Goal: Task Accomplishment & Management: Complete application form

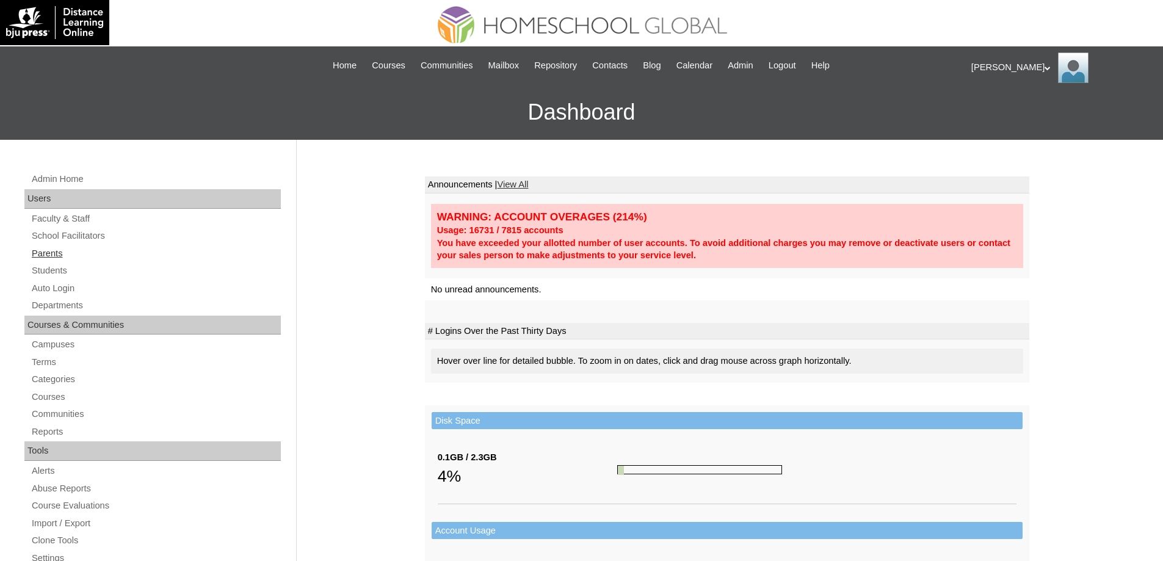
click at [112, 250] on link "Parents" at bounding box center [156, 253] width 250 height 15
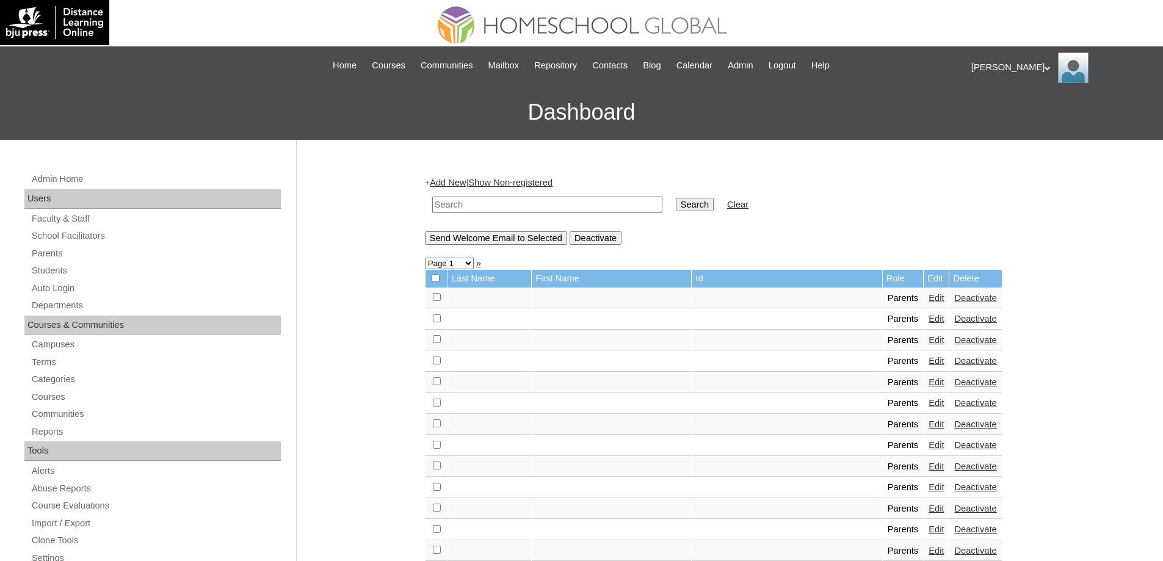
click at [101, 257] on link "Parents" at bounding box center [156, 253] width 250 height 15
click at [462, 215] on td at bounding box center [547, 205] width 242 height 29
click at [470, 206] on input "text" at bounding box center [547, 205] width 230 height 16
paste input "MHP0187-TECHPH2025"
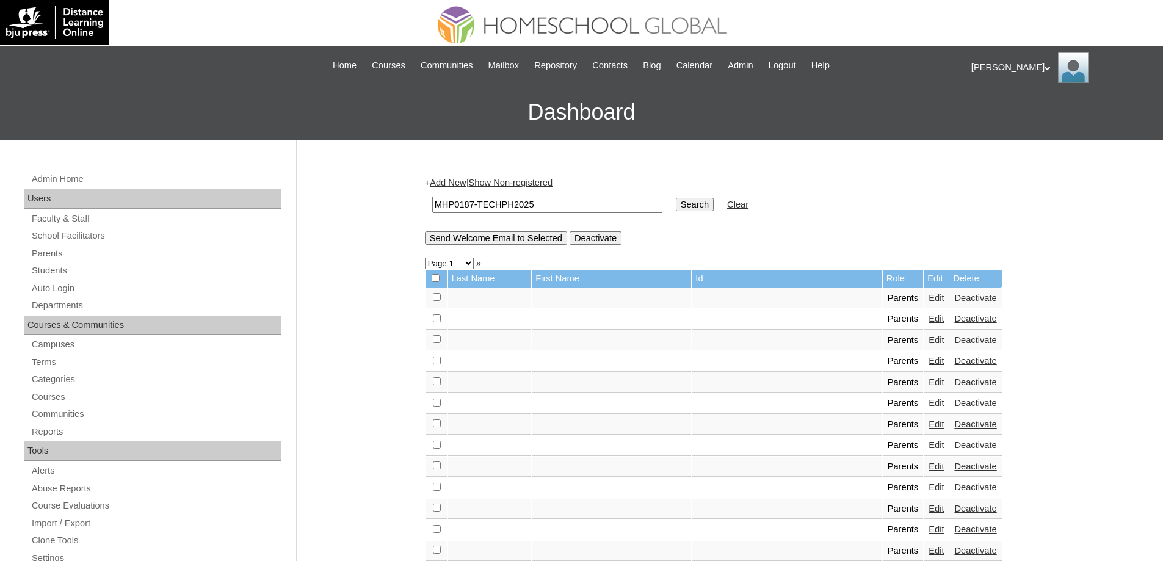
type input "MHP0187-TECHPH2025"
click at [716, 215] on td "Search" at bounding box center [695, 205] width 50 height 29
click at [713, 208] on input "Search" at bounding box center [695, 204] width 38 height 13
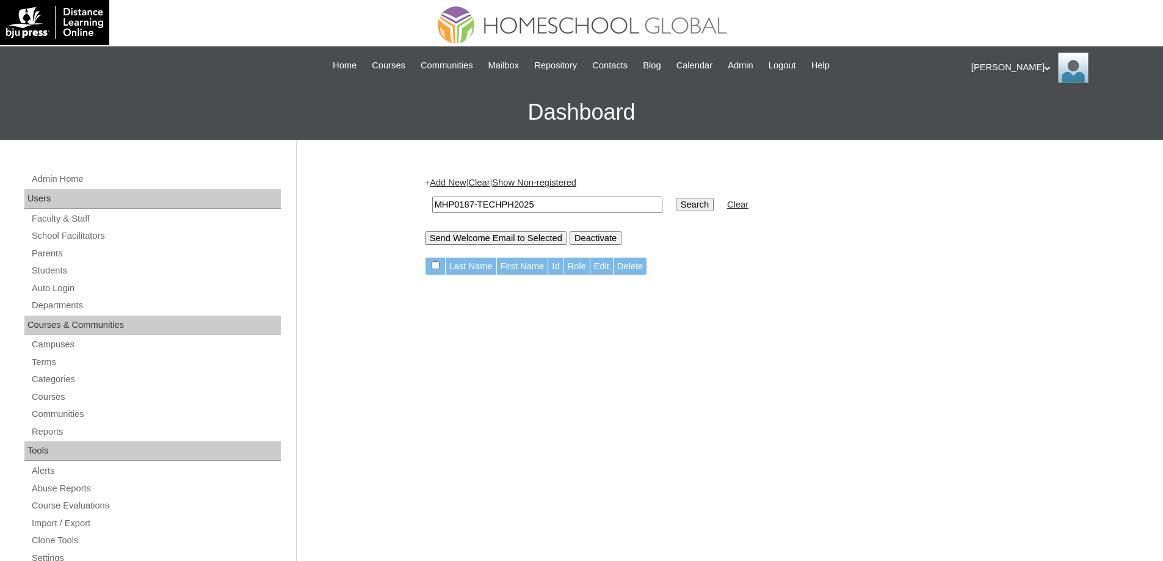
click at [450, 181] on link "Add New" at bounding box center [448, 183] width 36 height 10
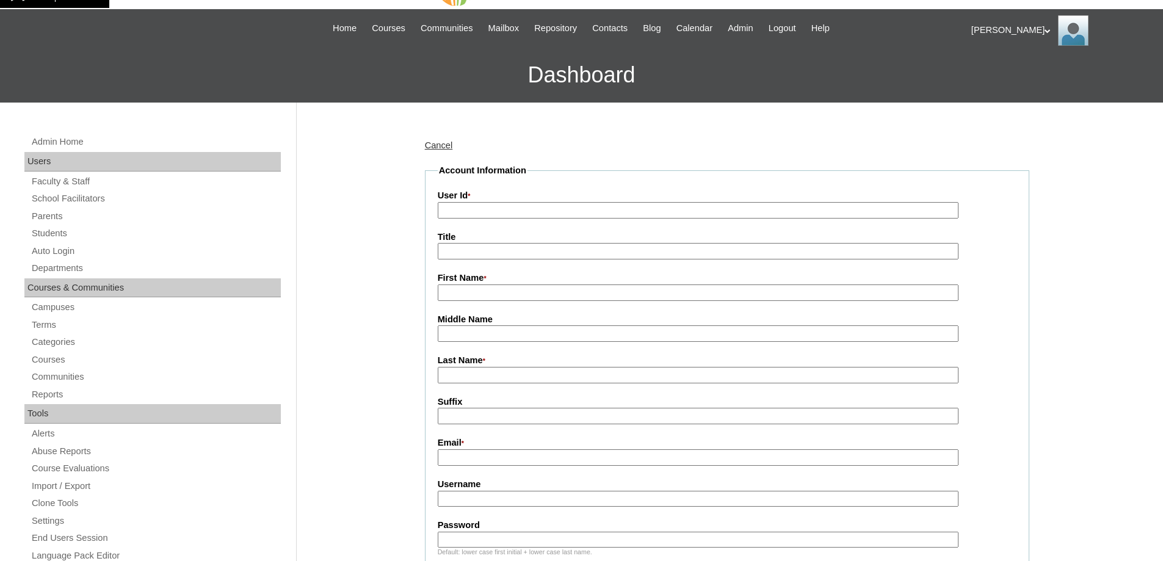
scroll to position [183, 0]
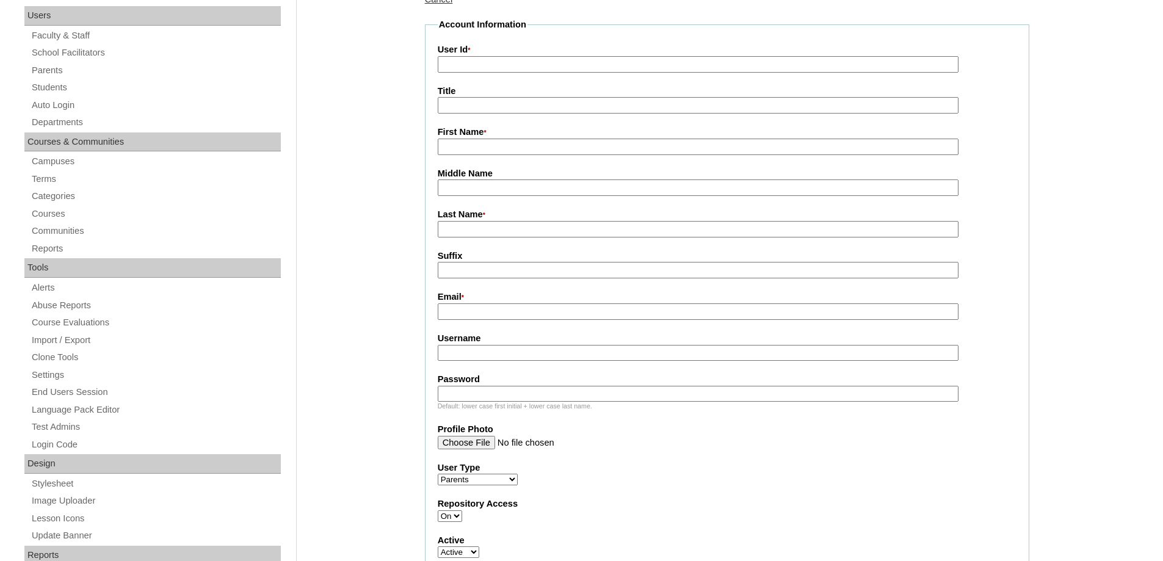
click at [475, 62] on input "User Id *" at bounding box center [698, 64] width 521 height 16
paste input "MHP0187-TECHPH2025"
type input "MHP0187-TECHPH2025"
click at [490, 144] on input "First Name *" at bounding box center [698, 147] width 521 height 16
paste input "Eunice"
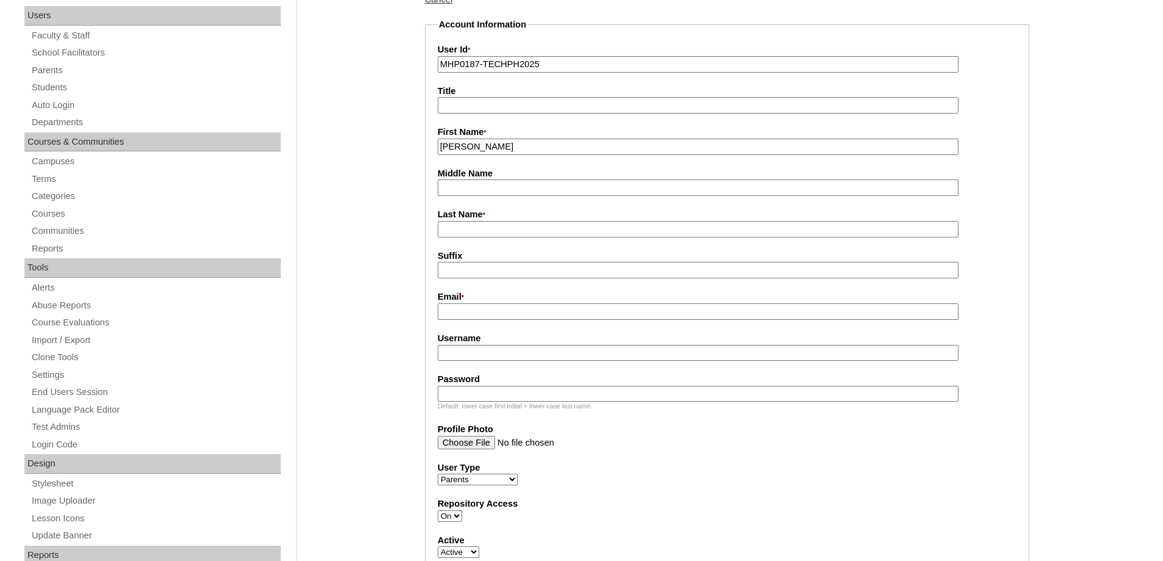
type input "Eunice"
click at [496, 230] on input "Last Name *" at bounding box center [698, 229] width 521 height 16
paste input "Loquiño"
type input "Loquiño"
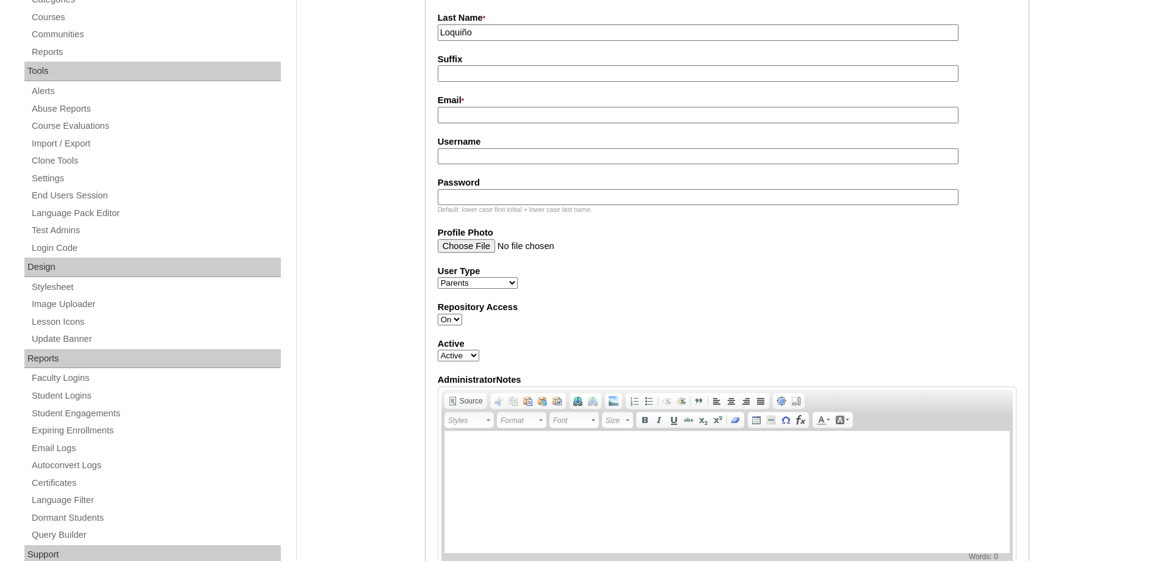
scroll to position [428, 0]
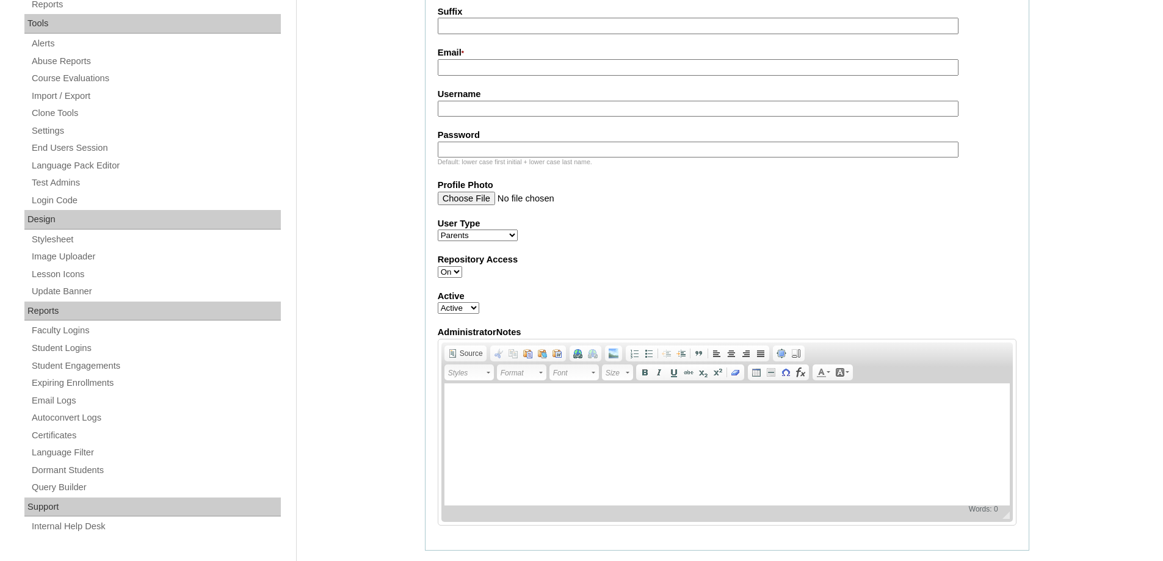
click at [477, 98] on label "Username" at bounding box center [727, 94] width 579 height 13
click at [477, 101] on input "Username" at bounding box center [698, 109] width 521 height 16
click at [468, 42] on fieldset "Account Information User Id * MHP0187-TECHPH2025 Title First Name * Eunice Midd…" at bounding box center [727, 162] width 605 height 777
click at [462, 67] on input "Email *" at bounding box center [698, 67] width 521 height 16
click at [470, 71] on input "Email *" at bounding box center [698, 67] width 521 height 16
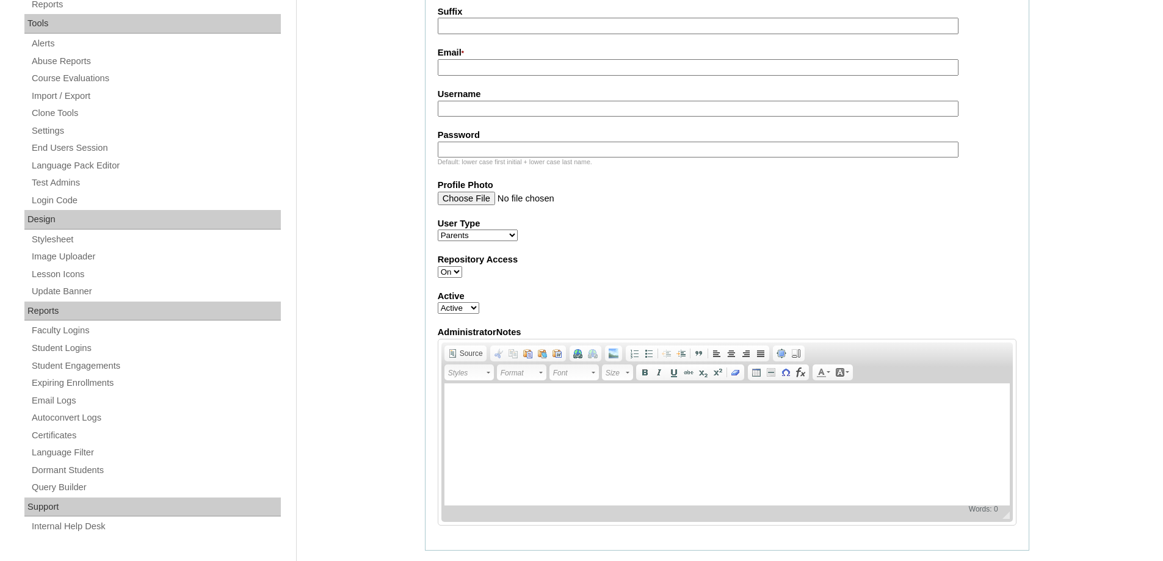
paste input "ieraloquino@gmail.com"
type input "ieraloquino@gmail.com"
click at [506, 107] on input "Username" at bounding box center [698, 109] width 521 height 16
paste input "macallaE2025"
type input "macallaE2025"
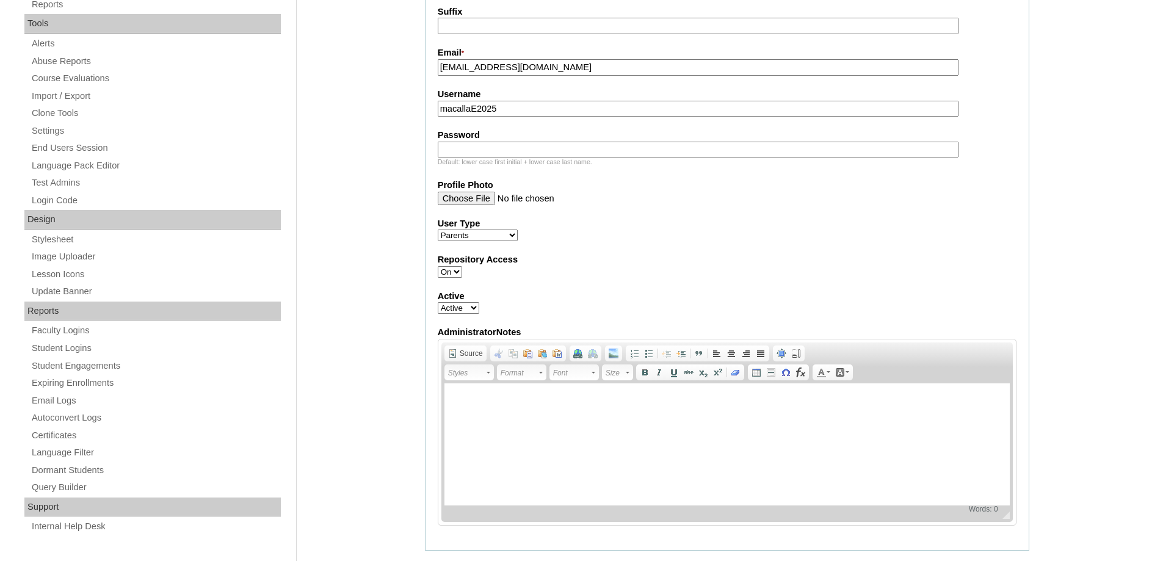
drag, startPoint x: 512, startPoint y: 157, endPoint x: 497, endPoint y: 156, distance: 15.3
click at [512, 157] on input "Password" at bounding box center [698, 150] width 521 height 16
paste input "techMGv686"
type input "techMGv686"
click at [394, 148] on div "Admin Home Users Faculty & Staff School Facilitators Parents Students Auto Logi…" at bounding box center [581, 459] width 1163 height 1494
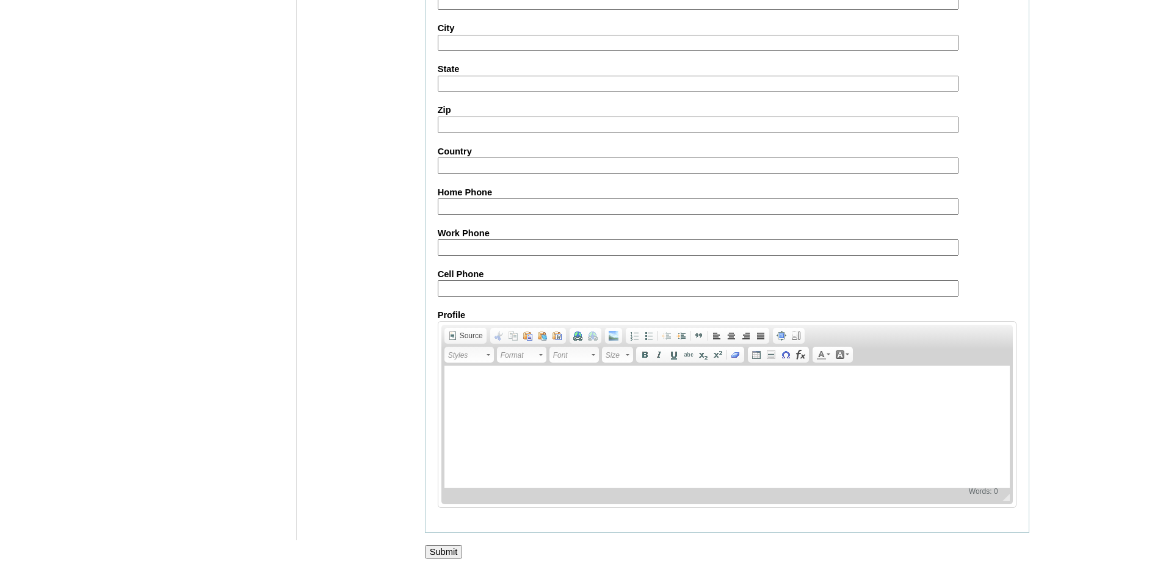
scroll to position [1089, 0]
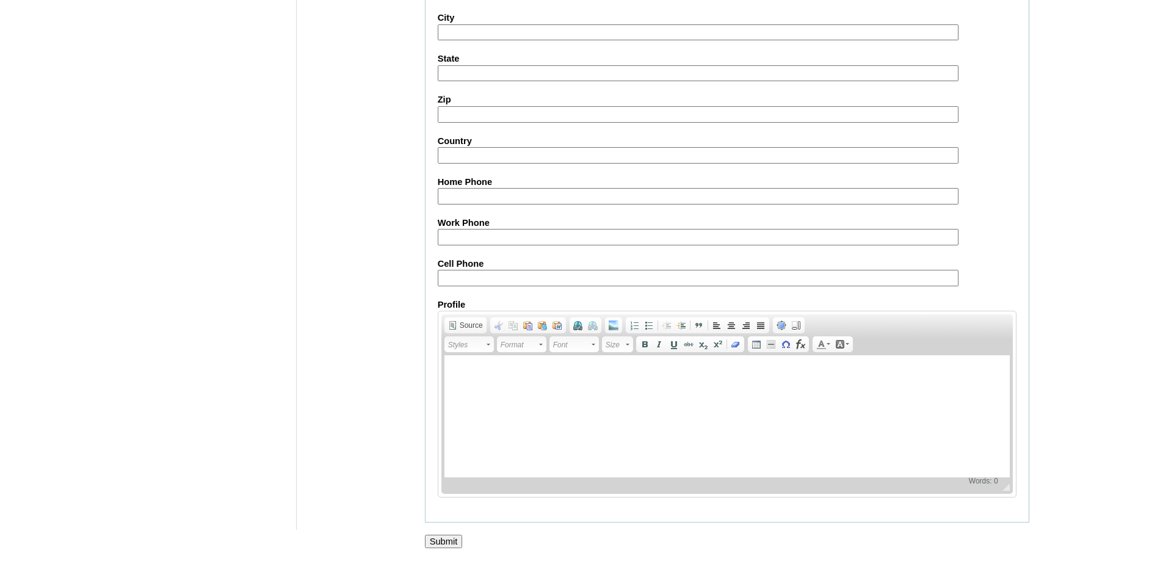
click at [454, 280] on input "Cell Phone" at bounding box center [698, 278] width 521 height 16
paste input "63-9064136756"
type input "63-9064136756"
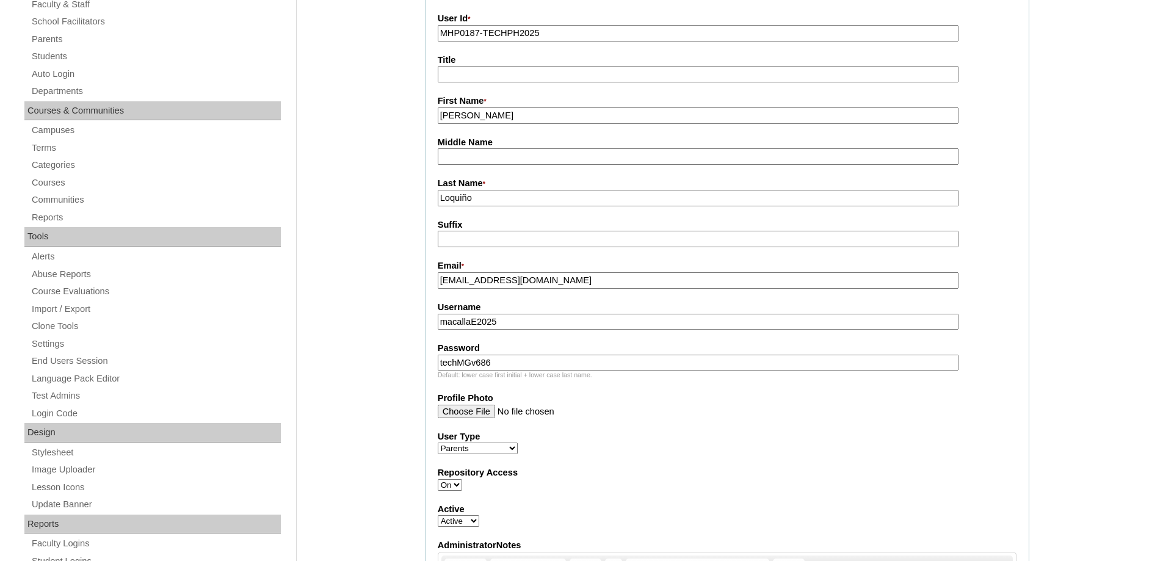
scroll to position [173, 0]
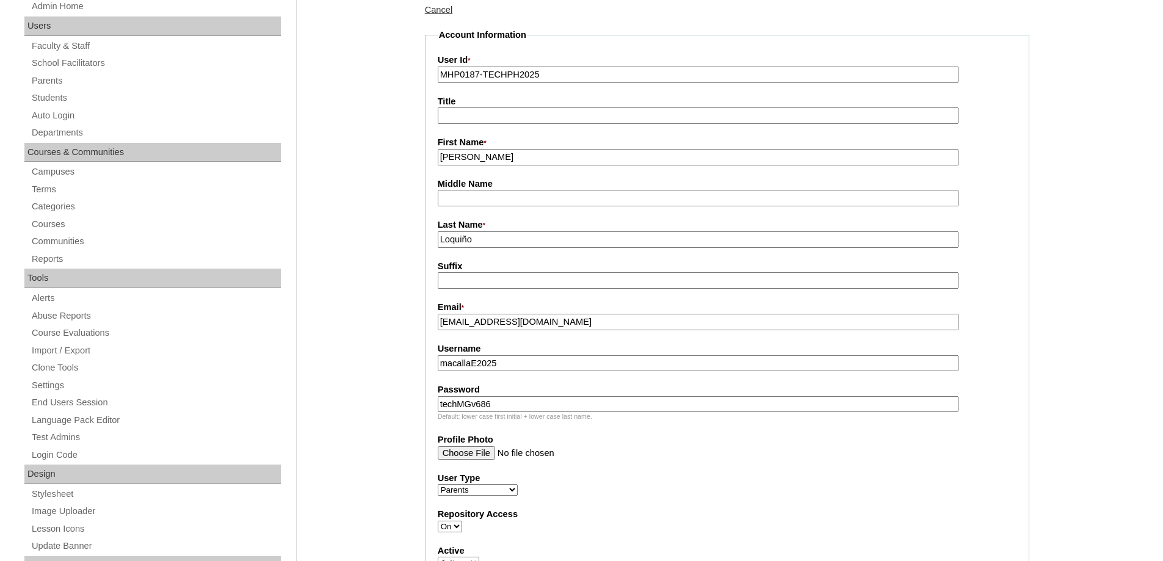
click at [492, 238] on input "Loquiño" at bounding box center [698, 239] width 521 height 16
click at [467, 243] on input "Loquiño" at bounding box center [698, 239] width 521 height 16
click at [464, 241] on input "Loquiño" at bounding box center [698, 239] width 521 height 16
drag, startPoint x: 482, startPoint y: 154, endPoint x: 369, endPoint y: 140, distance: 114.5
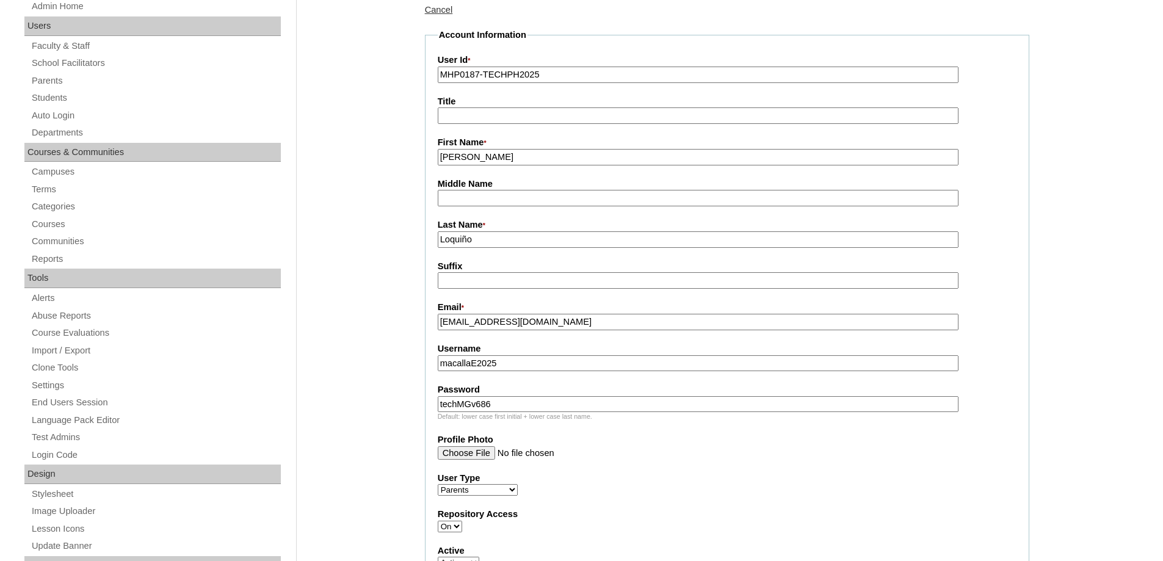
type input "EUNICE"
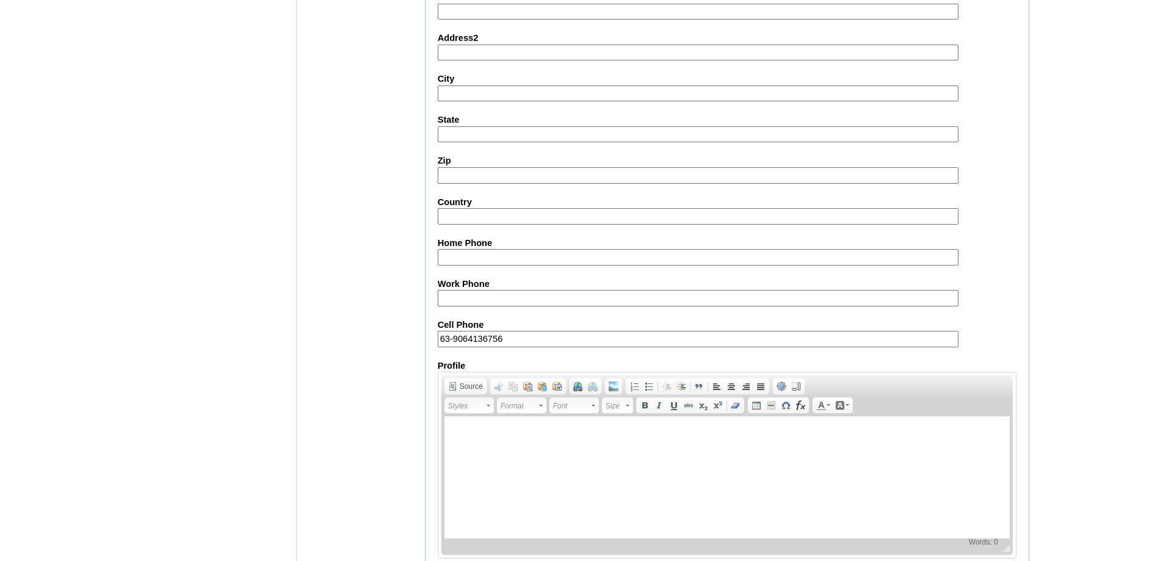
scroll to position [1089, 0]
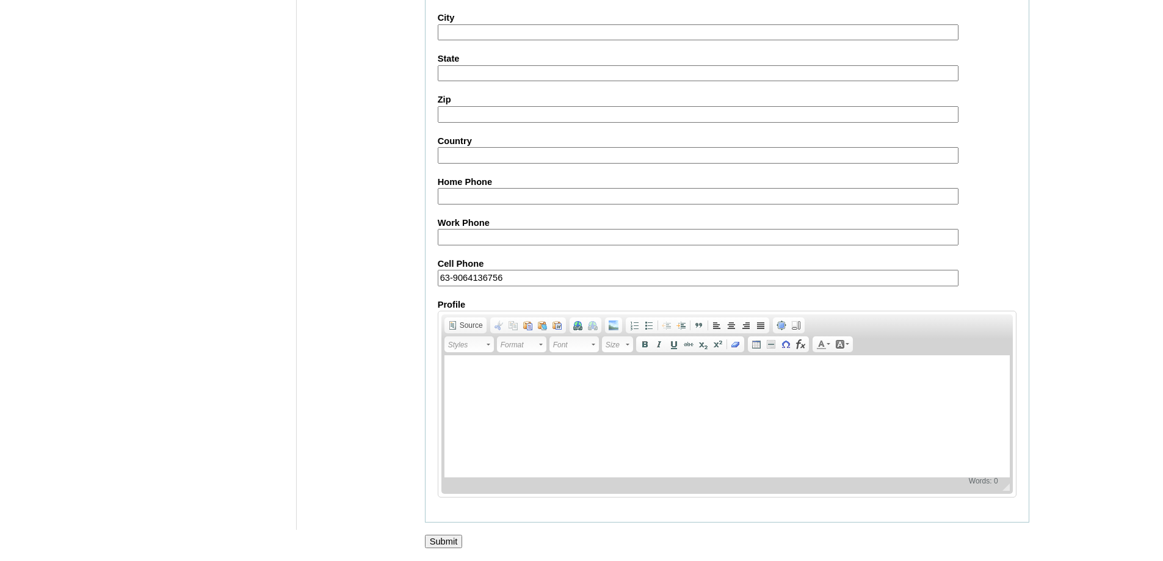
click at [438, 542] on input "Submit" at bounding box center [444, 541] width 38 height 13
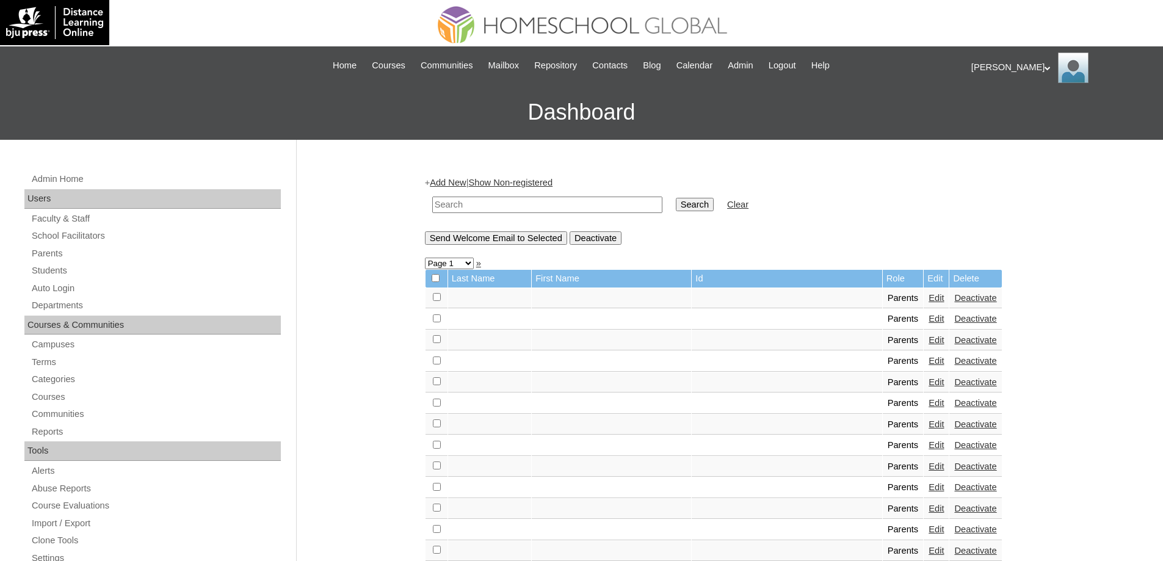
click at [516, 202] on input "text" at bounding box center [547, 205] width 230 height 16
paste input "MHS00236-TECHPH2025"
type input "MHS00236-TECHPH2025"
click at [704, 218] on td "Search" at bounding box center [695, 205] width 50 height 29
click at [708, 208] on input "Search" at bounding box center [695, 204] width 38 height 13
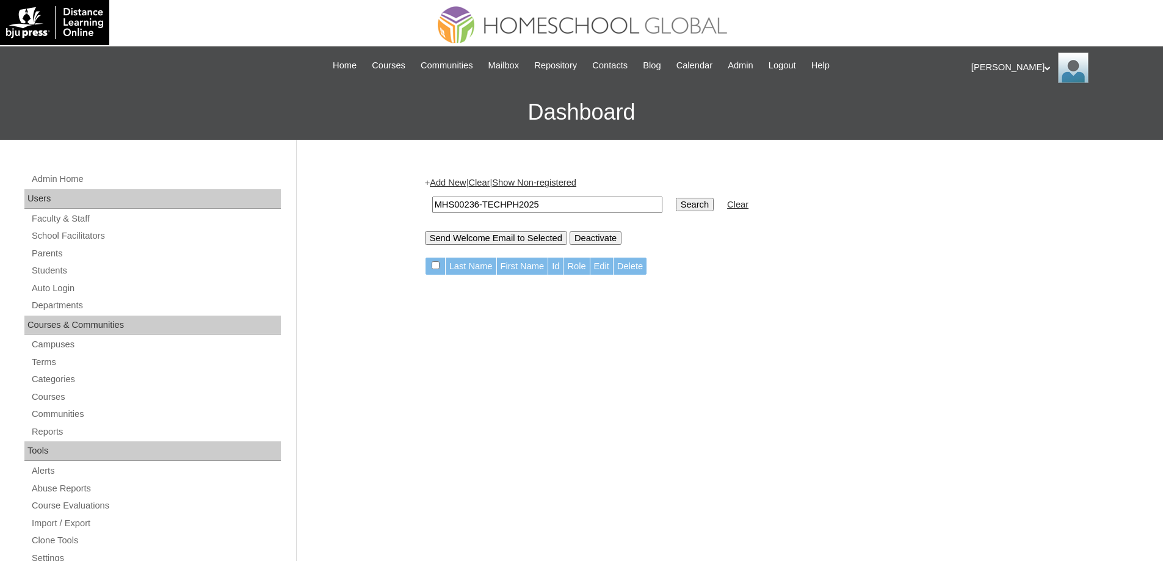
click at [460, 183] on link "Add New" at bounding box center [448, 183] width 36 height 10
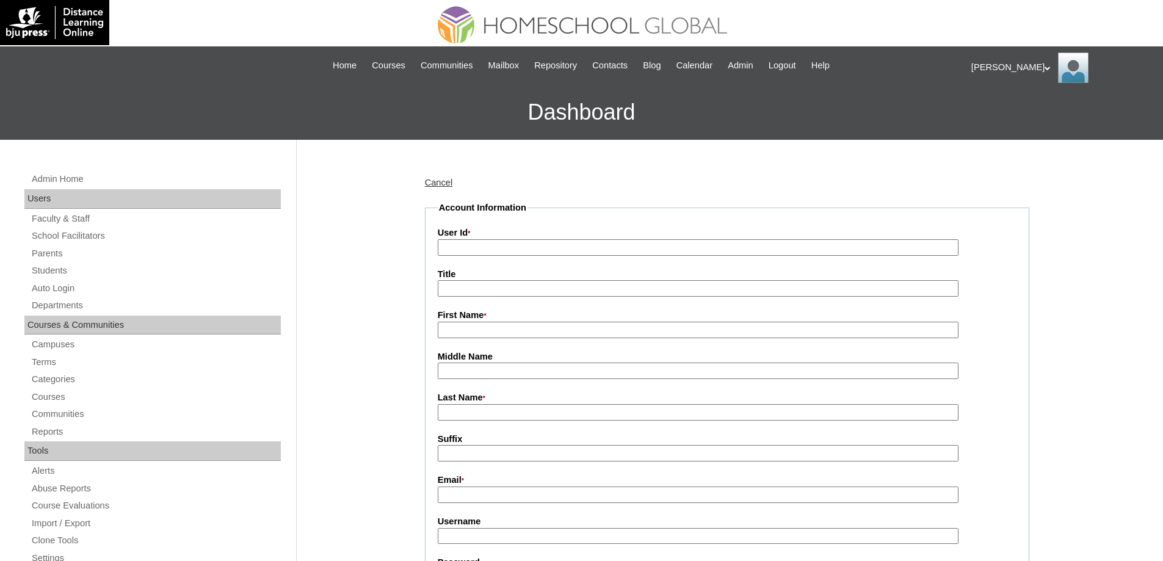
click at [470, 250] on input "User Id *" at bounding box center [698, 247] width 521 height 16
paste input "MHS00236-TECHPH2025"
type input "MHS00236-TECHPH2025"
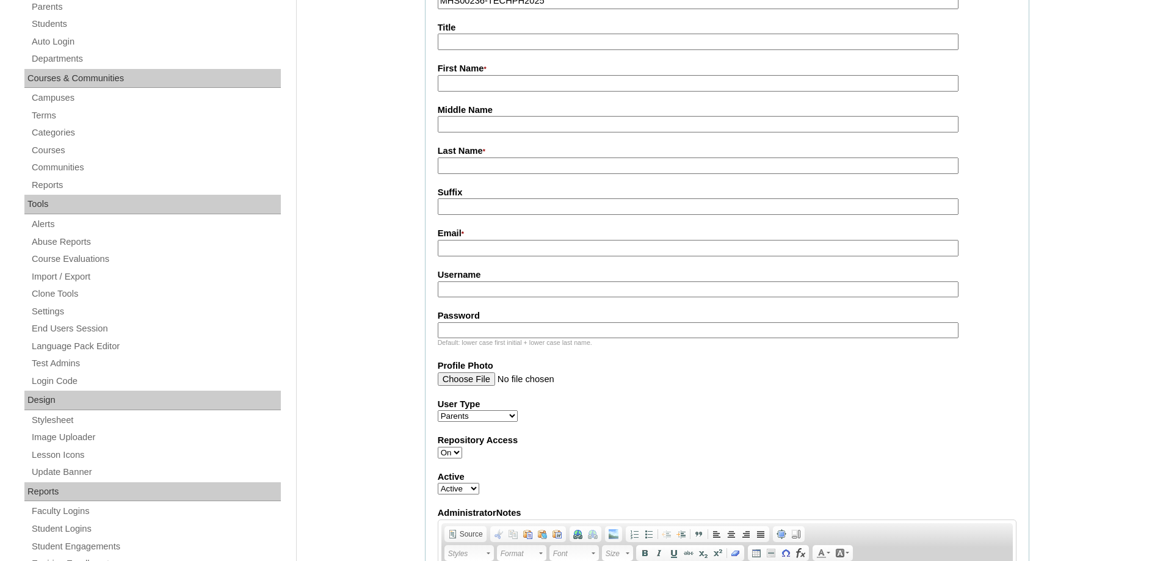
scroll to position [244, 0]
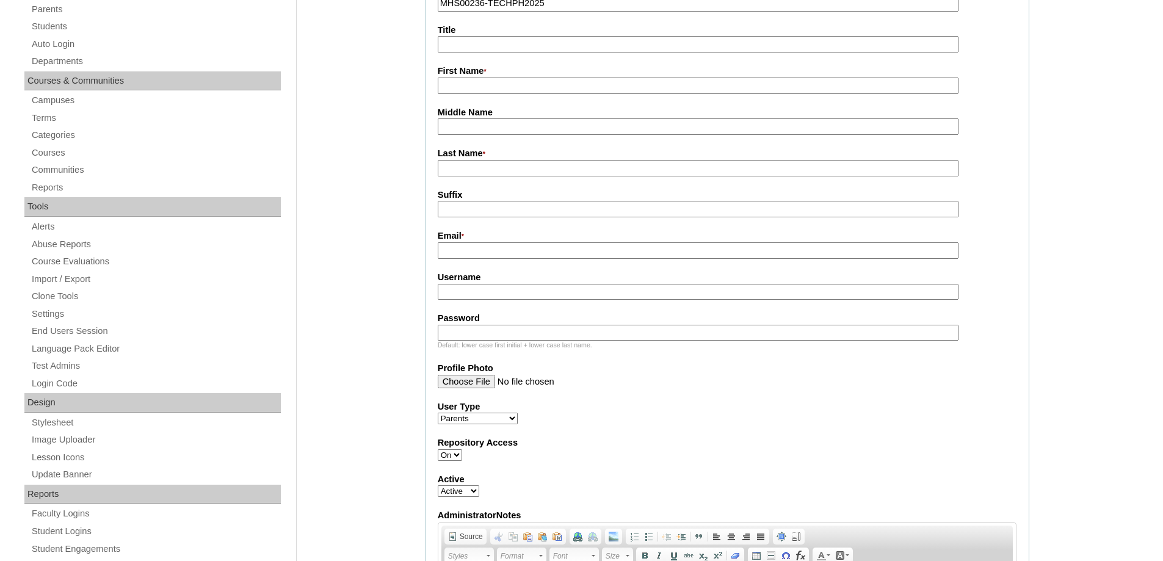
click at [471, 70] on label "First Name *" at bounding box center [727, 71] width 579 height 13
click at [471, 78] on input "First Name *" at bounding box center [698, 86] width 521 height 16
click at [492, 84] on input "First Name *" at bounding box center [698, 86] width 521 height 16
paste input "Arkisha Nixie"
type input "Arkisha Nixie"
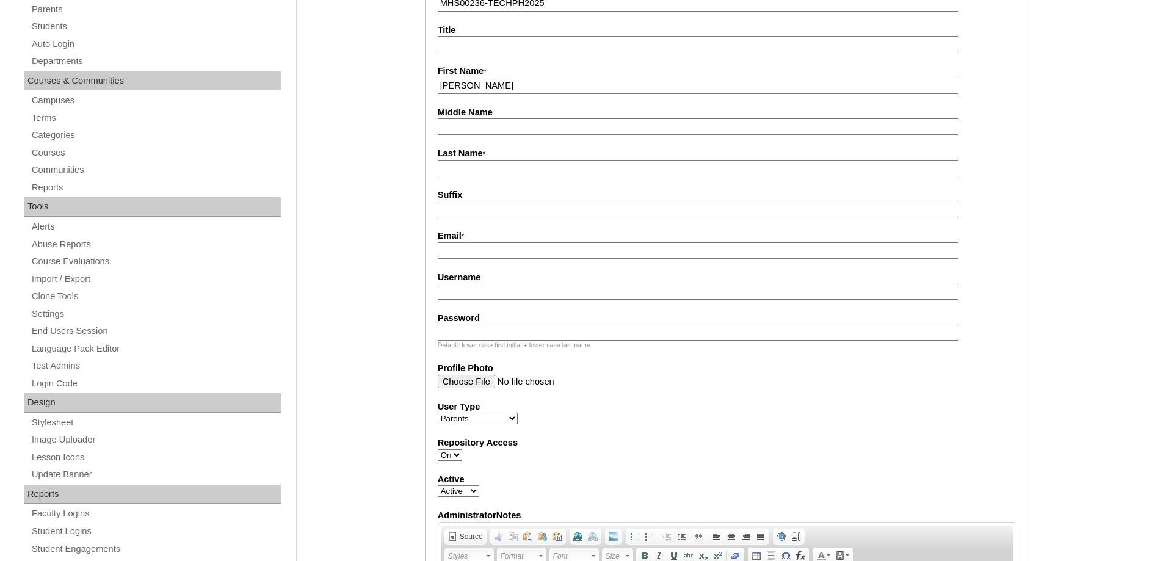
click at [470, 122] on input "Middle Name" at bounding box center [698, 126] width 521 height 16
paste input "Loquiño"
type input "Loquiño"
click at [462, 166] on input "Last Name *" at bounding box center [698, 168] width 521 height 16
paste input "Macalla"
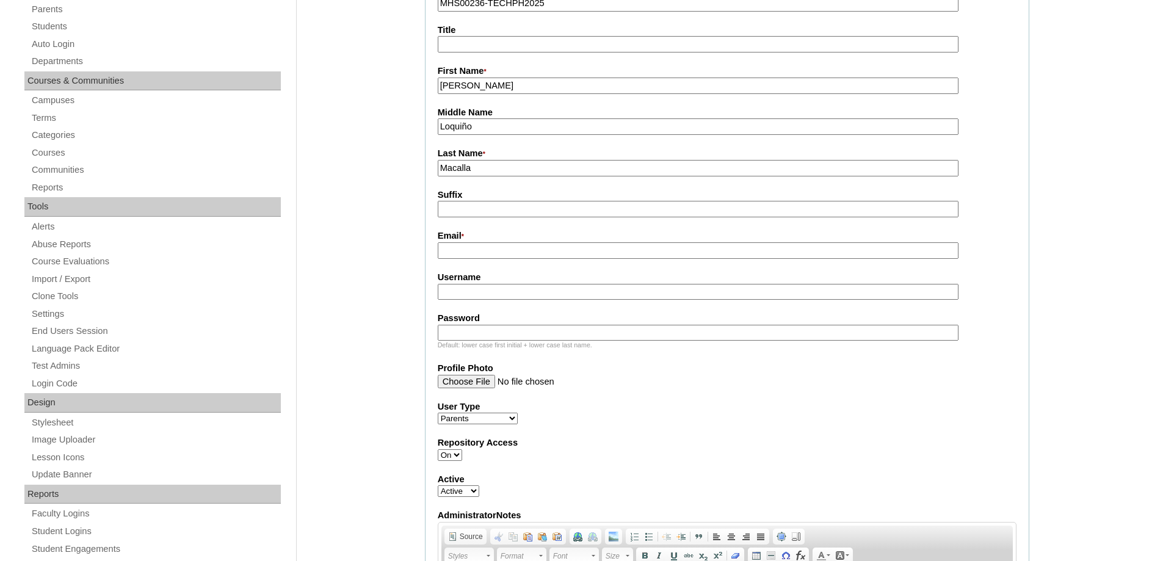
type input "Macalla"
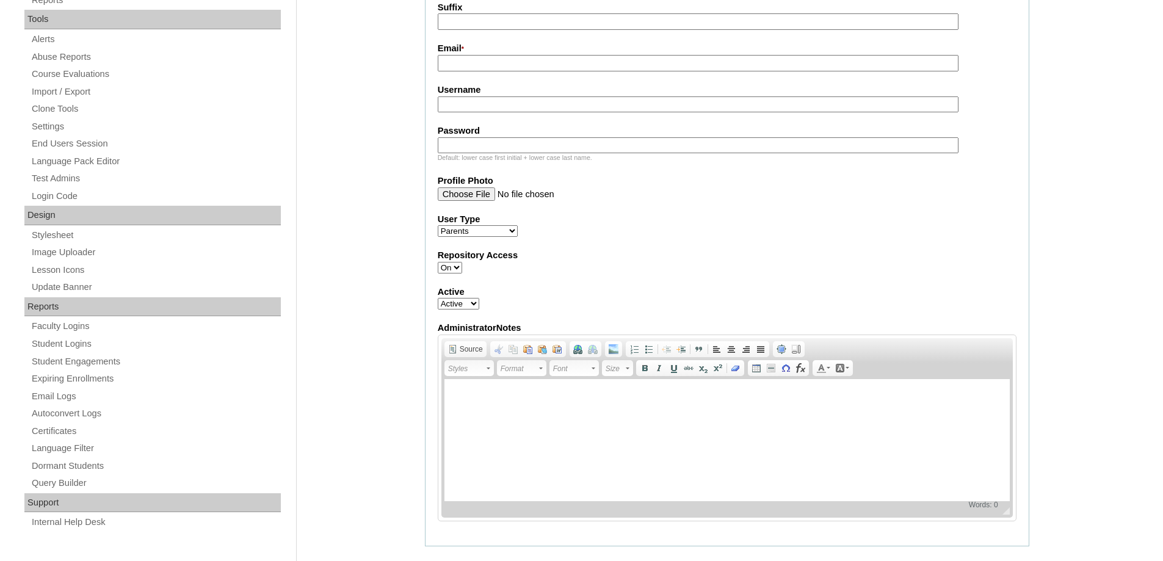
scroll to position [428, 0]
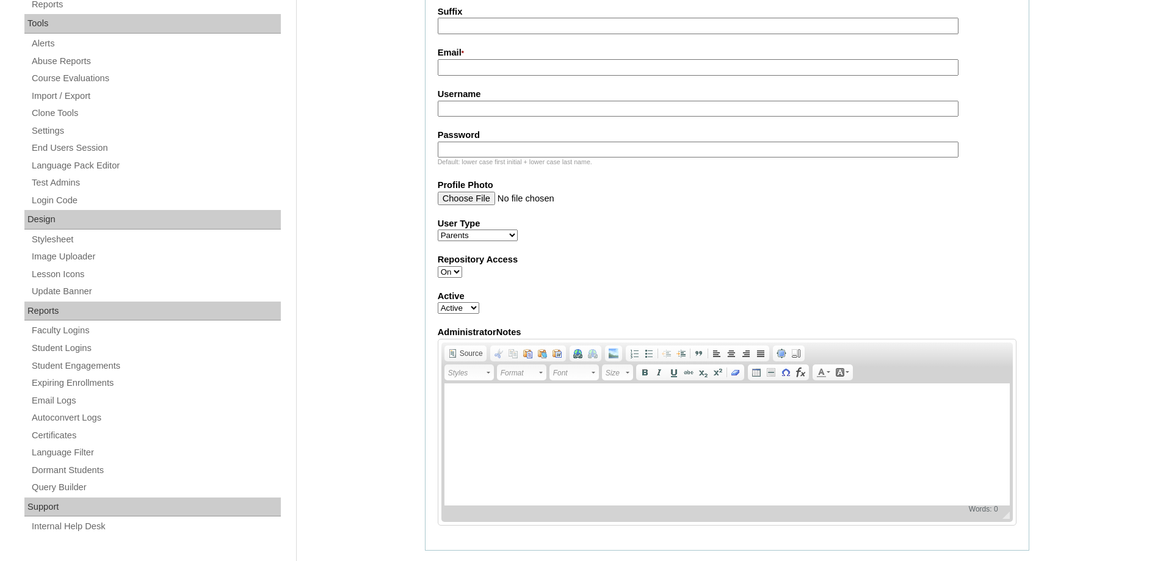
click at [464, 67] on input "Email *" at bounding box center [698, 67] width 521 height 16
paste input "ieraloquino@gmail.com"
type input "ieraloquino@gmail.com"
click at [479, 110] on input "Username" at bounding box center [698, 109] width 521 height 16
paste input "arkishanixiemacalla"
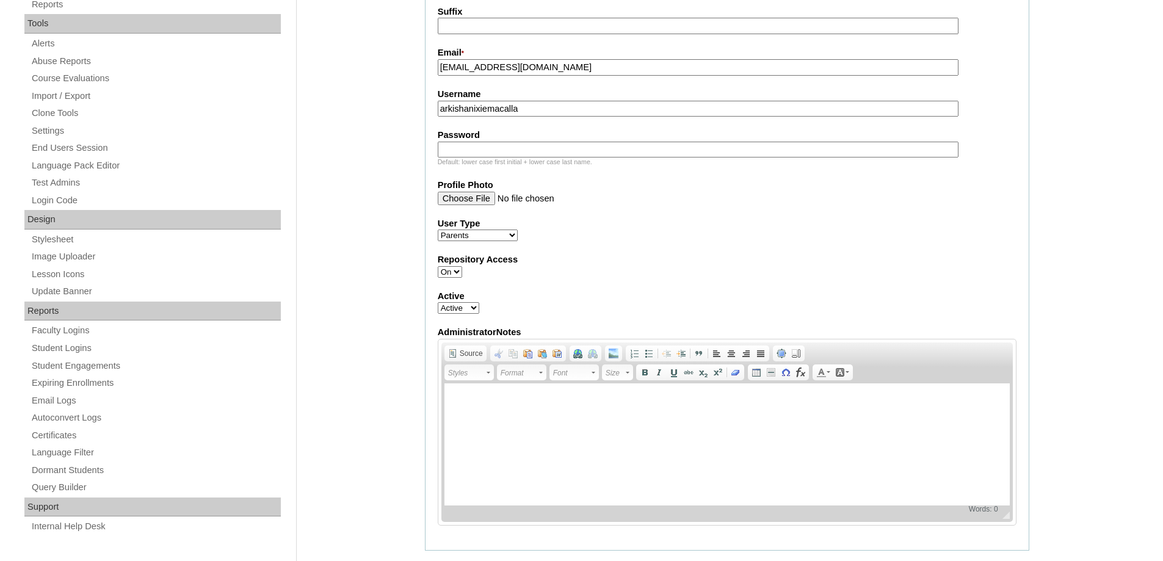
type input "arkishanixiemacalla"
click at [515, 155] on input "Password" at bounding box center [698, 150] width 521 height 16
paste input "250006046"
type input "250006046"
click at [389, 146] on div "Admin Home Users Faculty & Staff School Facilitators Parents Students Auto Logi…" at bounding box center [581, 459] width 1163 height 1494
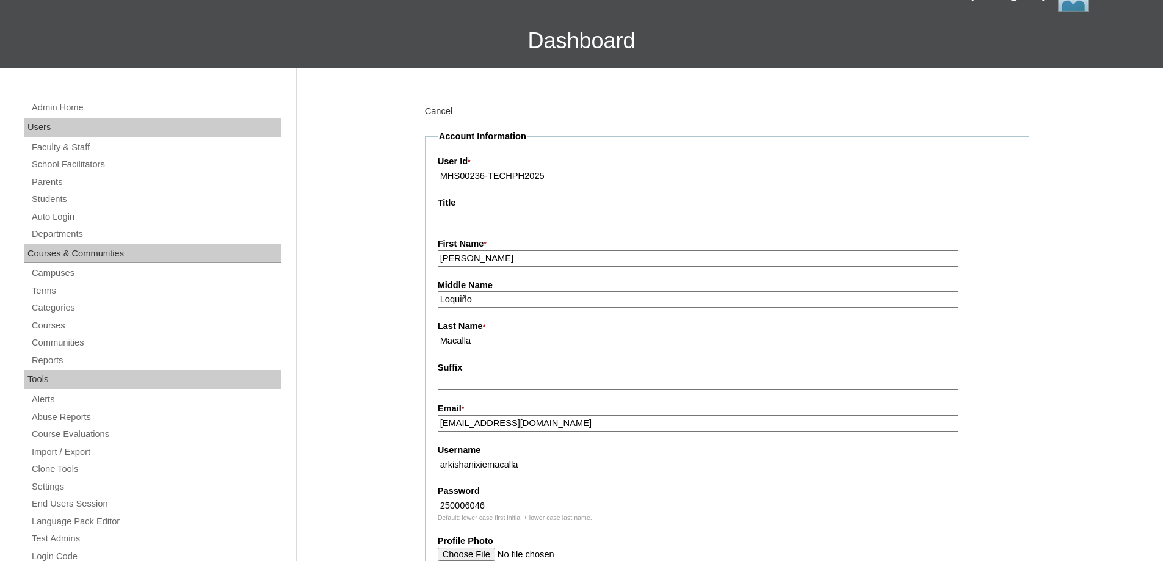
scroll to position [61, 0]
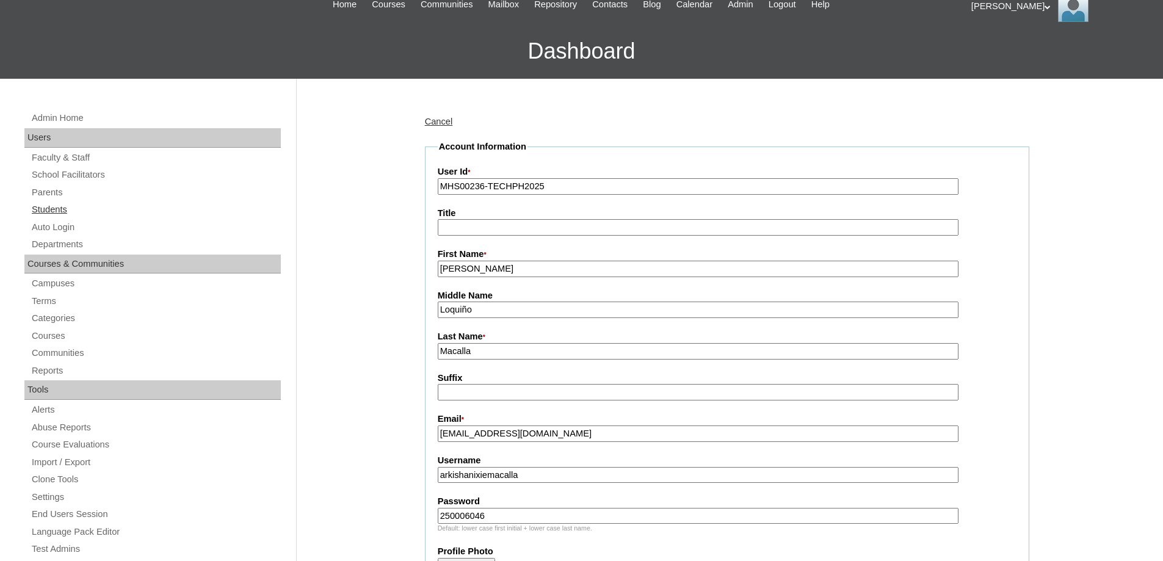
click at [37, 211] on link "Students" at bounding box center [156, 209] width 250 height 15
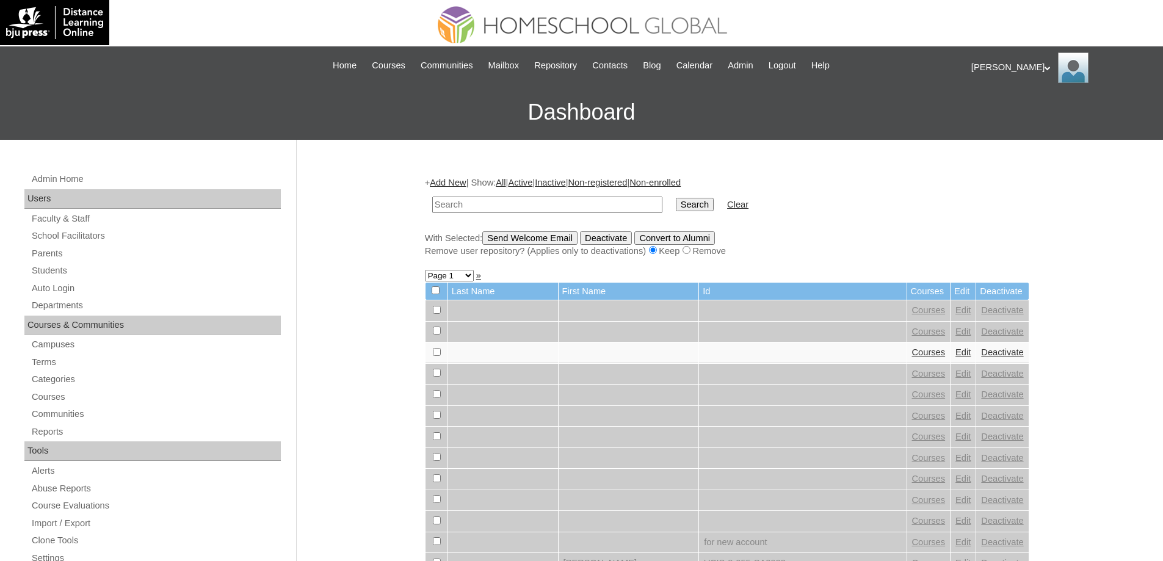
click at [450, 212] on input "text" at bounding box center [547, 205] width 230 height 16
paste input "MHS00236-TECHPH2025"
type input "MHS00236-TECHPH2025"
click at [669, 197] on td "MHS00236-TECHPH2025" at bounding box center [547, 205] width 242 height 29
click at [696, 201] on input "Search" at bounding box center [695, 204] width 38 height 13
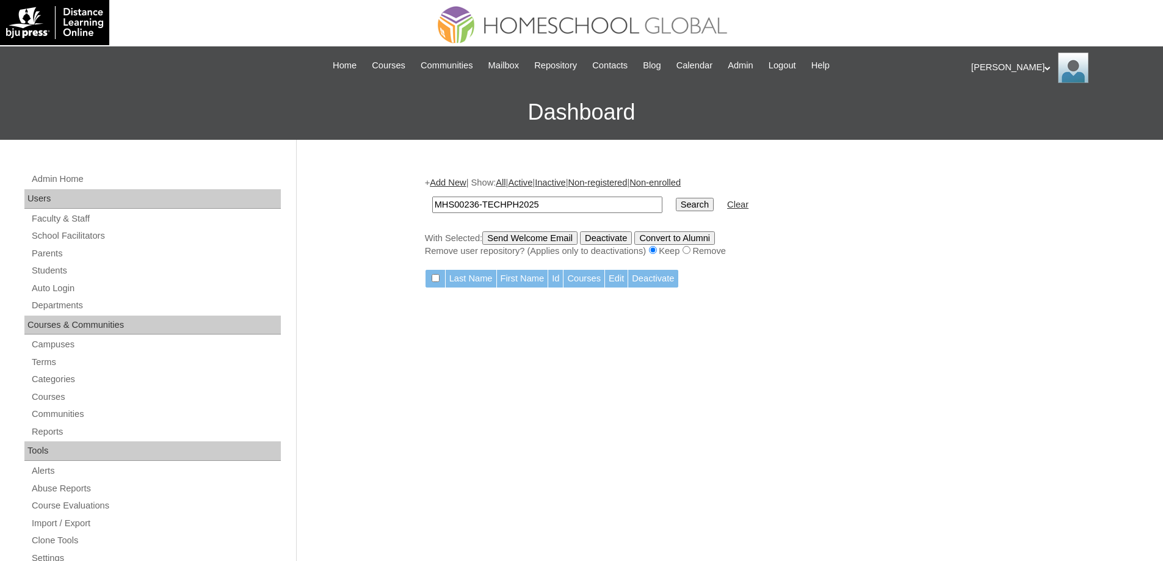
click at [454, 182] on link "Add New" at bounding box center [448, 183] width 36 height 10
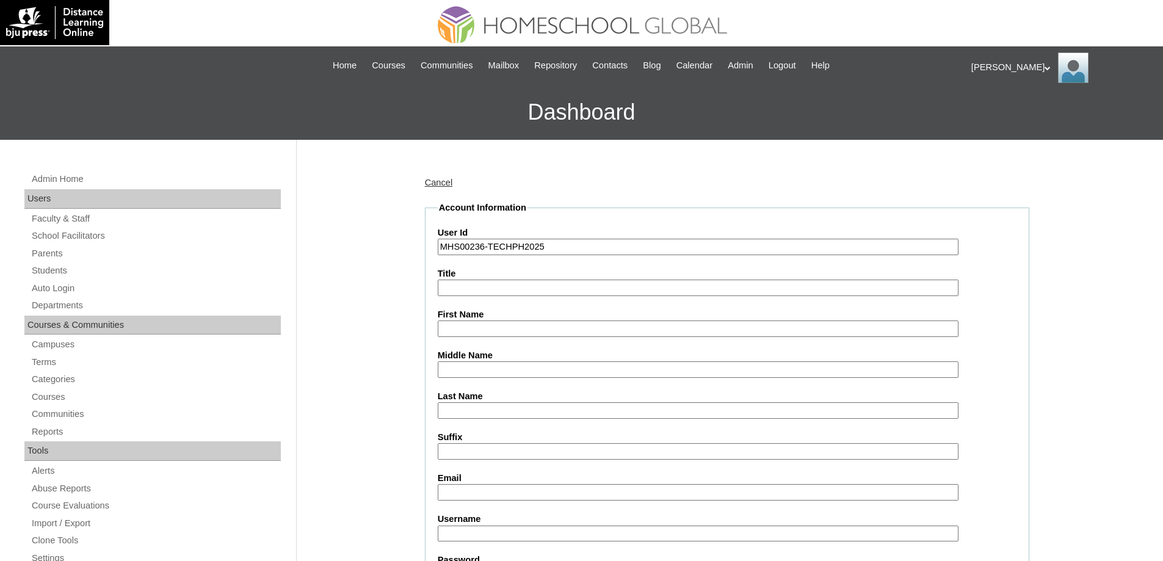
type input "MHS00236-TECHPH2025"
drag, startPoint x: 0, startPoint y: 0, endPoint x: 383, endPoint y: 263, distance: 464.7
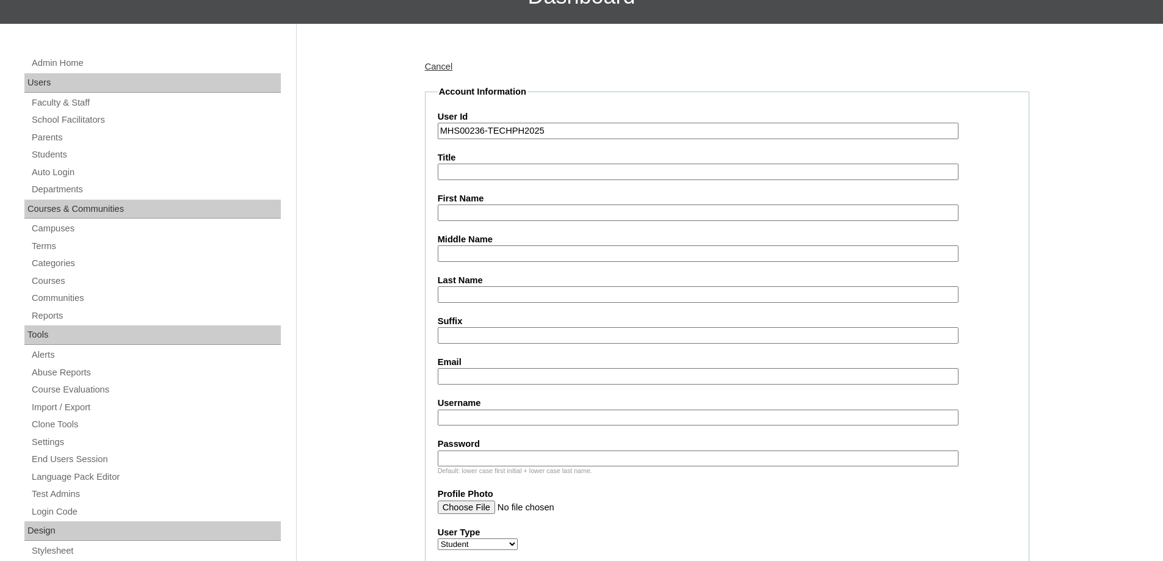
scroll to position [183, 0]
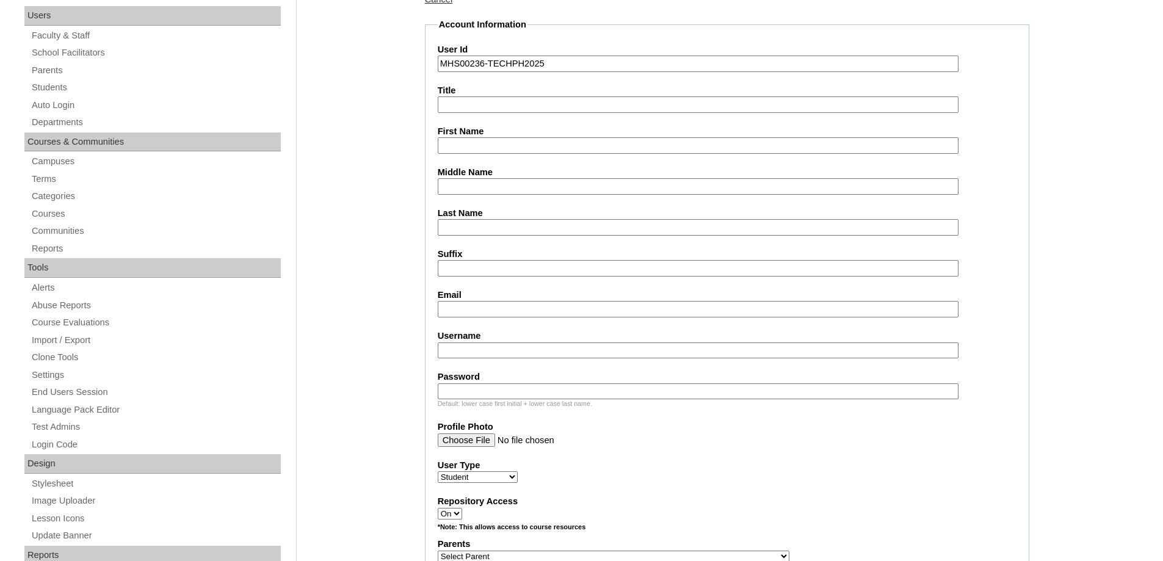
click at [475, 142] on input "First Name" at bounding box center [698, 145] width 521 height 16
click at [503, 149] on input "First Name" at bounding box center [698, 145] width 521 height 16
paste input "[PERSON_NAME]"
type input "[PERSON_NAME]"
drag, startPoint x: 500, startPoint y: 184, endPoint x: 495, endPoint y: 140, distance: 44.2
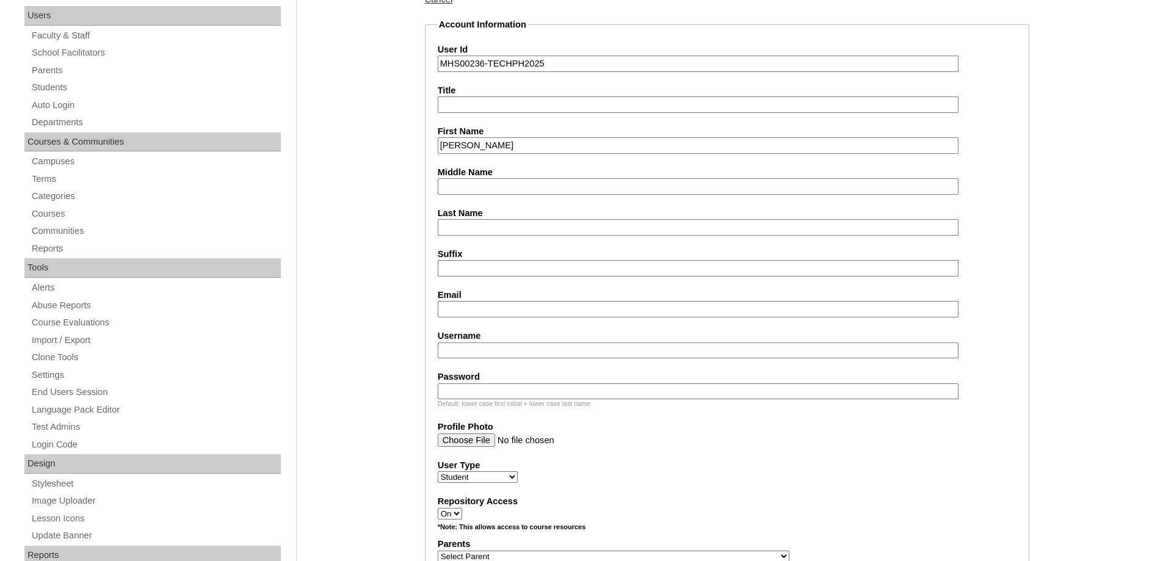
click at [500, 184] on input "Middle Name" at bounding box center [698, 186] width 521 height 16
paste input "Loquiño"
type input "Loquiño"
click at [470, 220] on input "Last Name" at bounding box center [698, 227] width 521 height 16
paste input "Macalla"
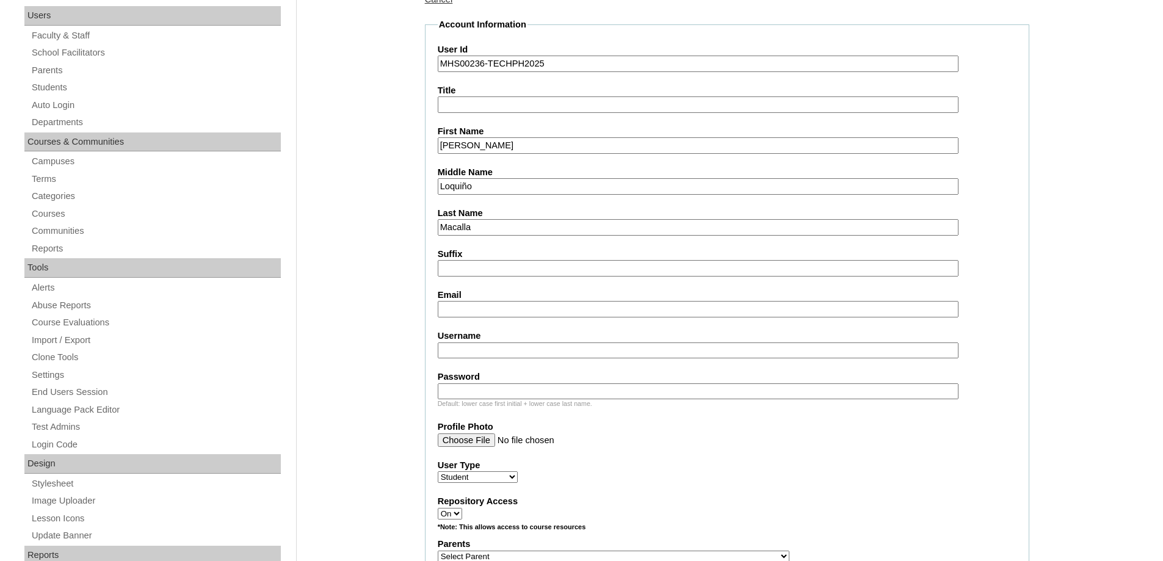
type input "Macalla"
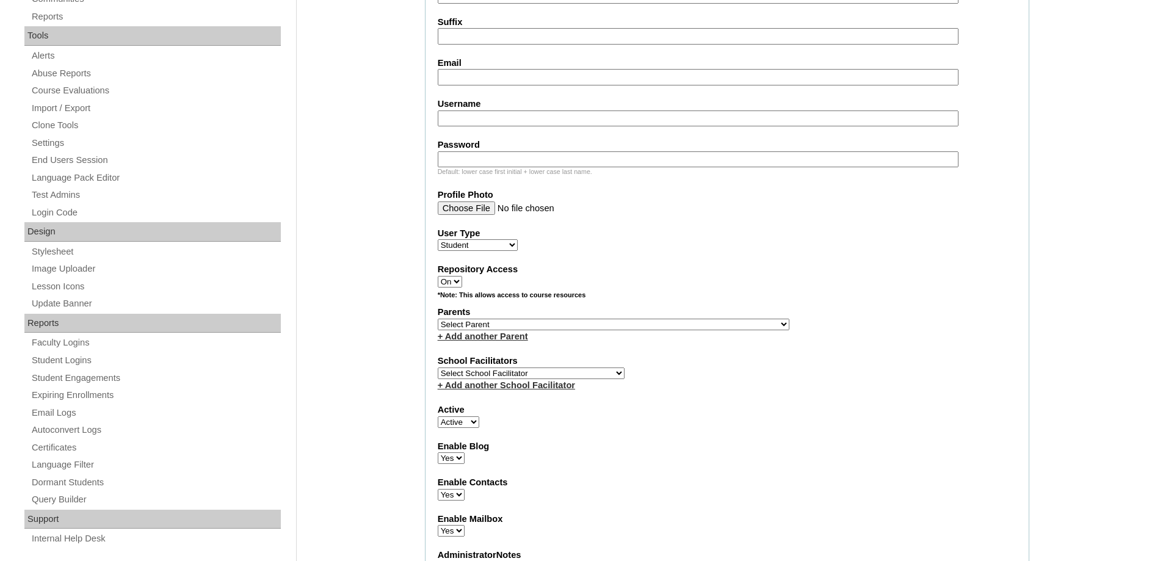
scroll to position [428, 0]
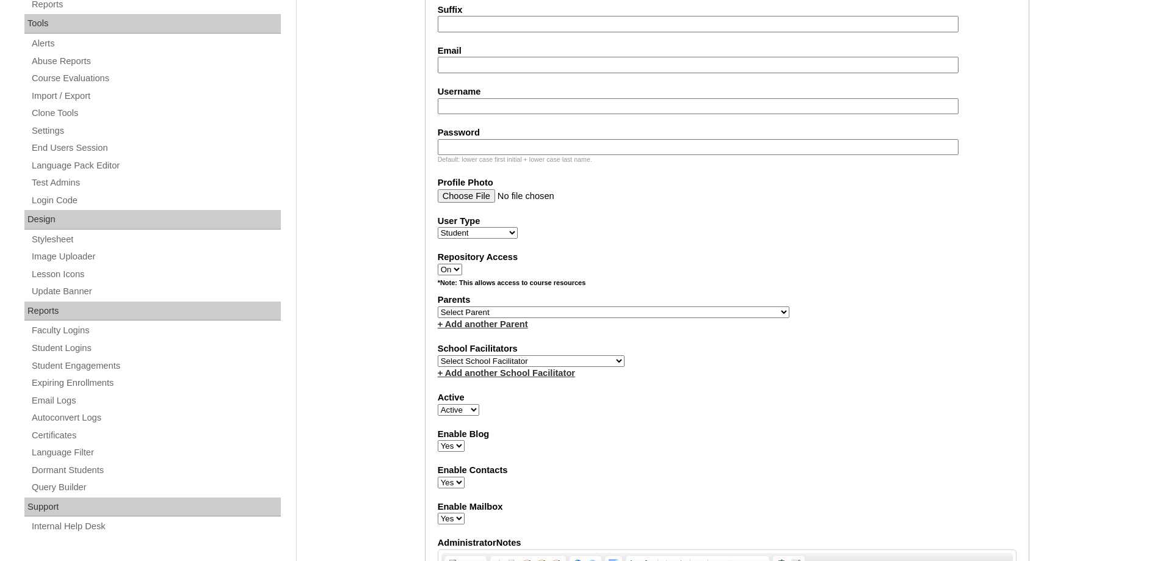
click at [467, 73] on fieldset "Account Information User Id MHS00236-TECHPH2025 Title First Name Arkisha Nixie …" at bounding box center [727, 268] width 605 height 988
click at [471, 71] on input "Email" at bounding box center [698, 65] width 521 height 16
click at [490, 74] on fieldset "Account Information User Id MHS00236-TECHPH2025 Title First Name Arkisha Nixie …" at bounding box center [727, 268] width 605 height 988
click at [487, 65] on input "Email" at bounding box center [698, 65] width 521 height 16
paste input "ieraloquino@gmail.com"
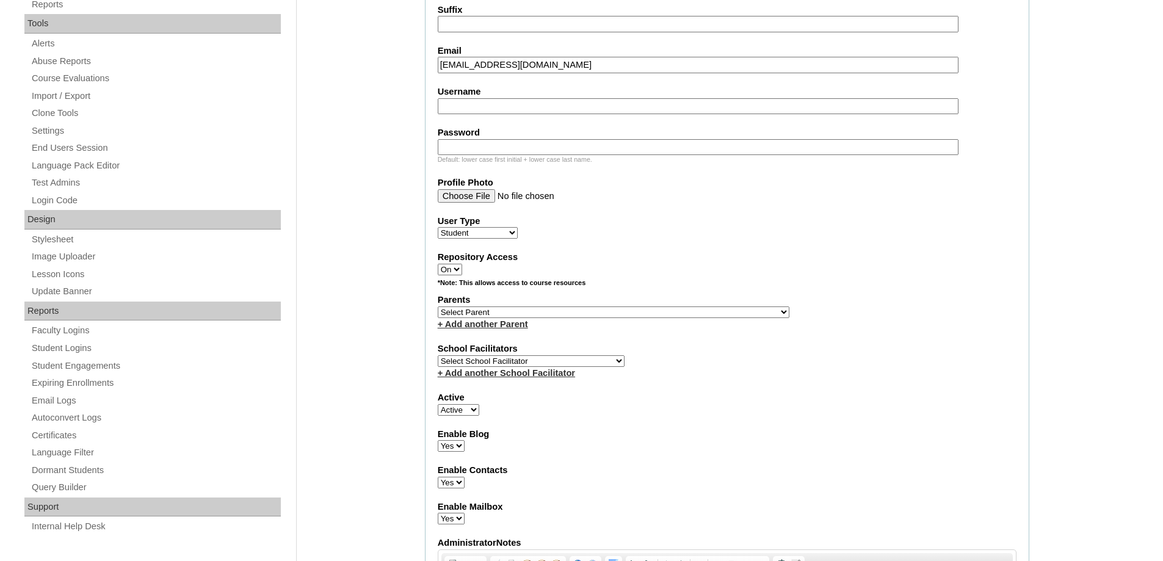
type input "ieraloquino@gmail.com"
click at [472, 108] on input "Username" at bounding box center [698, 106] width 521 height 16
paste input "arkishanixiemacalla"
type input "arkishanixiemacalla"
click at [509, 139] on input "Password" at bounding box center [698, 147] width 521 height 16
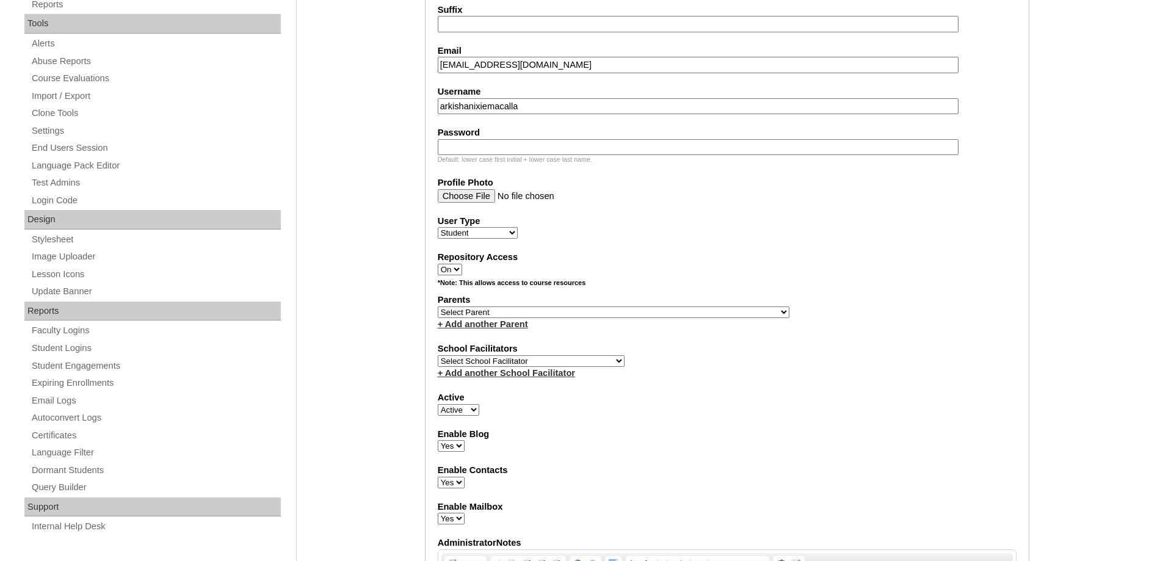
paste input "250006046"
type input "250006046"
click at [705, 246] on fieldset "Account Information User Id MHS00236-TECHPH2025 Title First Name Arkisha Nixie …" at bounding box center [727, 268] width 605 height 988
click at [566, 313] on select "Select Parent , , , , , , , , , , , , , , , , , , , , , , , , , , , , , , , , ,…" at bounding box center [614, 313] width 352 height 12
click at [490, 313] on select "Select Parent , , , , , , , , , , , , , , , , , , , , , , , , , , , , , , , , ,…" at bounding box center [614, 313] width 352 height 12
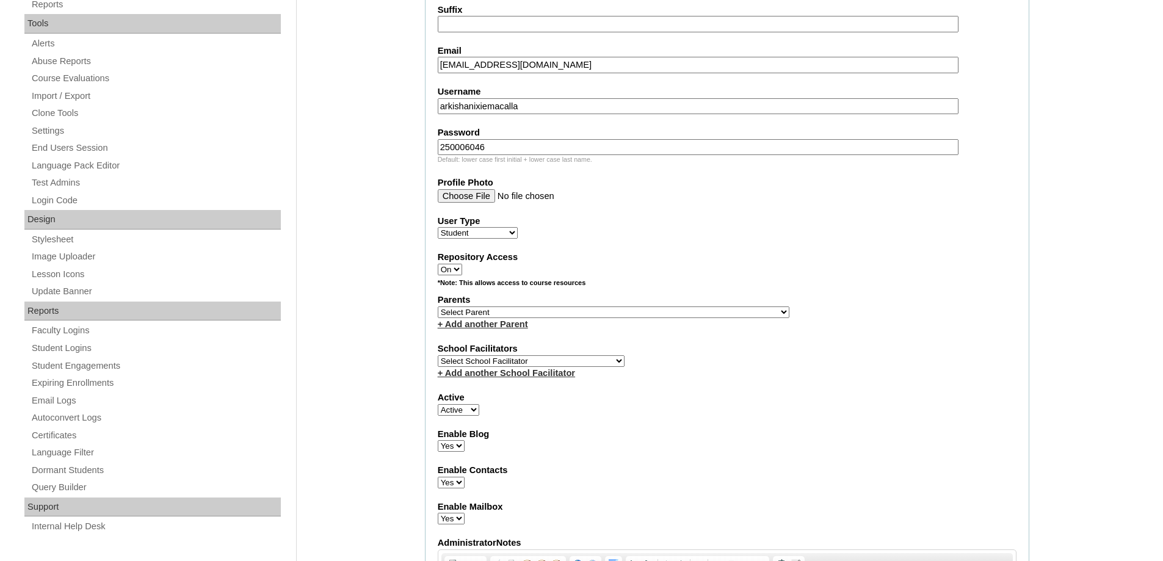
select select "43876"
click at [748, 296] on label "Parents" at bounding box center [727, 300] width 579 height 13
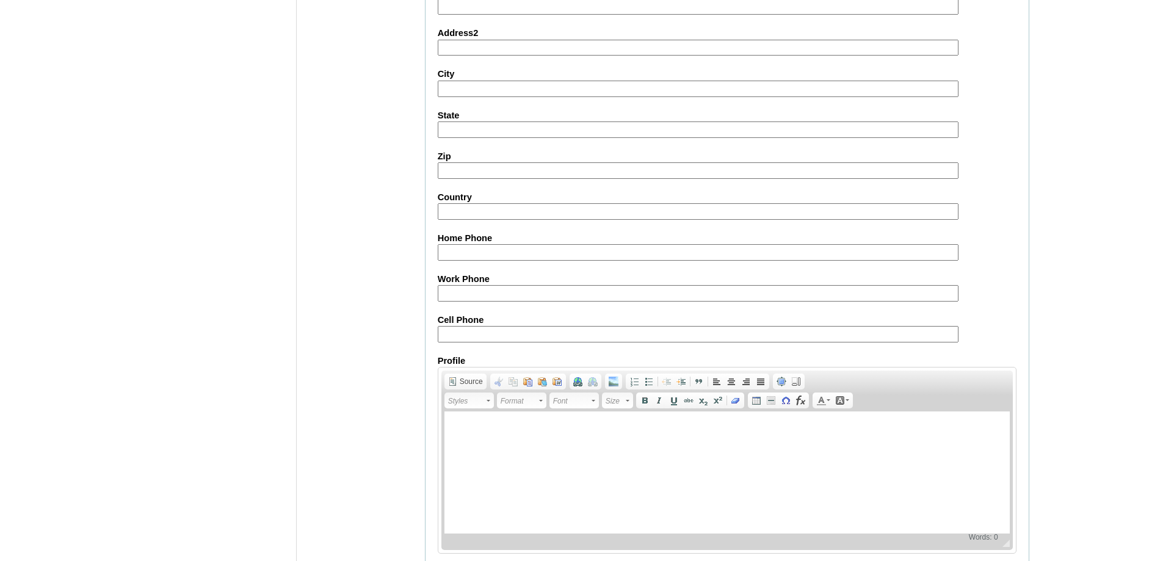
scroll to position [1297, 0]
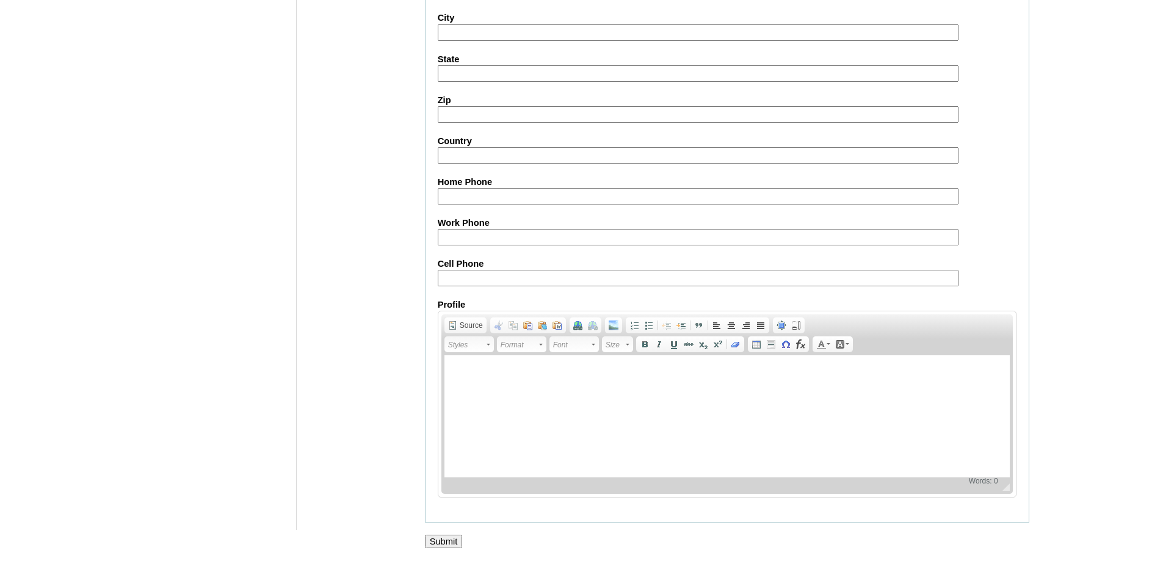
click at [473, 271] on input "Cell Phone" at bounding box center [698, 278] width 521 height 16
click at [501, 276] on input "Cell Phone" at bounding box center [698, 278] width 521 height 16
paste input "63-9064136756"
type input "63-9064136756"
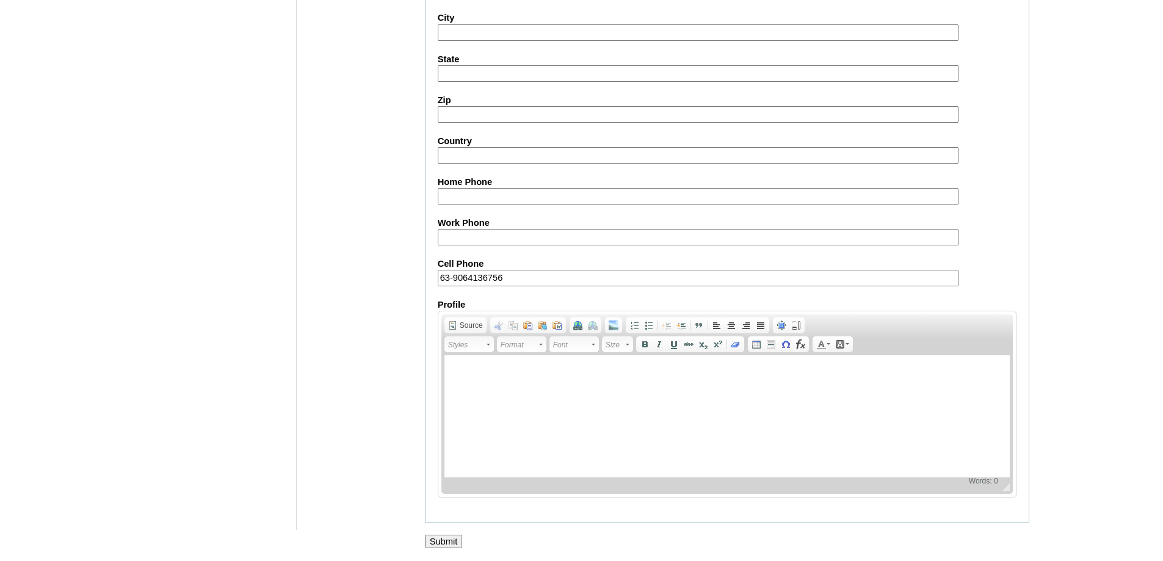
click at [441, 536] on input "Submit" at bounding box center [444, 541] width 38 height 13
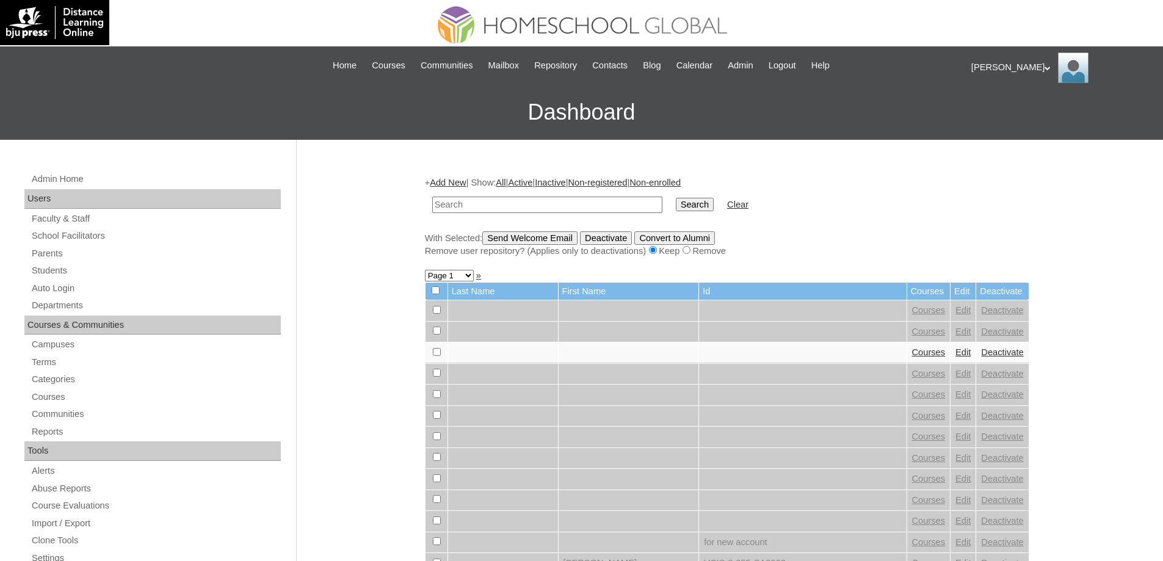
click at [446, 201] on input "text" at bounding box center [547, 205] width 230 height 16
click at [886, 222] on div "+ Add New | Show: All | Active | Inactive | Non-registered | Non-enrolled Searc…" at bounding box center [727, 217] width 605 height 81
click at [111, 254] on link "Parents" at bounding box center [156, 253] width 250 height 15
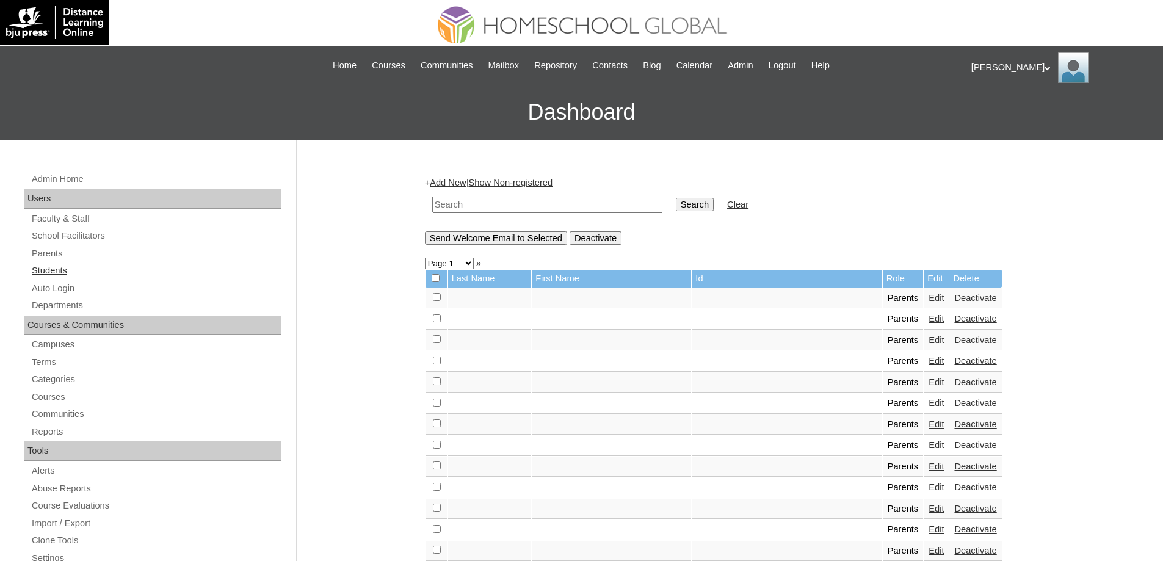
click at [119, 274] on link "Students" at bounding box center [156, 270] width 250 height 15
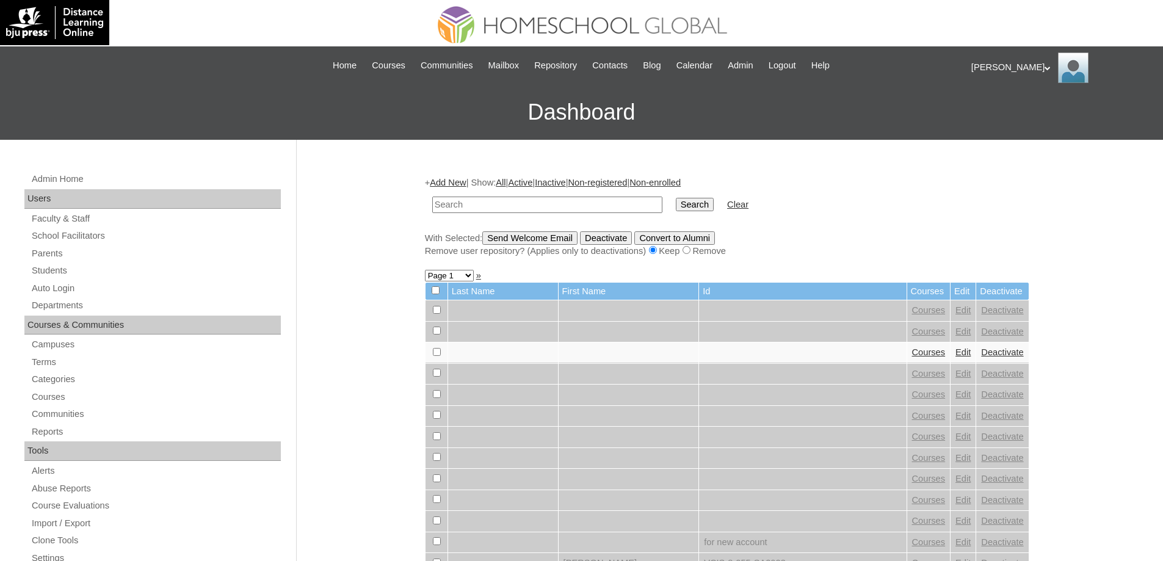
click at [508, 209] on input "text" at bounding box center [547, 205] width 230 height 16
paste input "MHS00236-TECHPH2025"
type input "MHS00236-TECHPH2025"
click at [692, 204] on input "Search" at bounding box center [695, 204] width 38 height 13
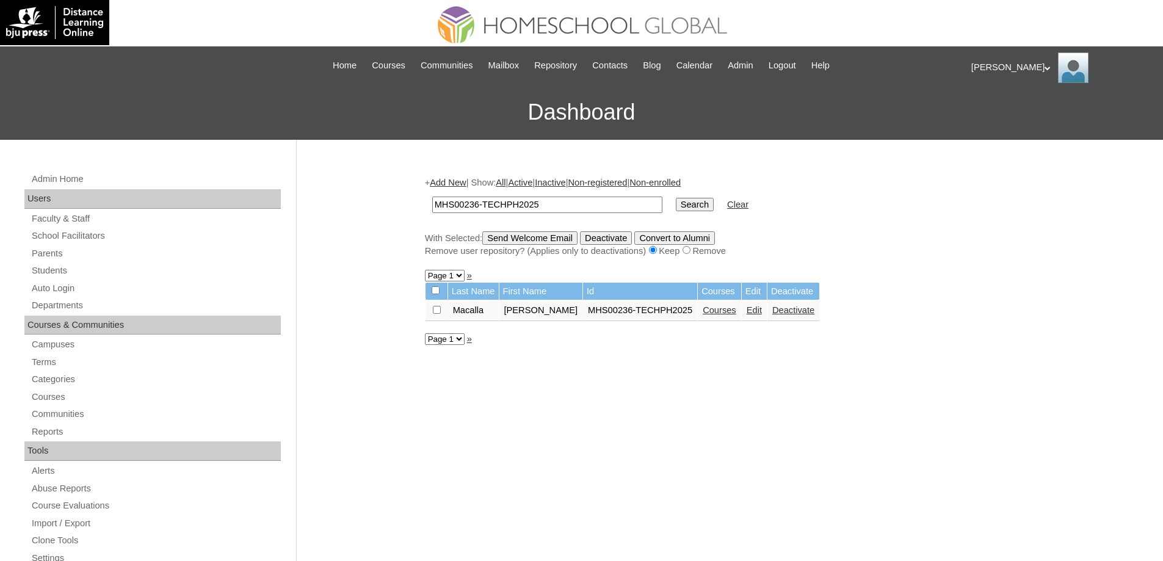
click at [730, 311] on link "Courses" at bounding box center [720, 310] width 34 height 10
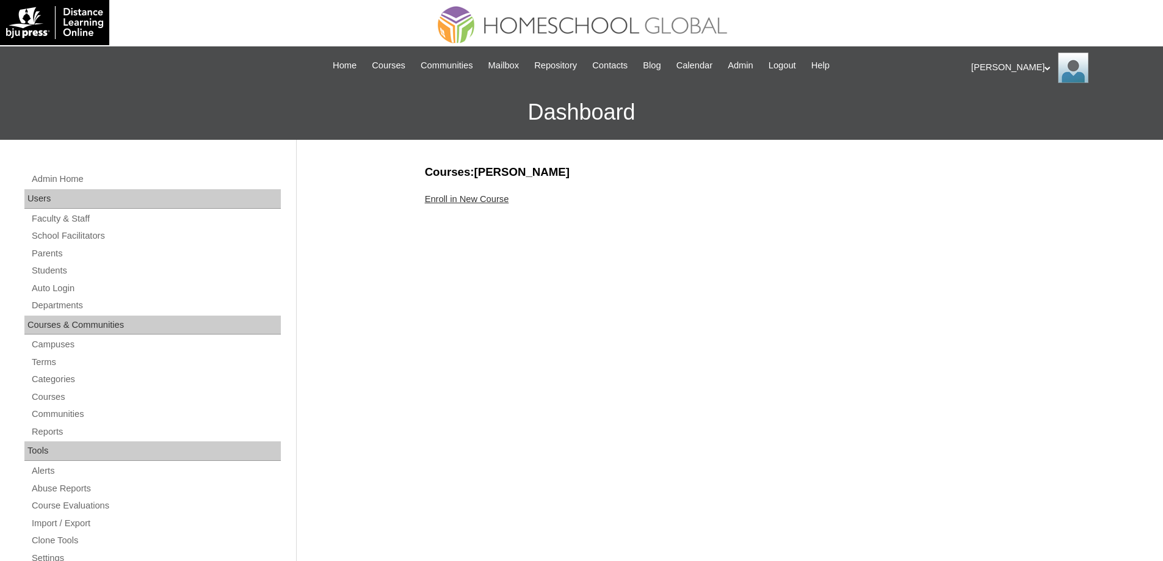
click at [463, 200] on link "Enroll in New Course" at bounding box center [467, 199] width 84 height 10
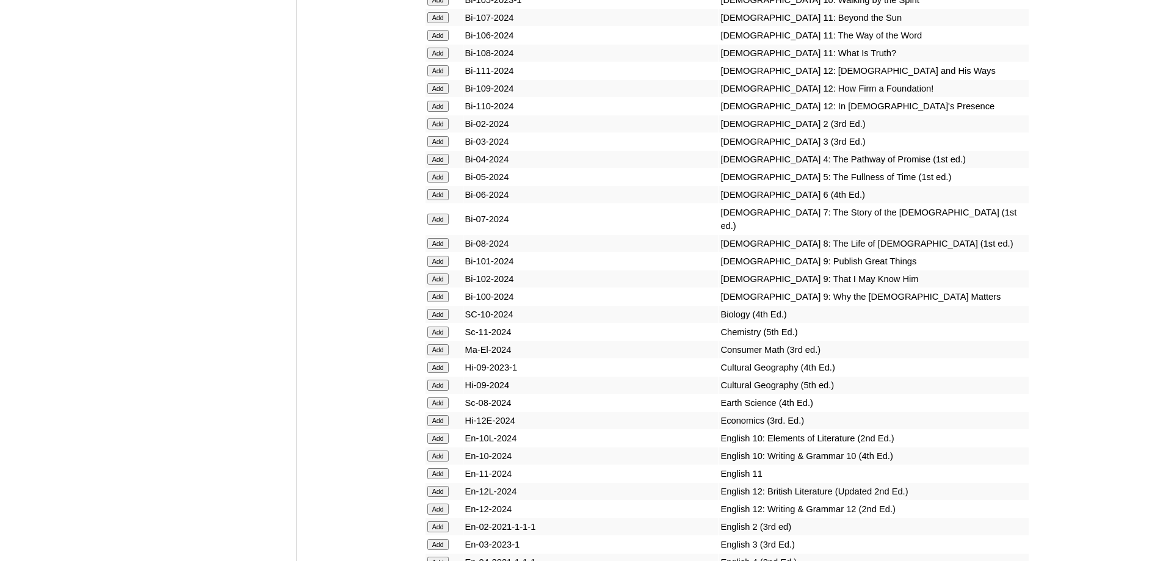
scroll to position [3237, 0]
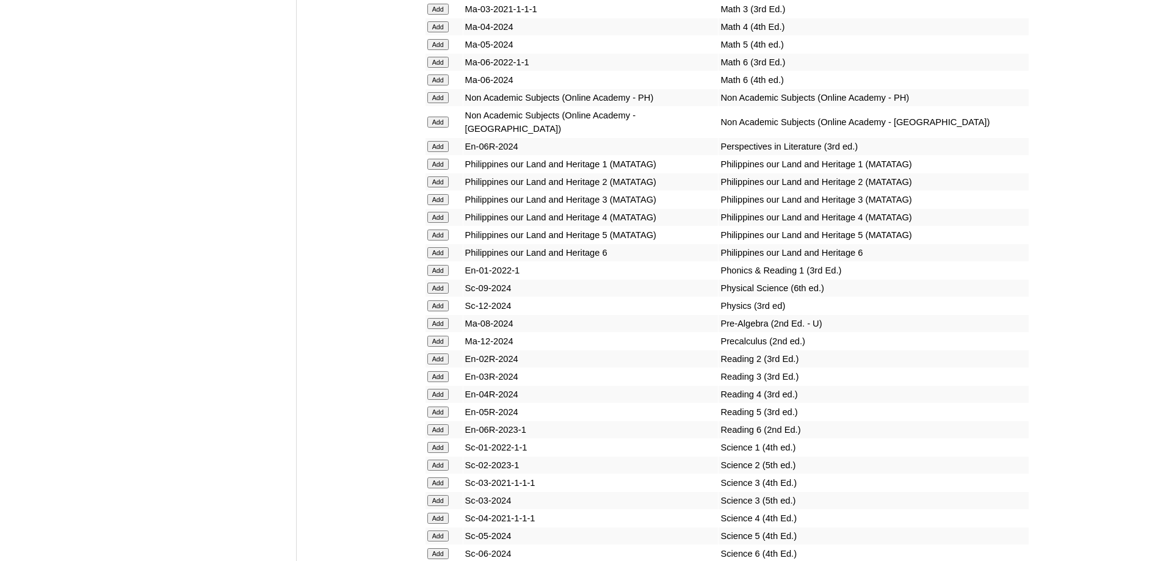
scroll to position [4694, 0]
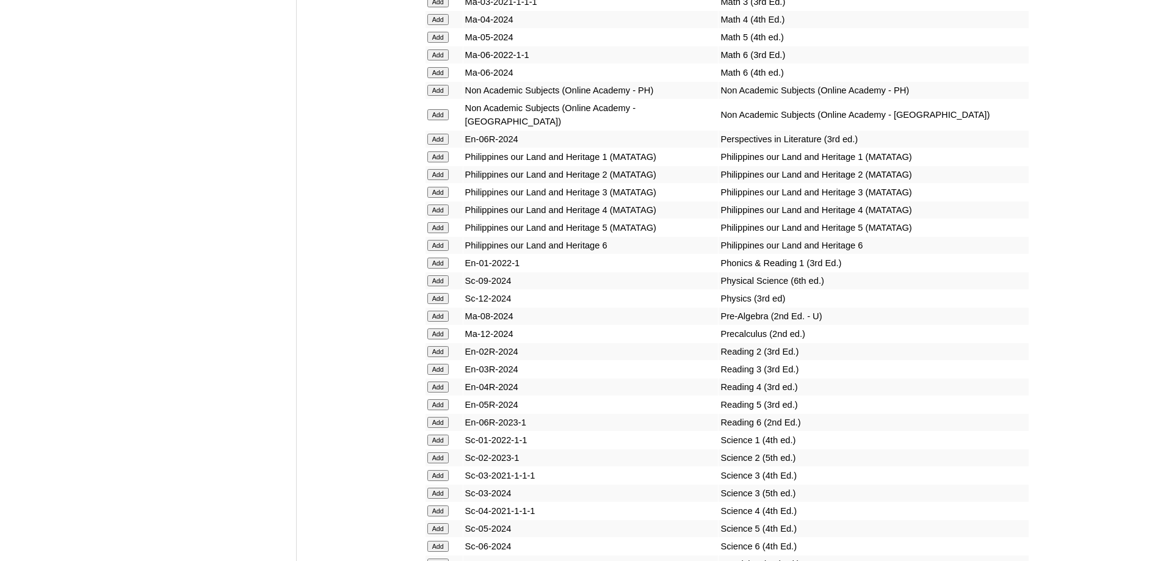
click at [445, 162] on input "Add" at bounding box center [438, 156] width 21 height 11
click at [440, 162] on input "Add" at bounding box center [438, 156] width 21 height 11
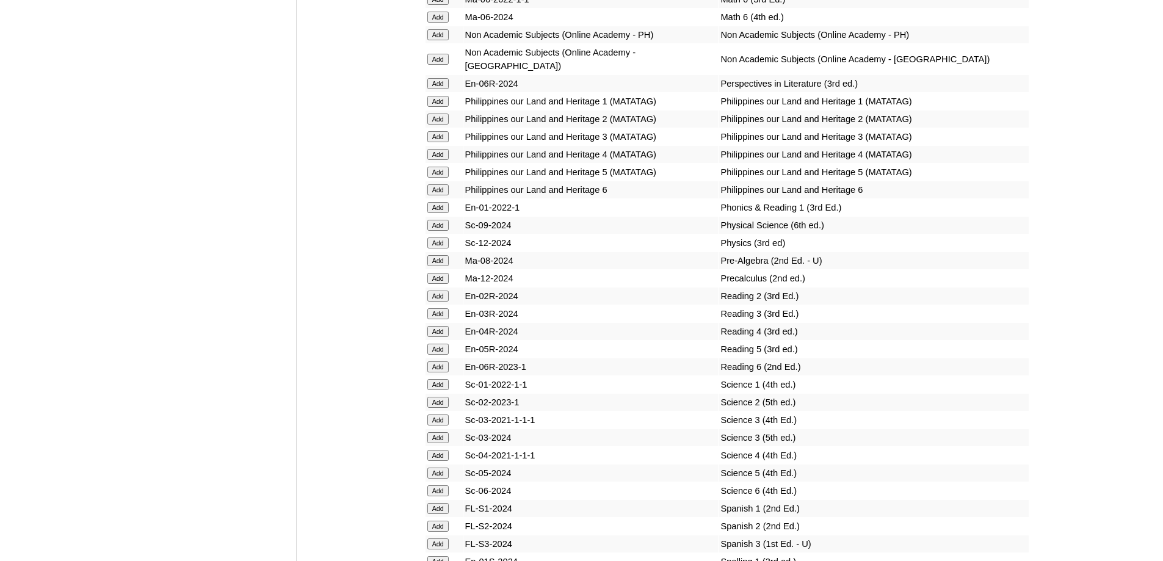
scroll to position [4755, 0]
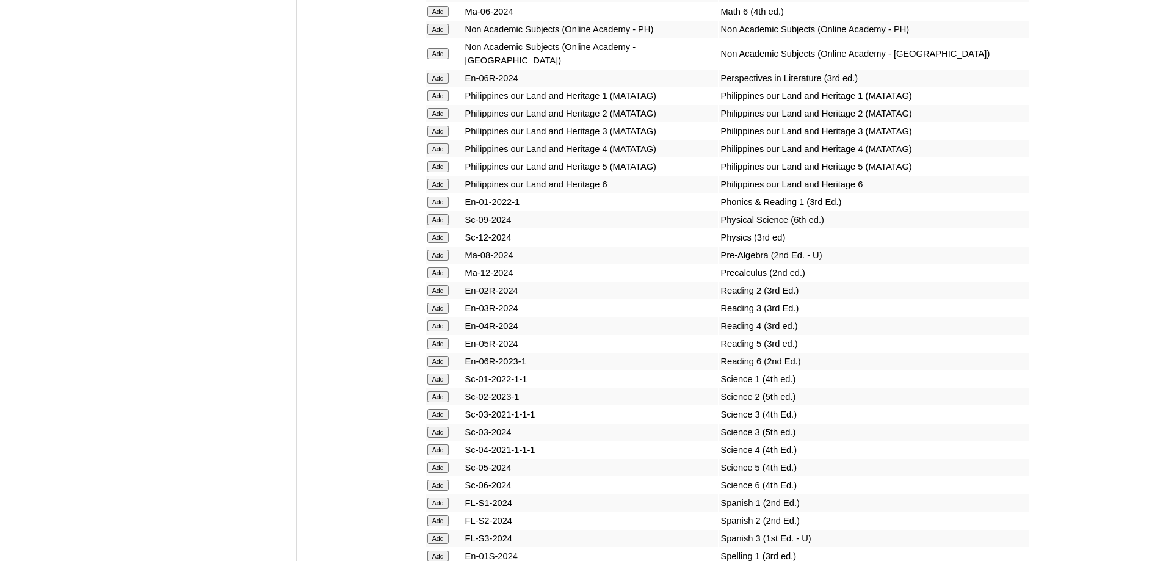
click at [437, 208] on input "Add" at bounding box center [438, 202] width 21 height 11
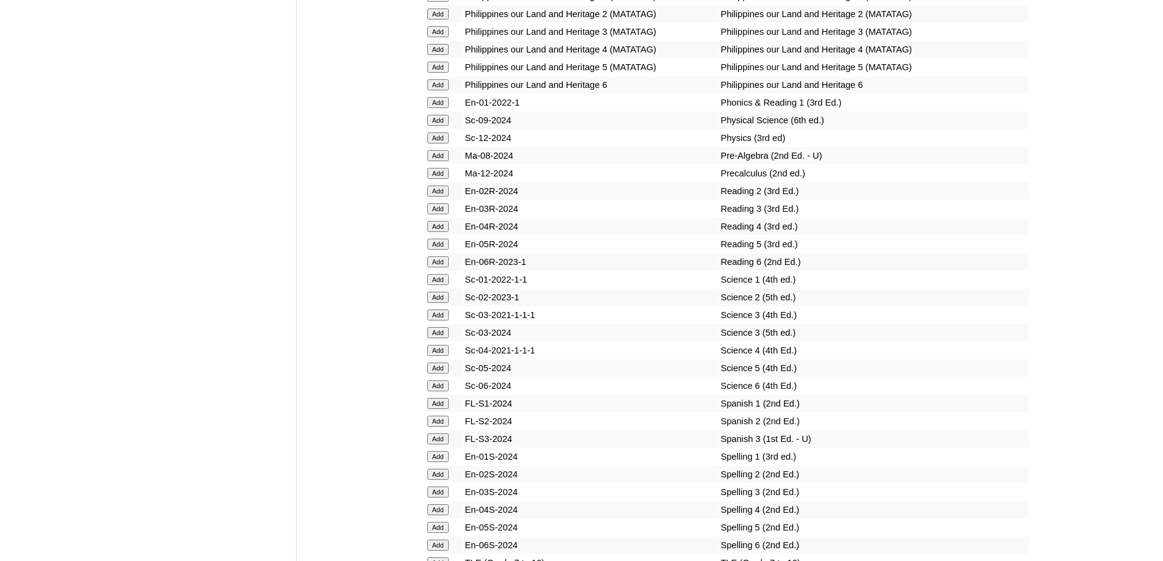
scroll to position [4938, 0]
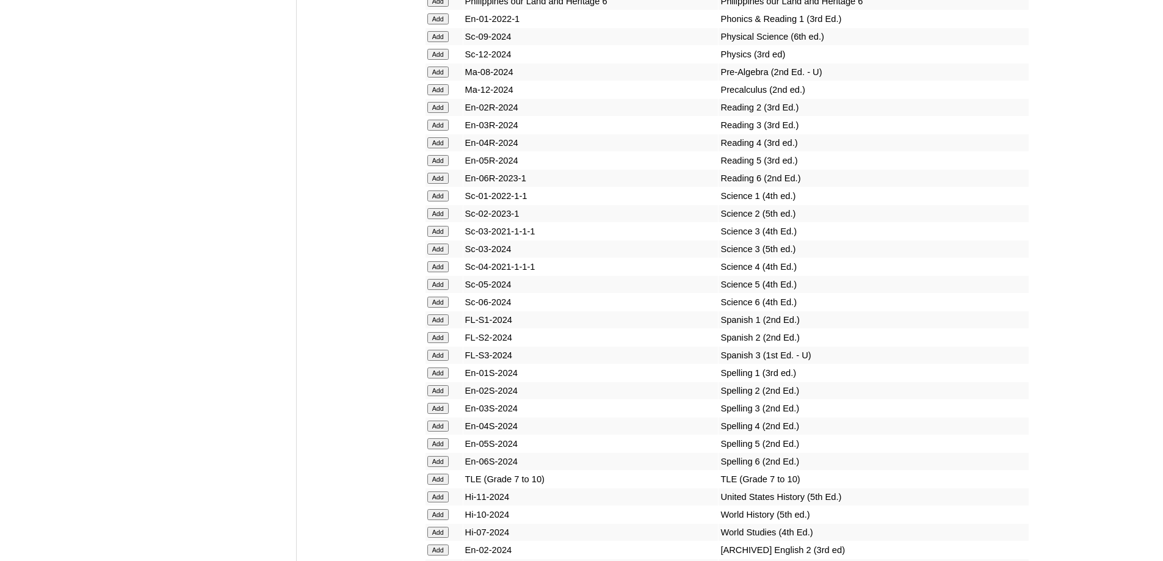
click at [439, 202] on input "Add" at bounding box center [438, 196] width 21 height 11
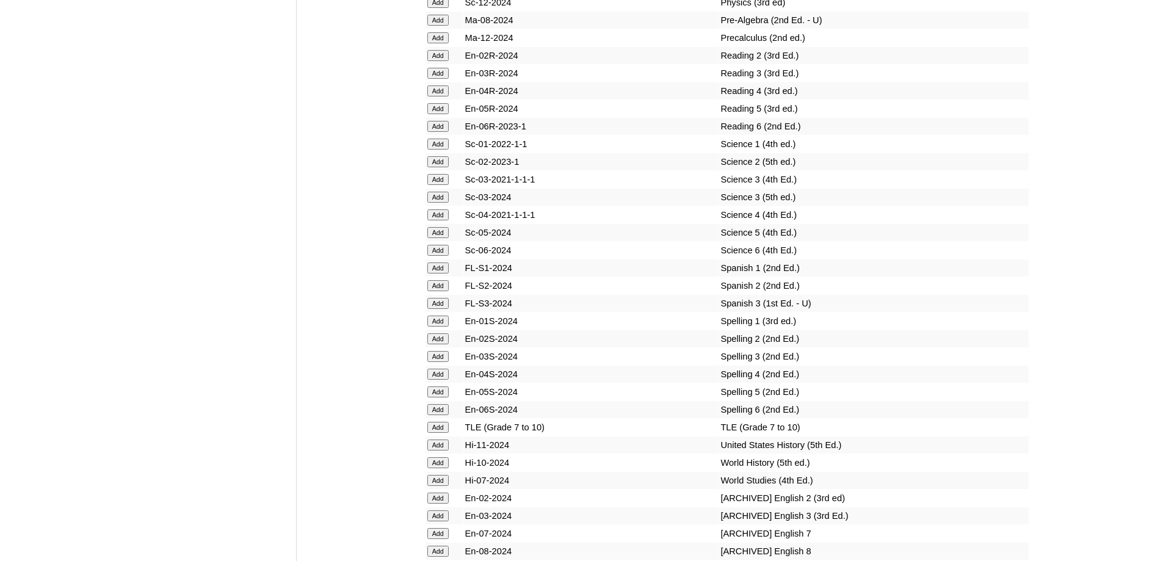
scroll to position [4999, 0]
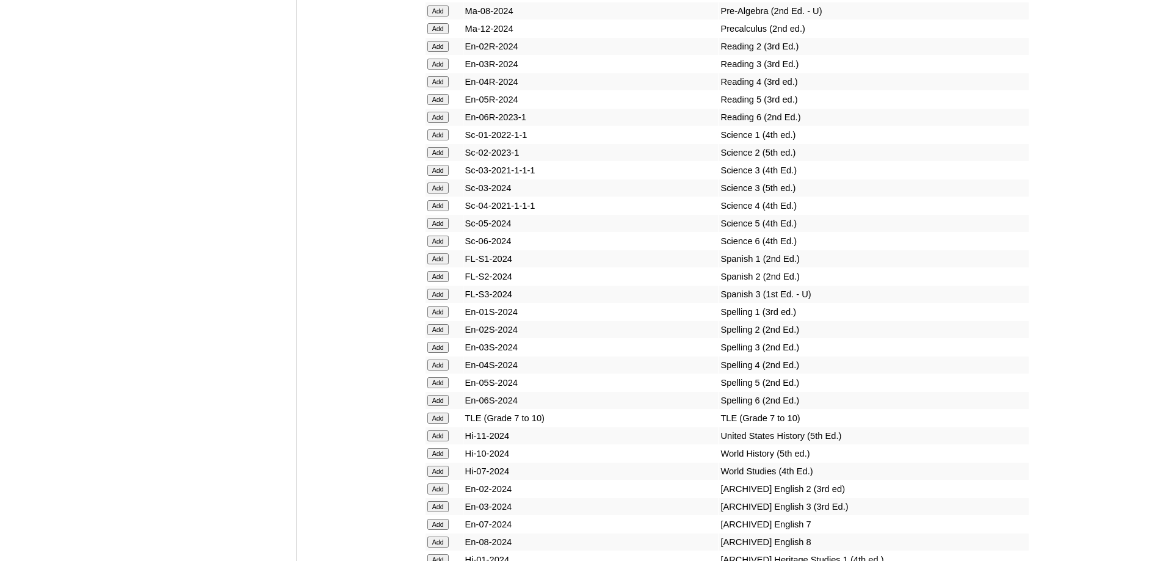
click at [438, 318] on input "Add" at bounding box center [438, 312] width 21 height 11
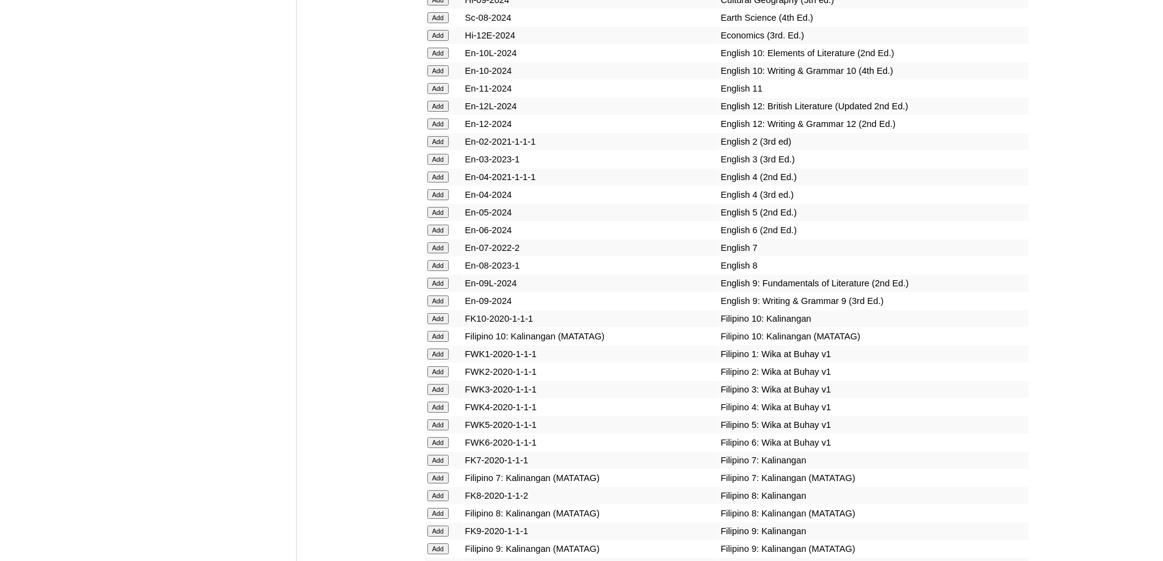
scroll to position [3716, 0]
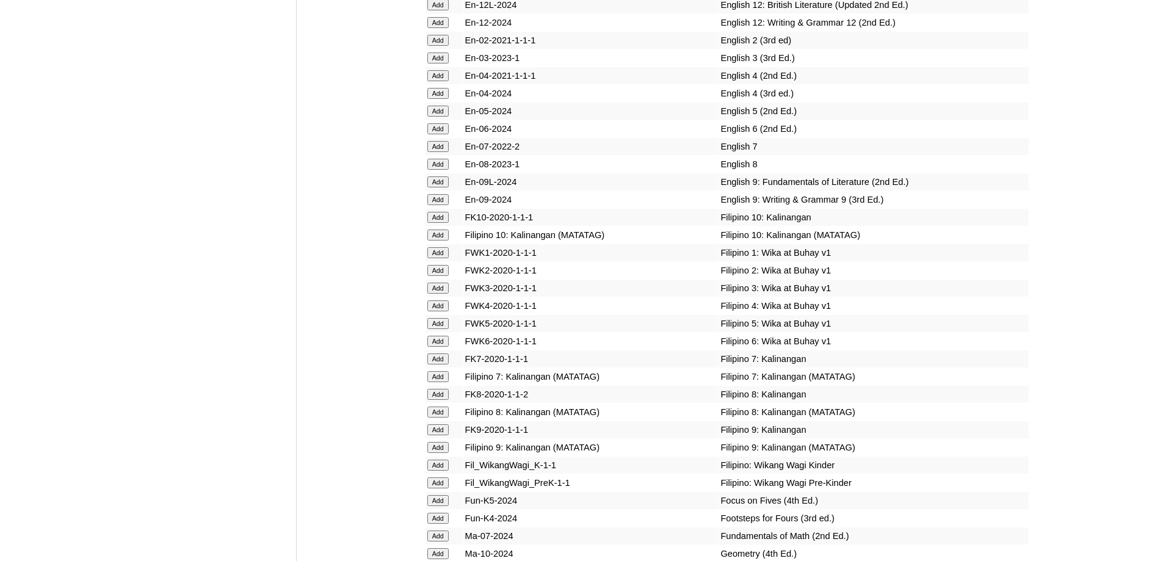
click at [441, 258] on input "Add" at bounding box center [438, 252] width 21 height 11
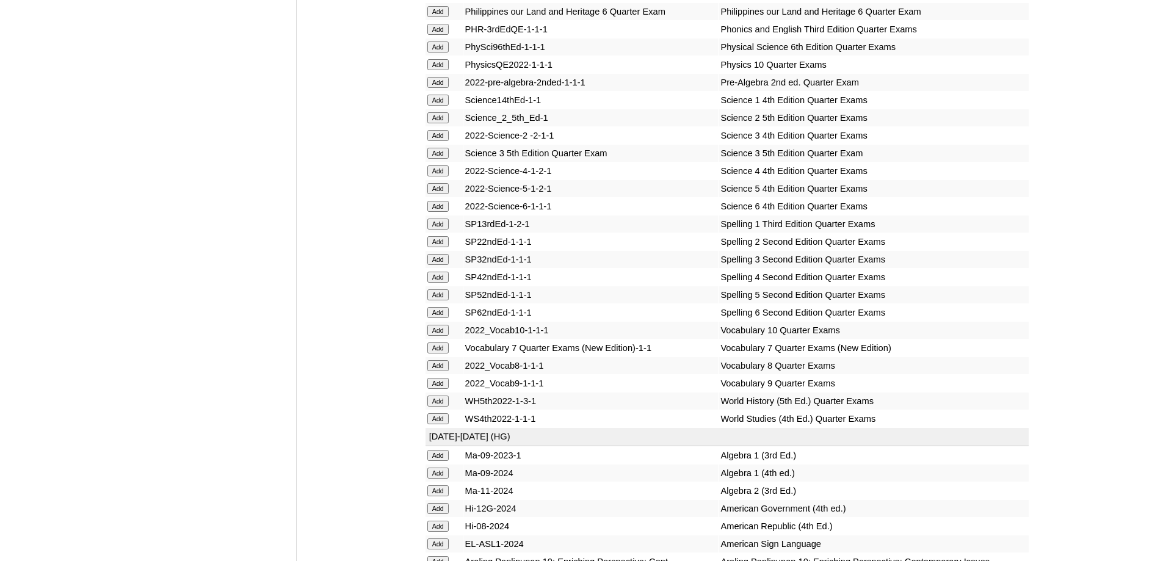
scroll to position [2434, 0]
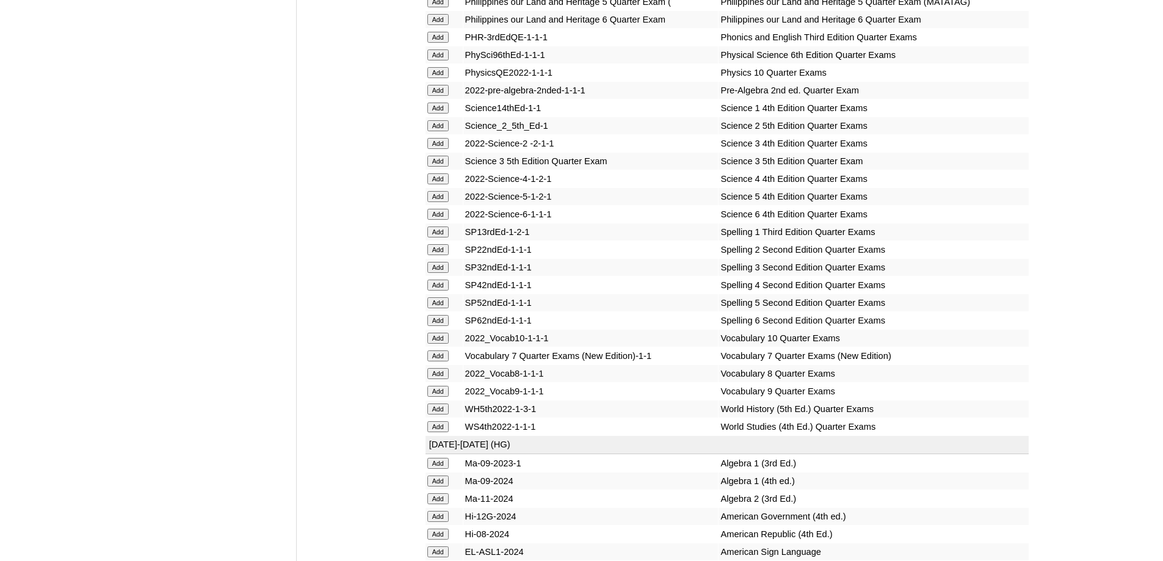
click at [440, 114] on input "Add" at bounding box center [438, 108] width 21 height 11
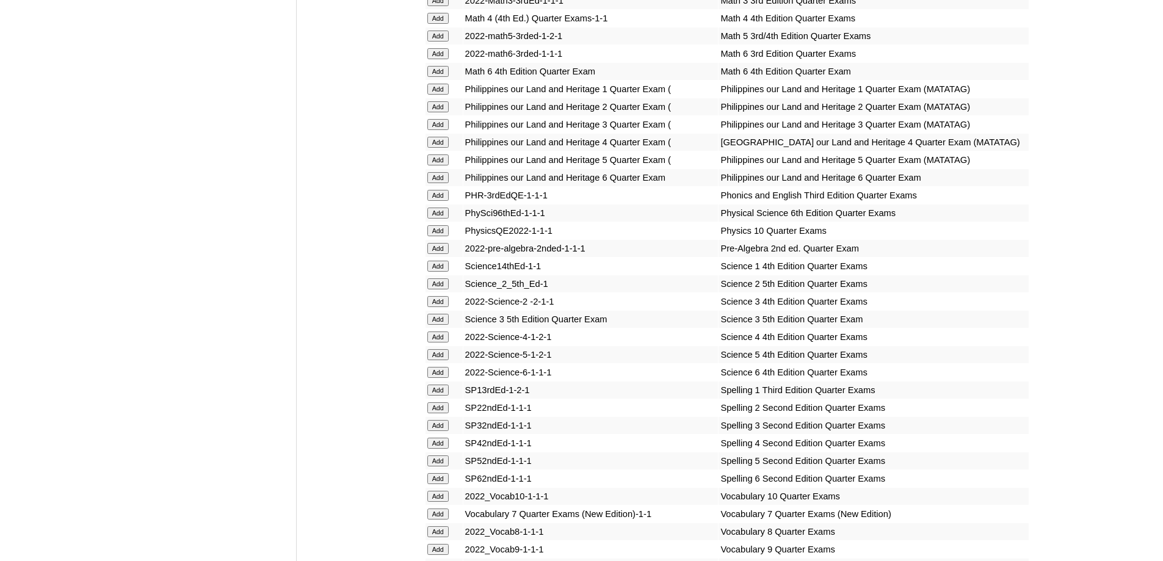
scroll to position [2251, 0]
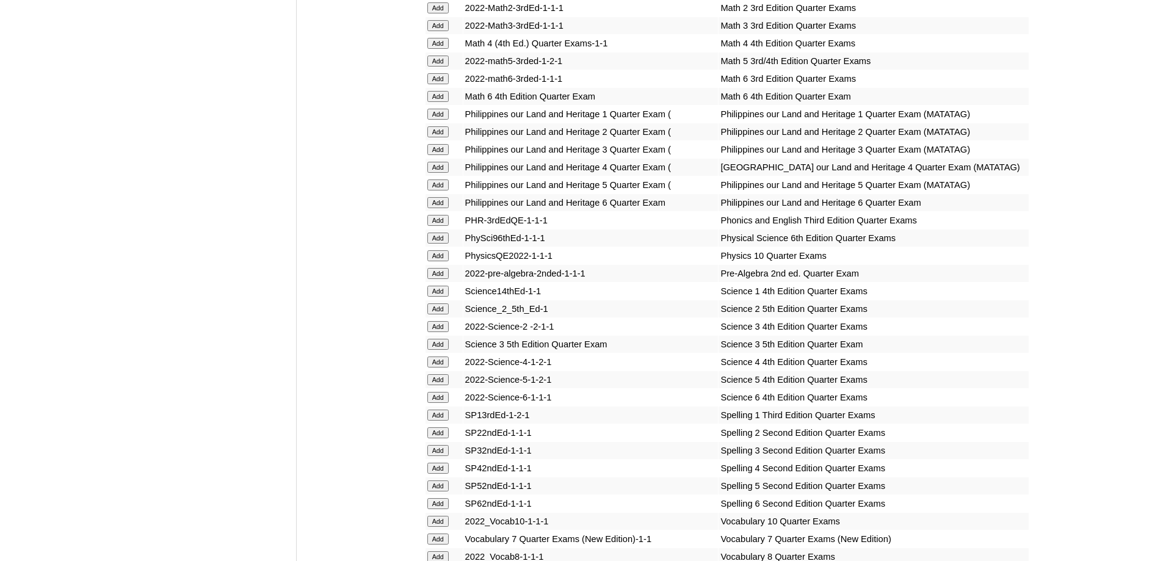
click at [442, 120] on input "Add" at bounding box center [438, 114] width 21 height 11
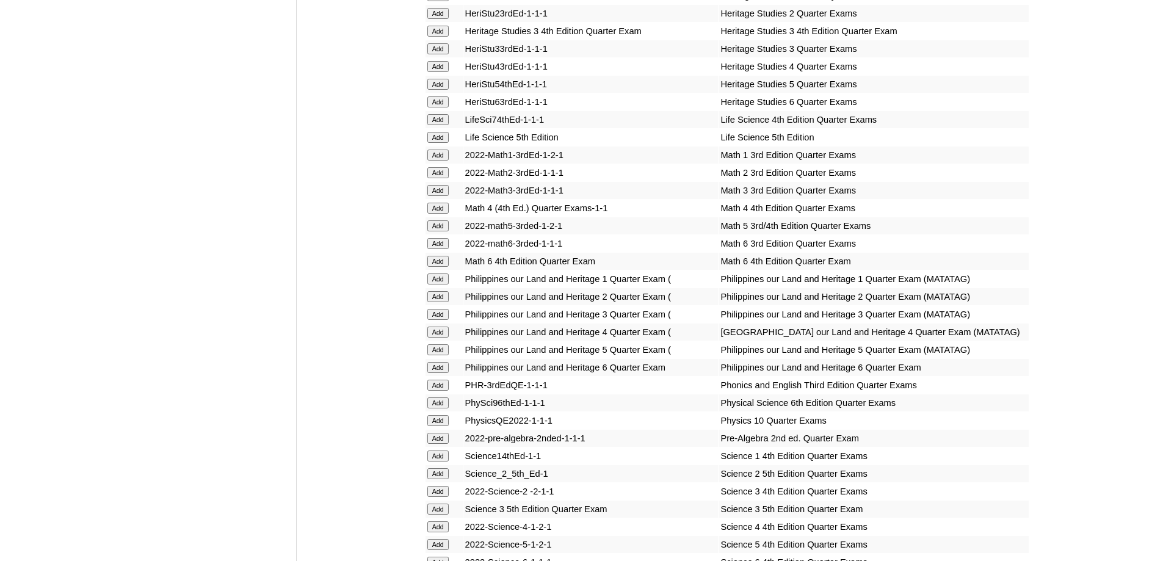
scroll to position [2006, 0]
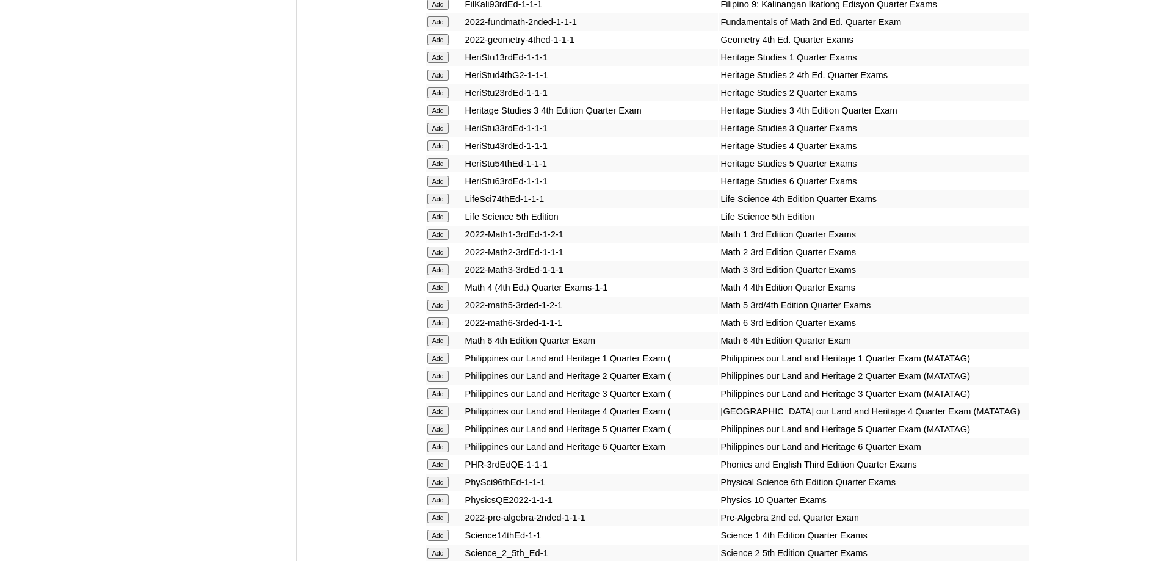
click at [429, 240] on input "Add" at bounding box center [438, 234] width 21 height 11
click at [430, 240] on input "Add" at bounding box center [438, 234] width 21 height 11
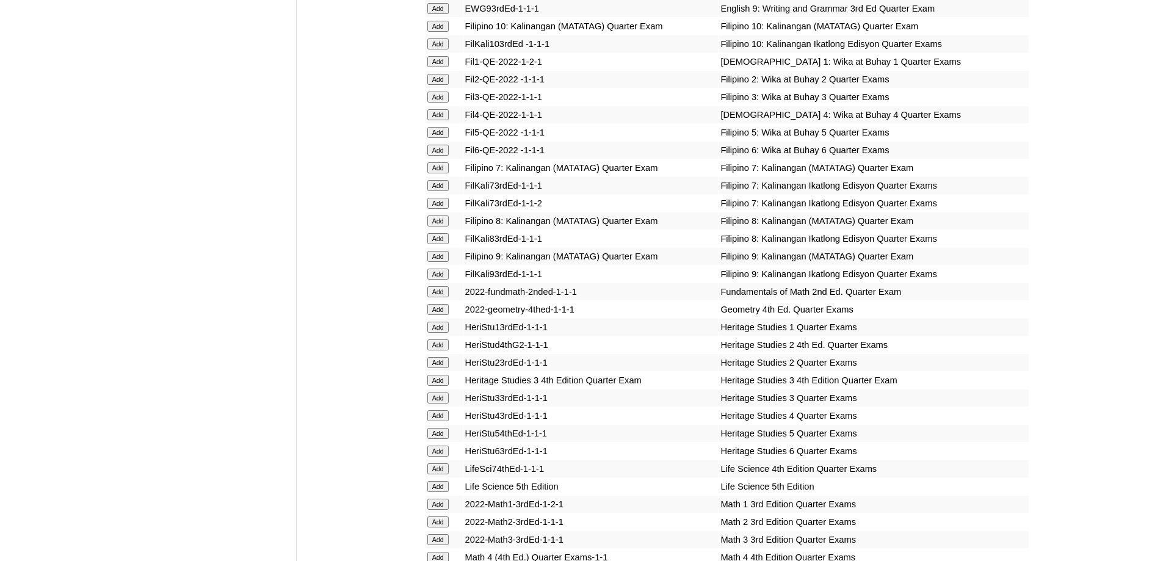
scroll to position [1640, 0]
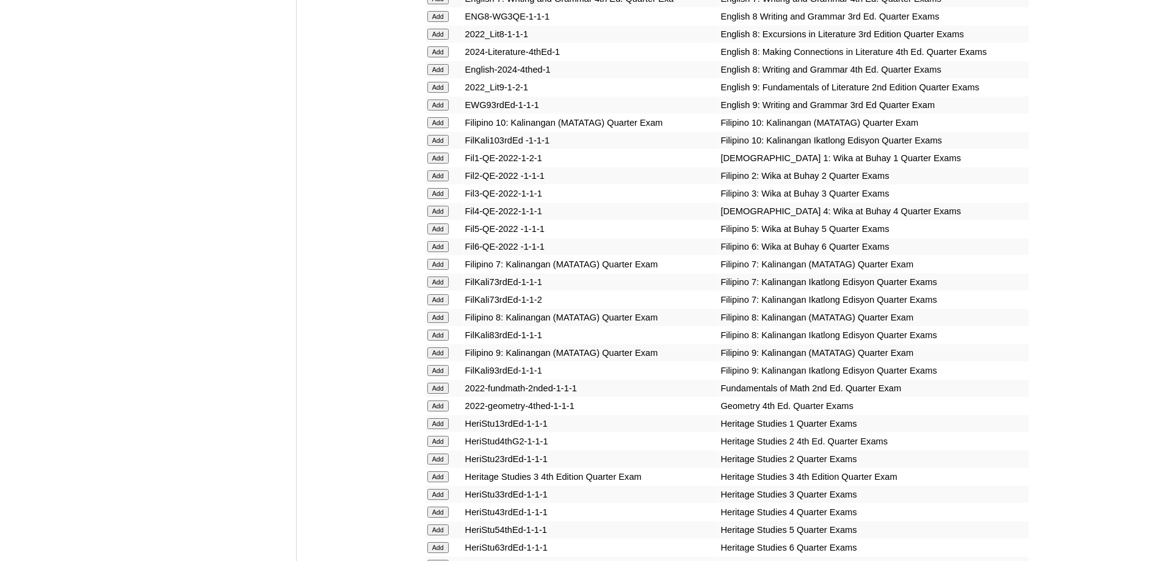
click at [441, 164] on input "Add" at bounding box center [438, 158] width 21 height 11
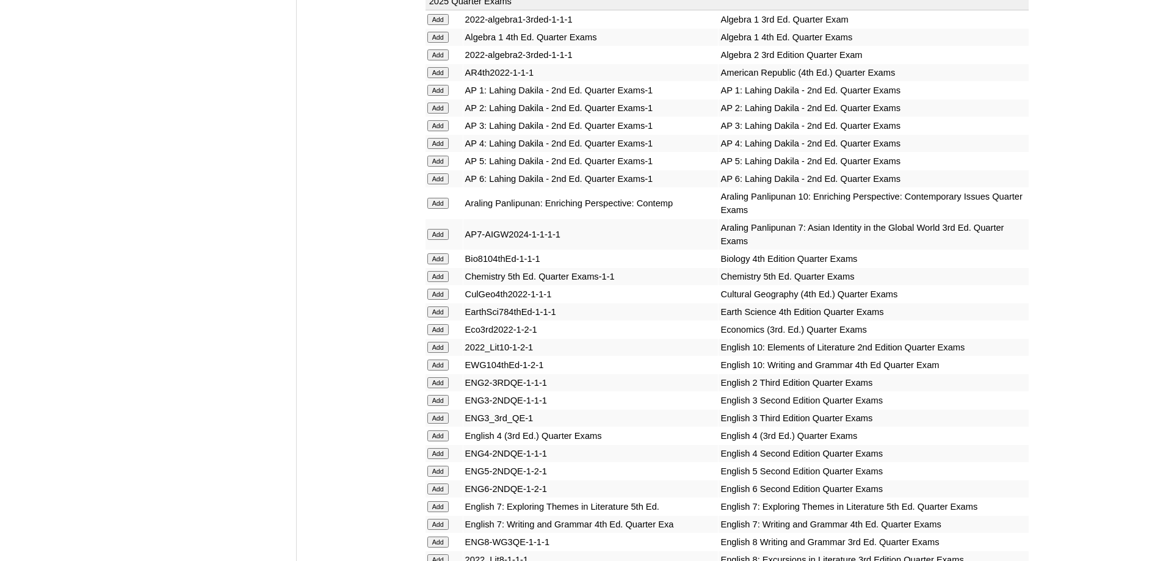
scroll to position [1090, 0]
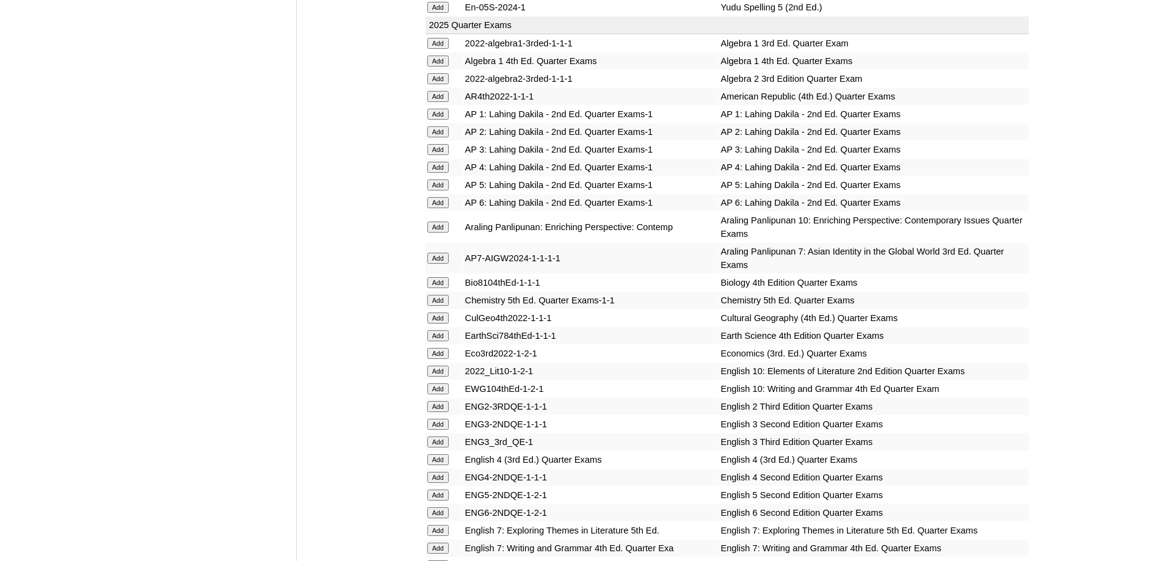
click at [451, 118] on form "Add" at bounding box center [445, 114] width 34 height 10
click at [439, 120] on input "Add" at bounding box center [438, 114] width 21 height 11
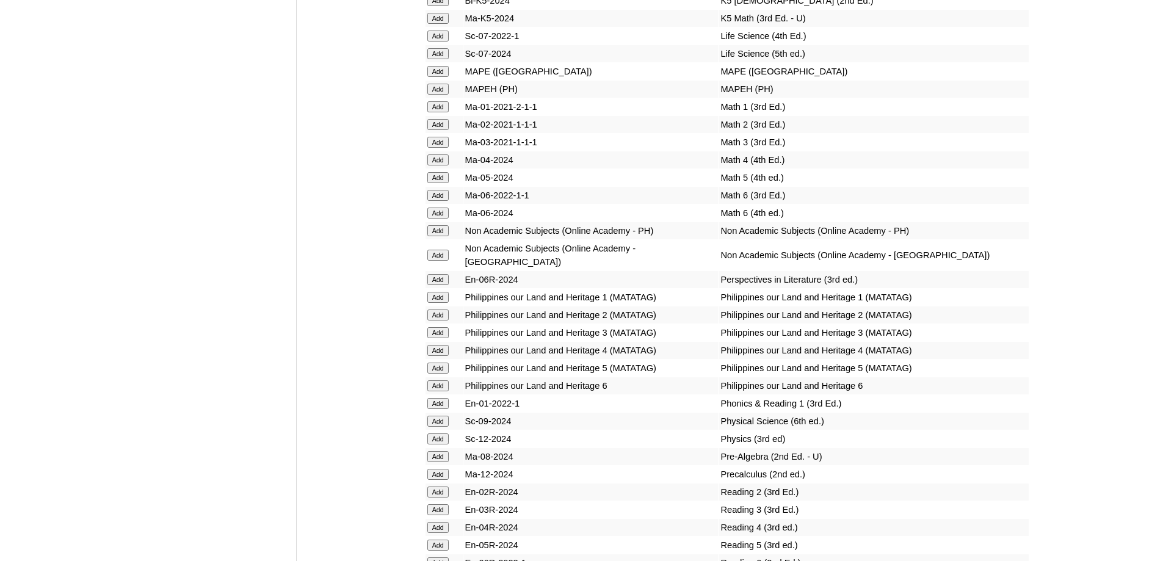
scroll to position [4571, 0]
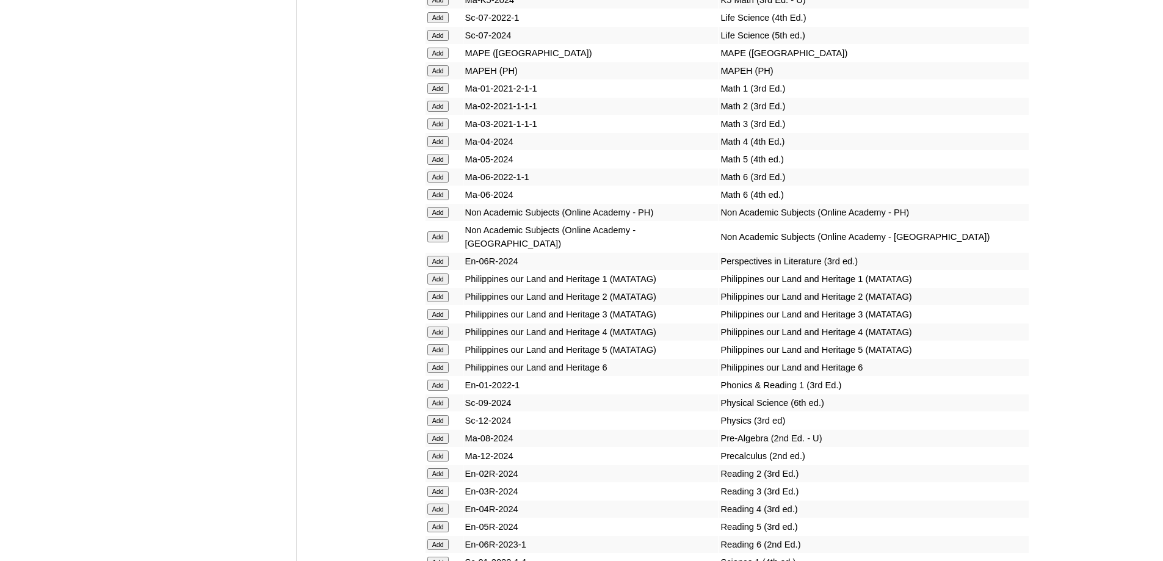
click at [441, 76] on input "Add" at bounding box center [438, 70] width 21 height 11
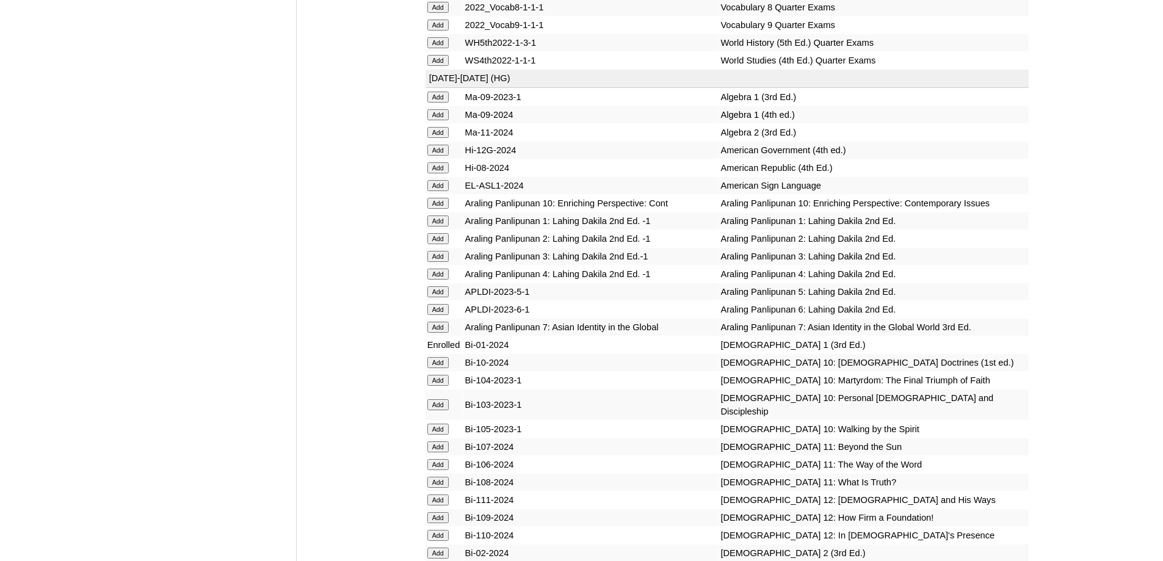
scroll to position [2495, 0]
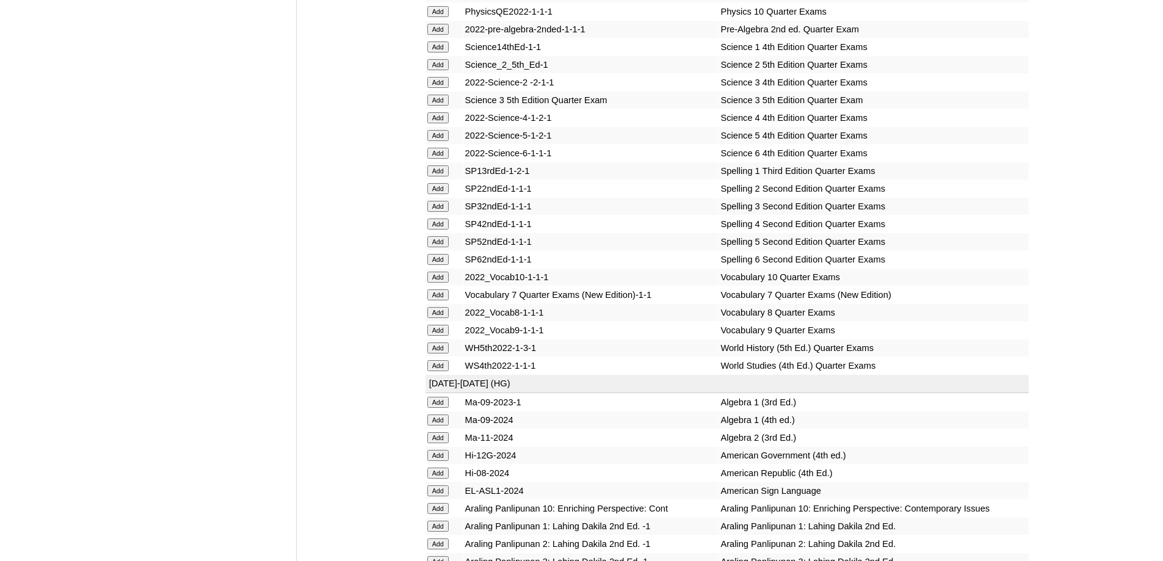
click at [445, 53] on input "Add" at bounding box center [438, 47] width 21 height 11
click at [445, 177] on input "Add" at bounding box center [438, 171] width 21 height 11
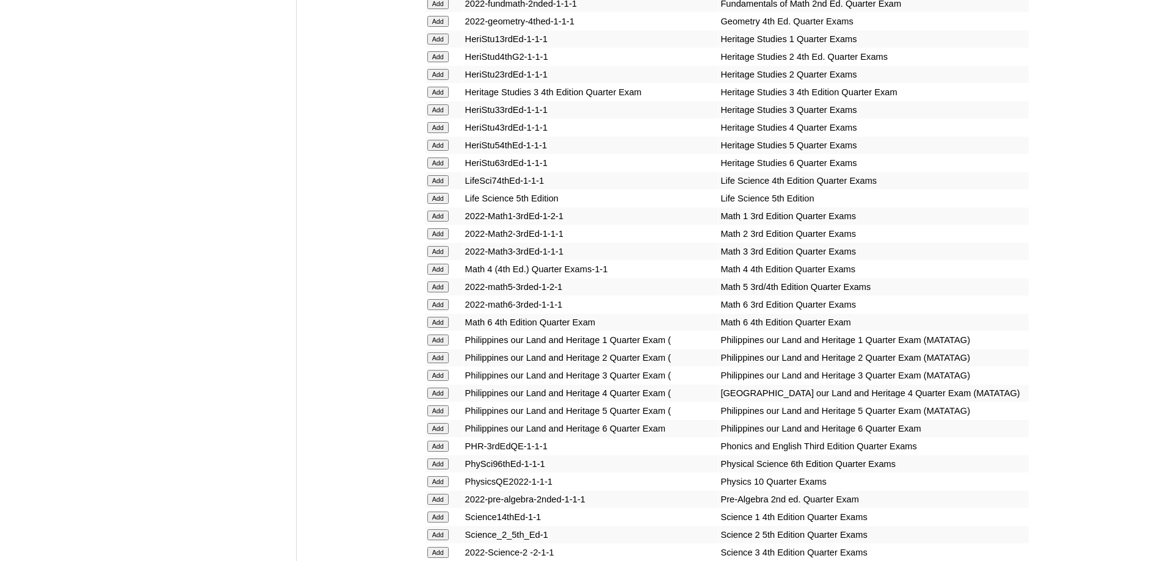
scroll to position [2006, 0]
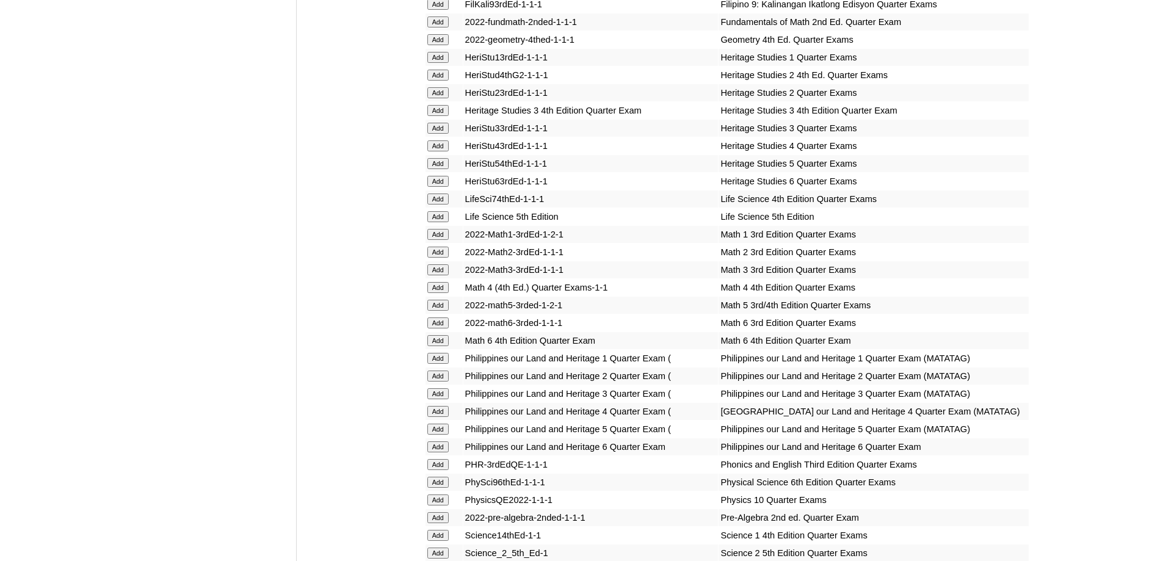
click at [434, 240] on input "Add" at bounding box center [438, 234] width 21 height 11
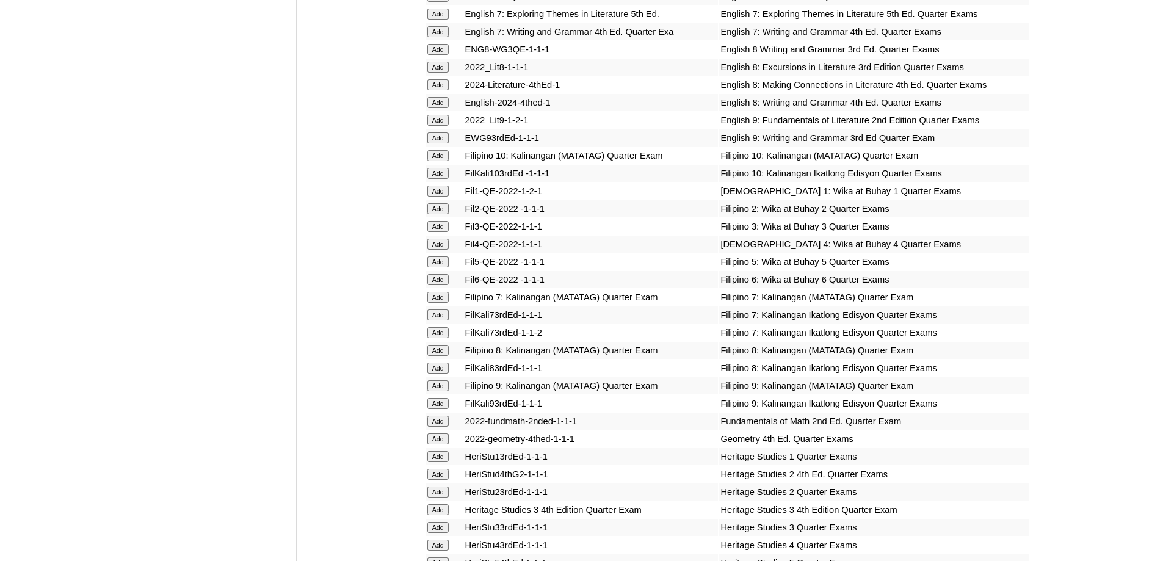
scroll to position [1579, 0]
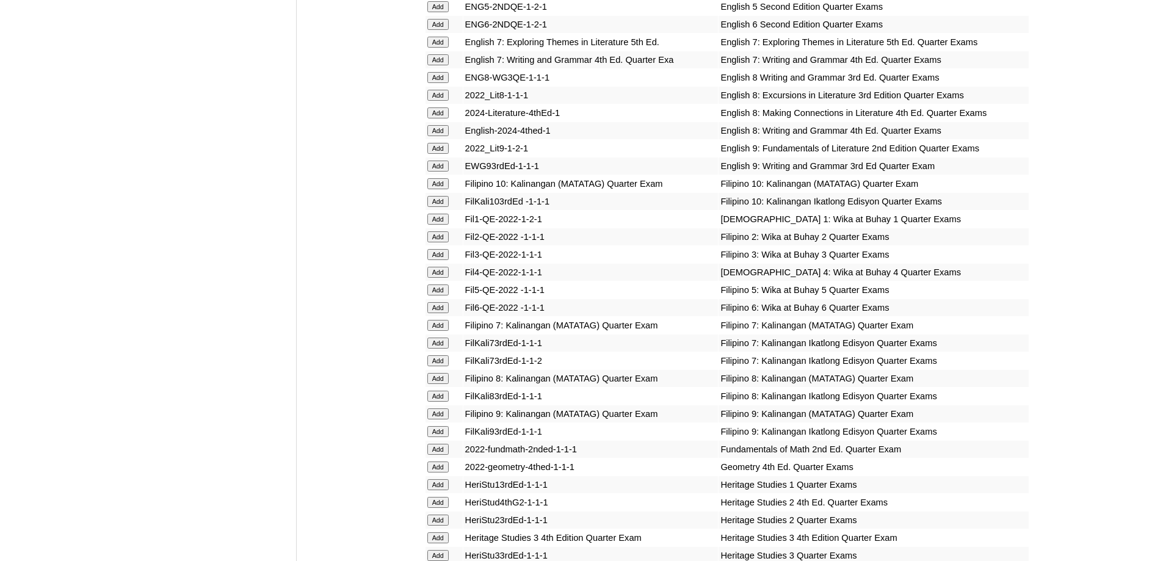
click at [443, 225] on input "Add" at bounding box center [438, 219] width 21 height 11
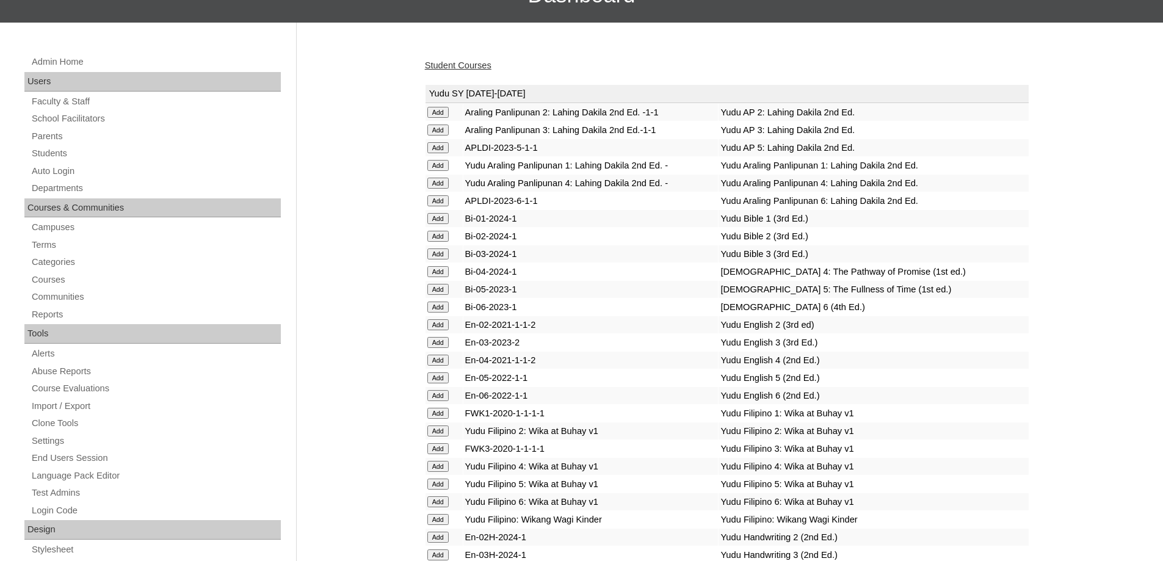
scroll to position [0, 0]
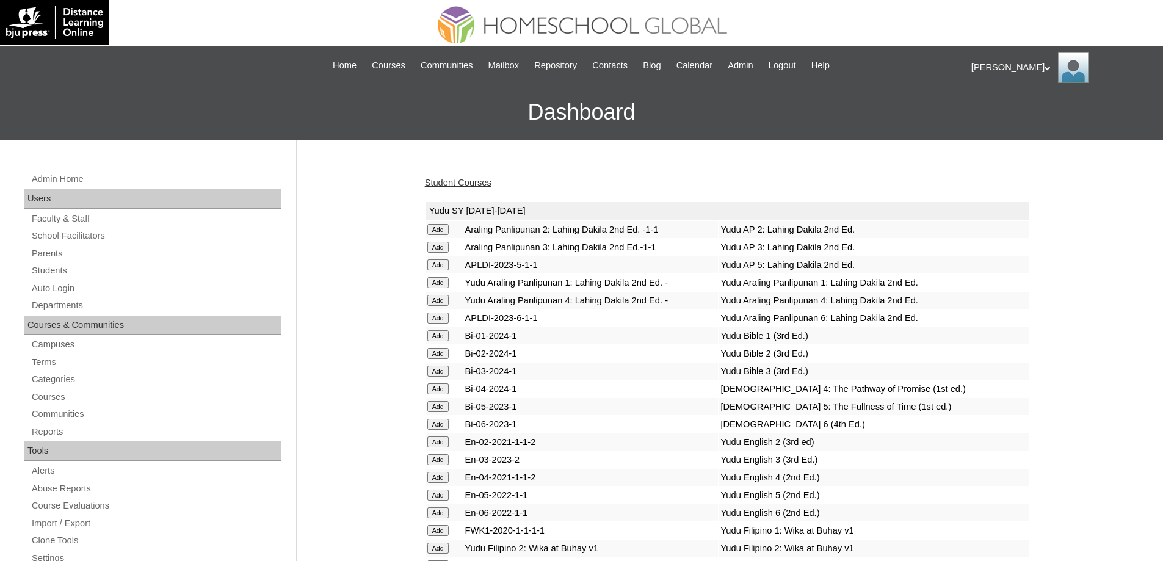
click at [465, 185] on link "Student Courses" at bounding box center [458, 183] width 67 height 10
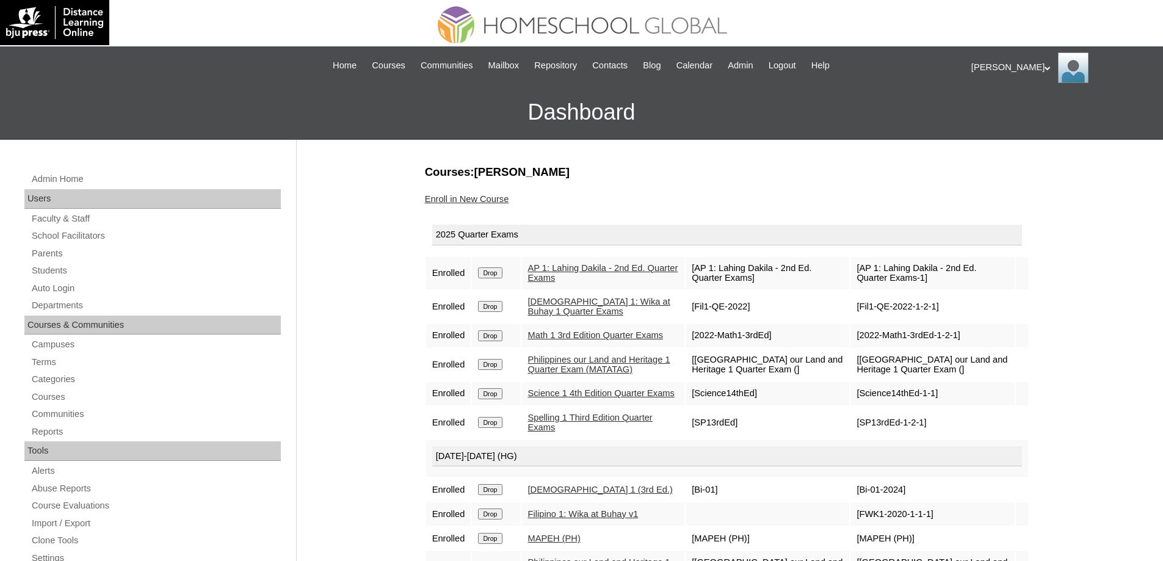
click at [499, 269] on input "Drop" at bounding box center [490, 273] width 24 height 11
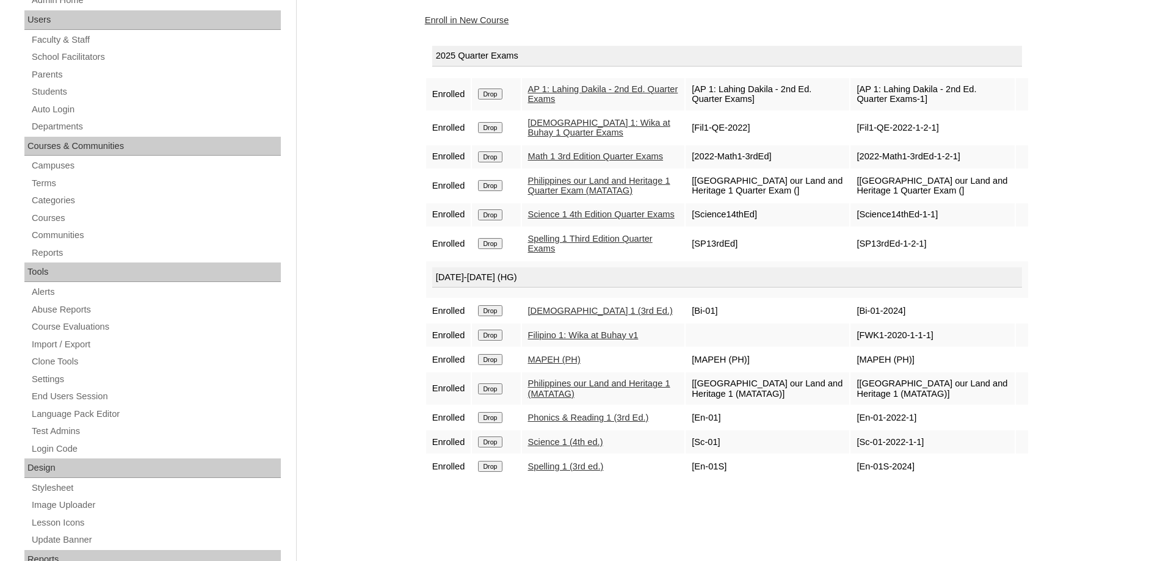
scroll to position [183, 0]
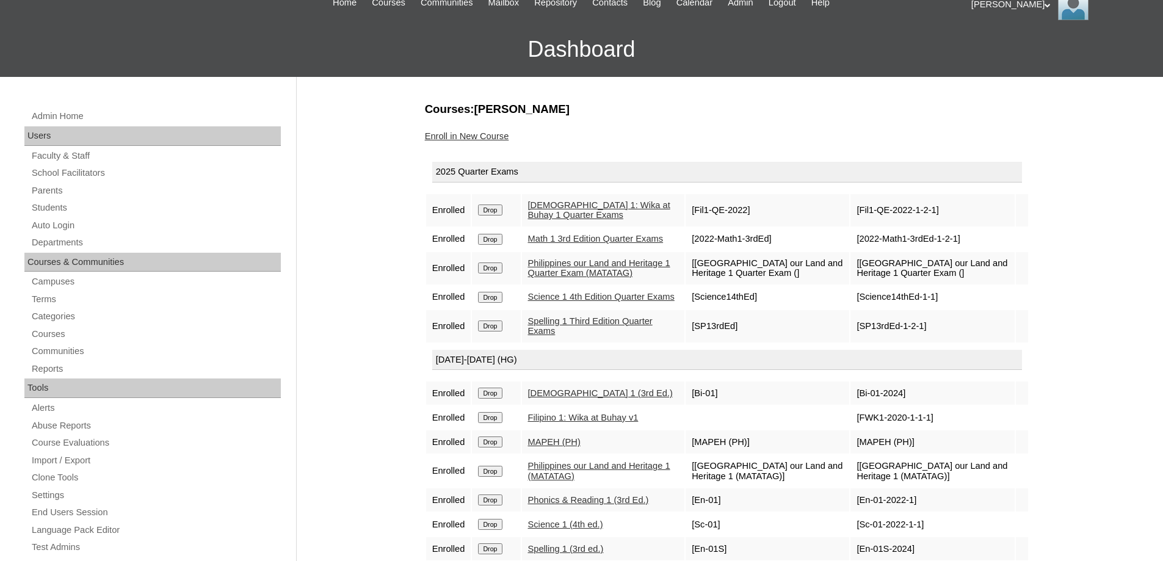
scroll to position [61, 0]
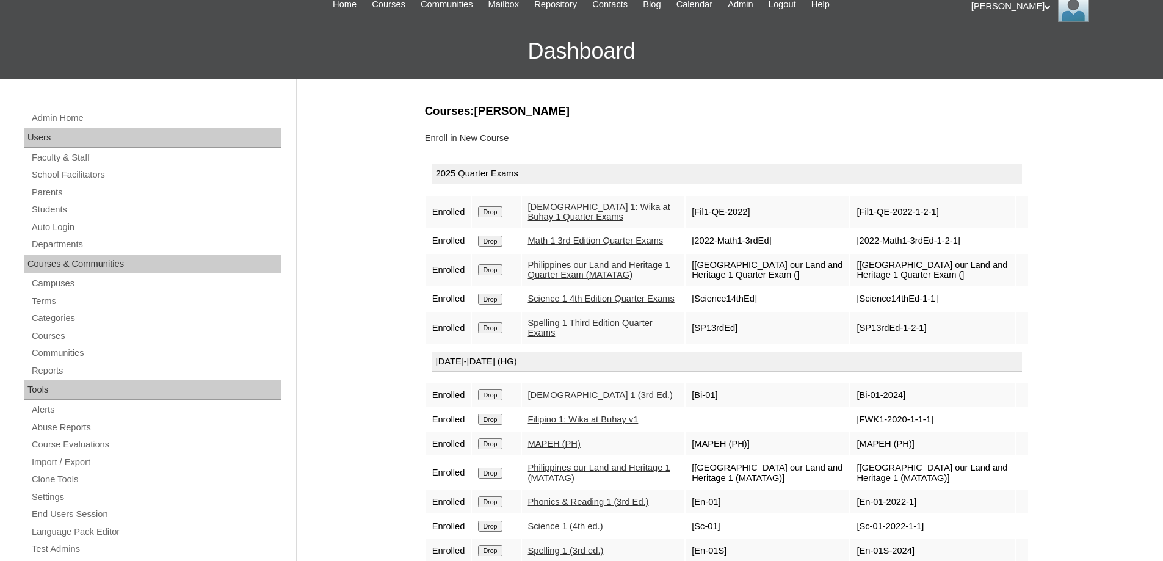
click at [489, 133] on link "Enroll in New Course" at bounding box center [467, 138] width 84 height 10
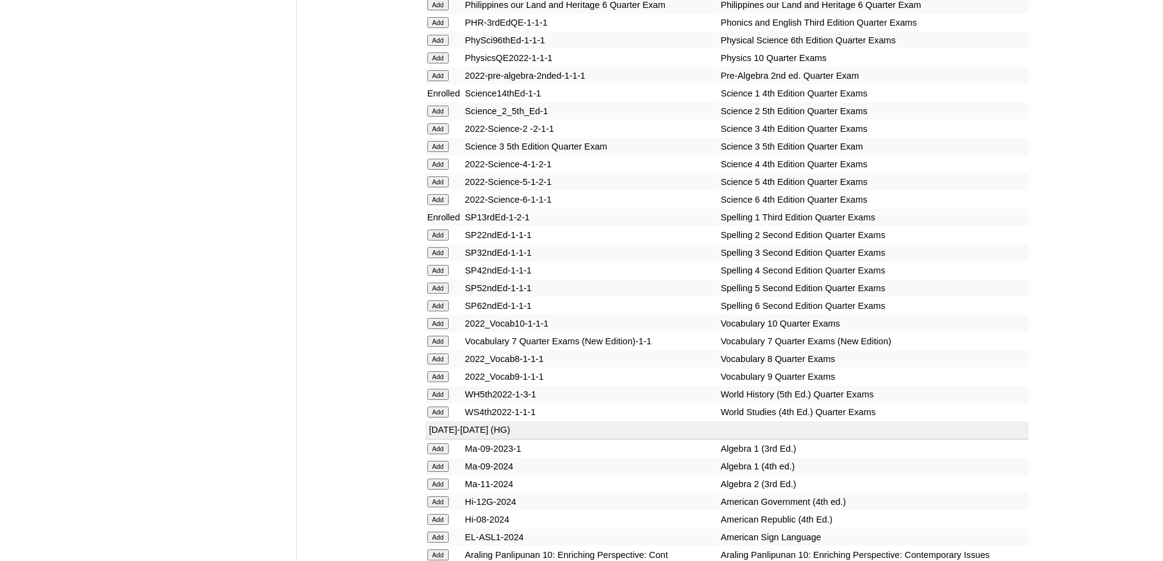
scroll to position [2443, 0]
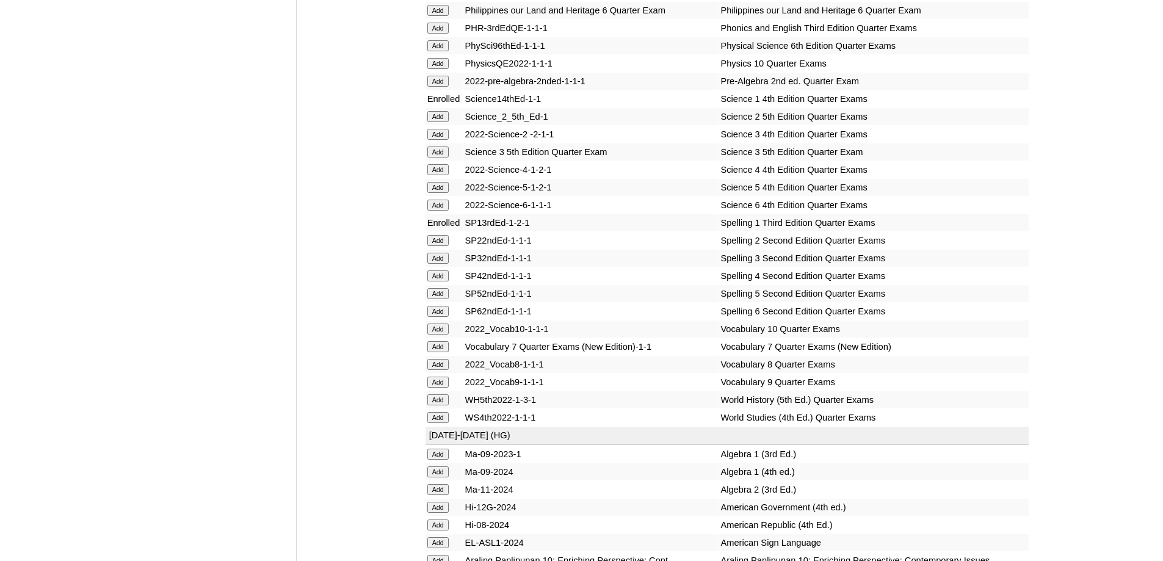
click at [430, 34] on input "Add" at bounding box center [438, 28] width 21 height 11
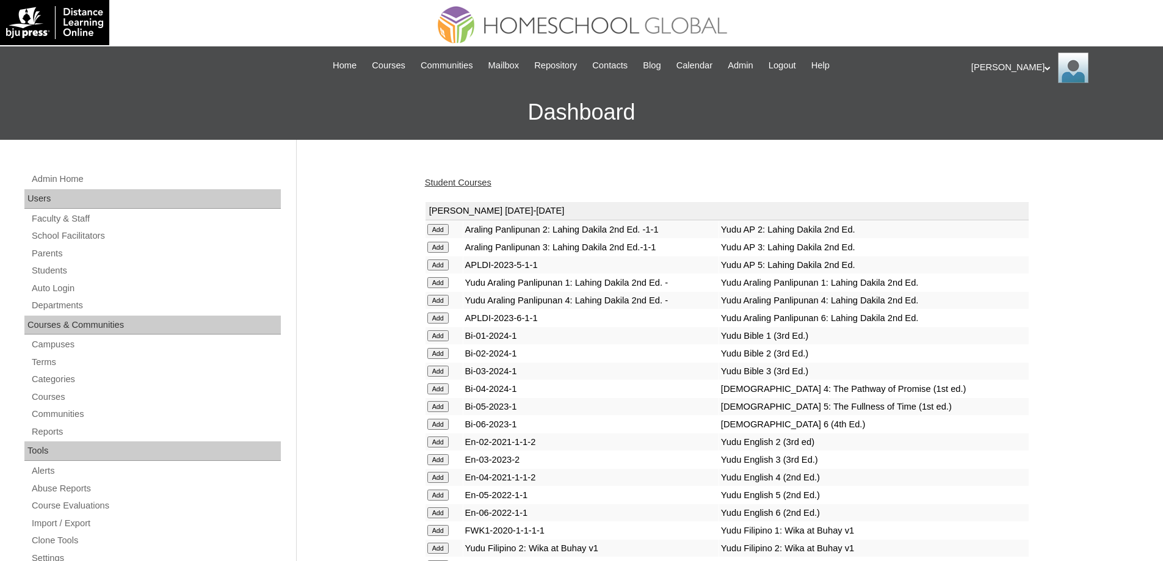
click at [457, 178] on link "Student Courses" at bounding box center [458, 183] width 67 height 10
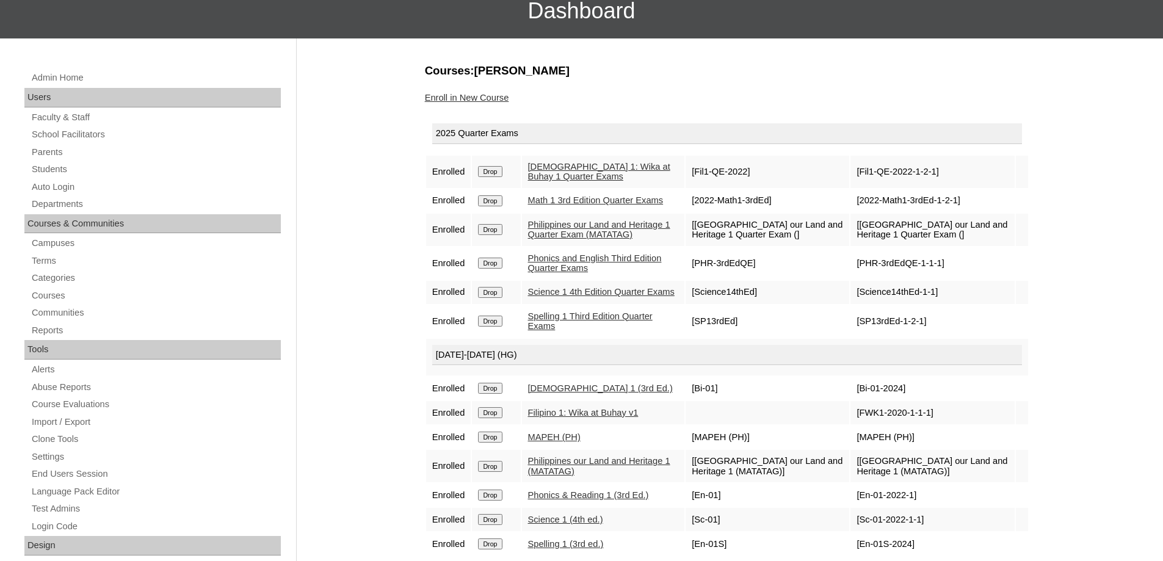
scroll to position [61, 0]
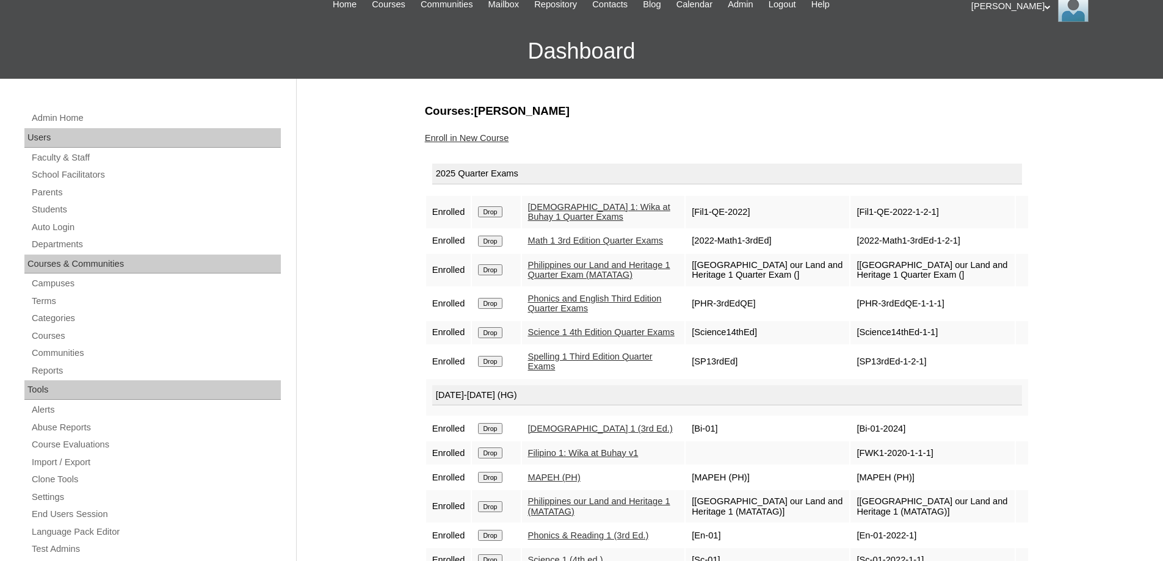
click at [465, 137] on link "Enroll in New Course" at bounding box center [467, 138] width 84 height 10
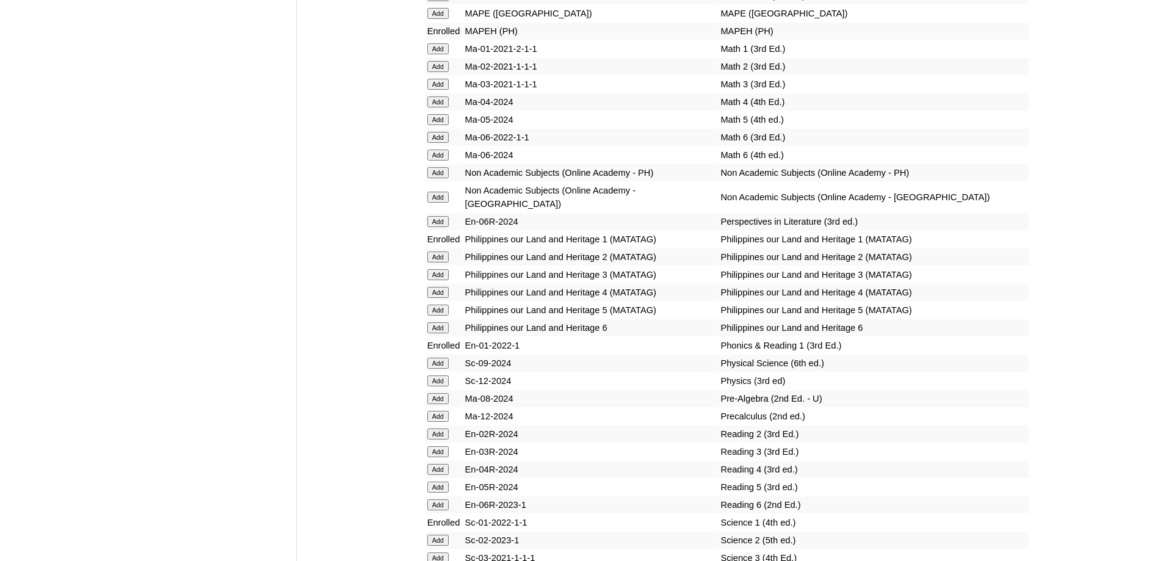
scroll to position [4593, 0]
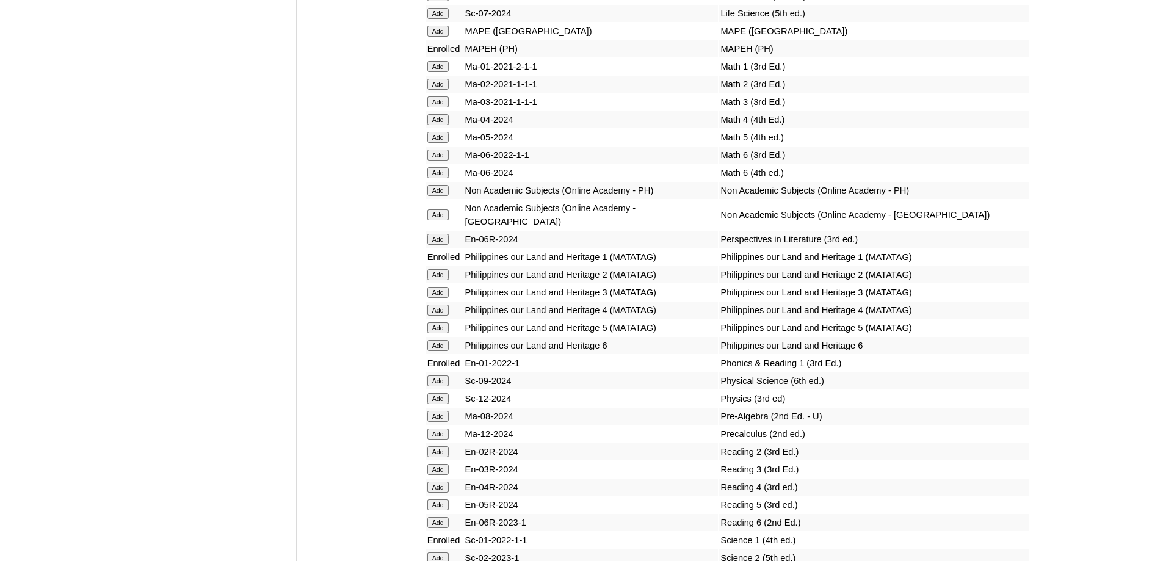
click at [439, 72] on input "Add" at bounding box center [438, 66] width 21 height 11
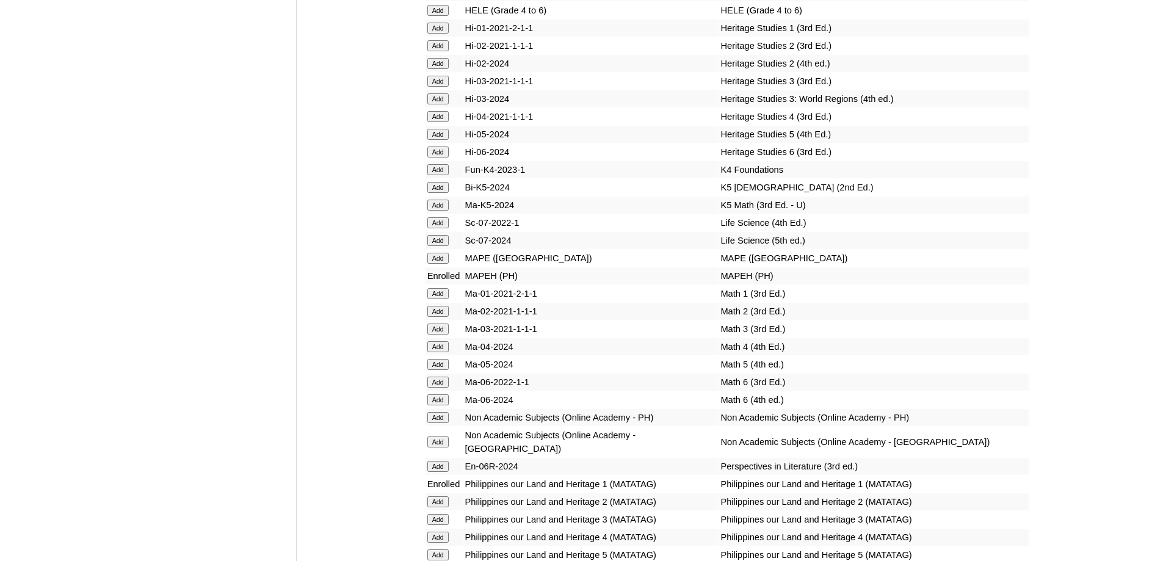
scroll to position [4349, 0]
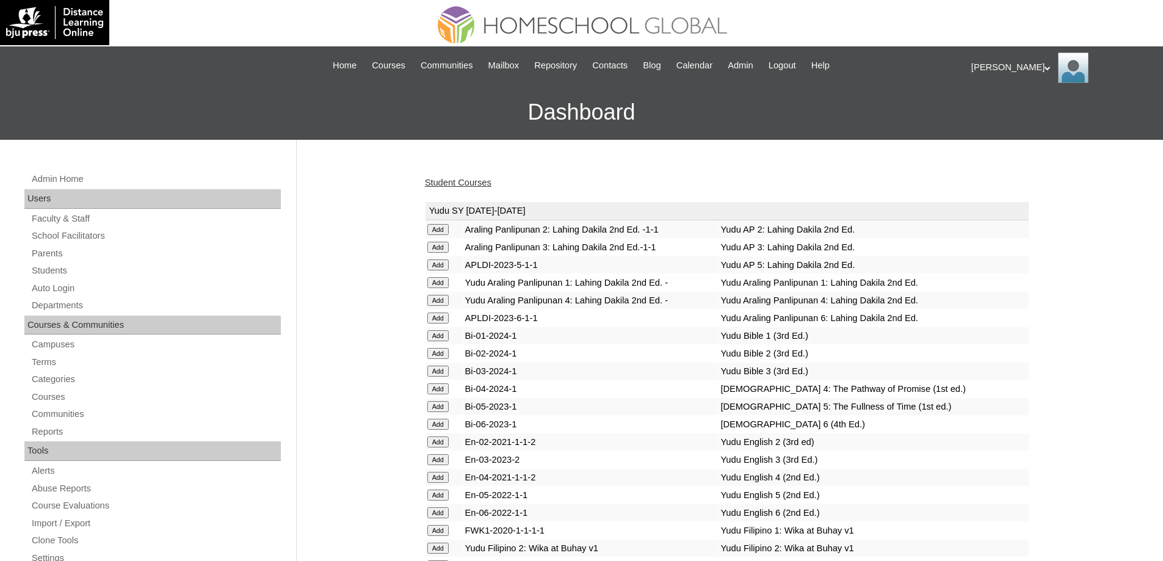
click at [491, 186] on link "Student Courses" at bounding box center [458, 183] width 67 height 10
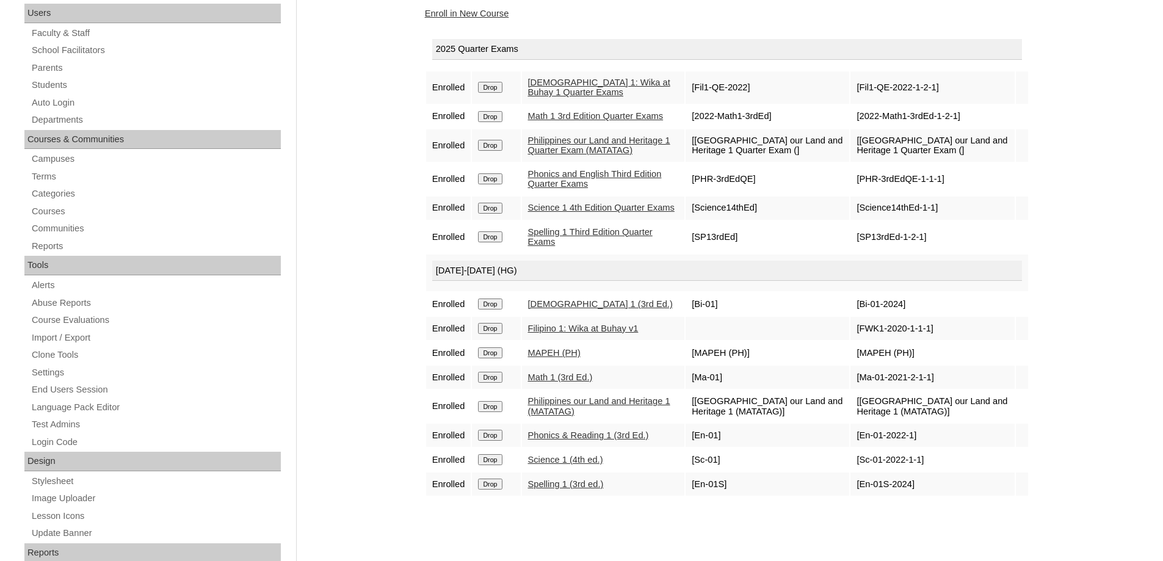
scroll to position [244, 0]
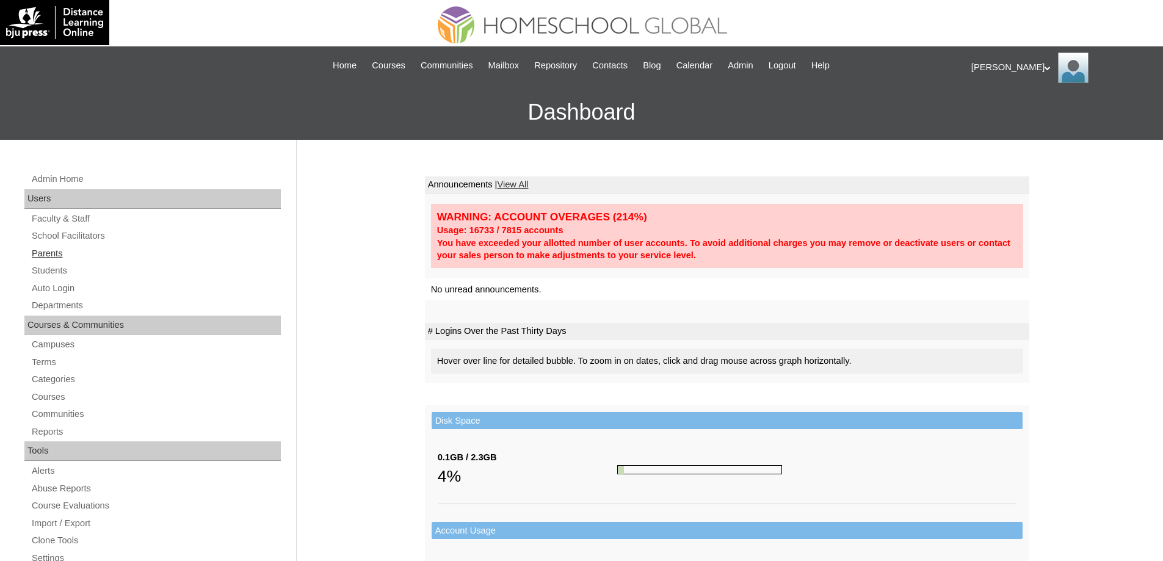
click at [82, 247] on link "Parents" at bounding box center [156, 253] width 250 height 15
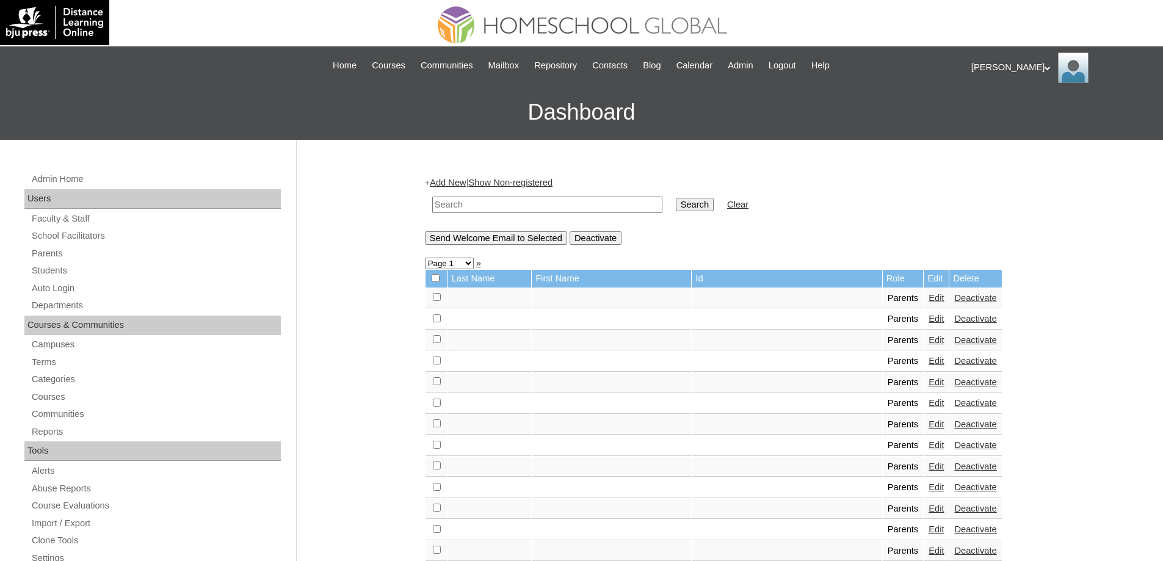
click at [617, 208] on input "text" at bounding box center [547, 205] width 230 height 16
paste input "MHP0026-TECHPH2024"
type input "MHP0026-TECHPH2024"
click at [707, 208] on input "Search" at bounding box center [695, 204] width 38 height 13
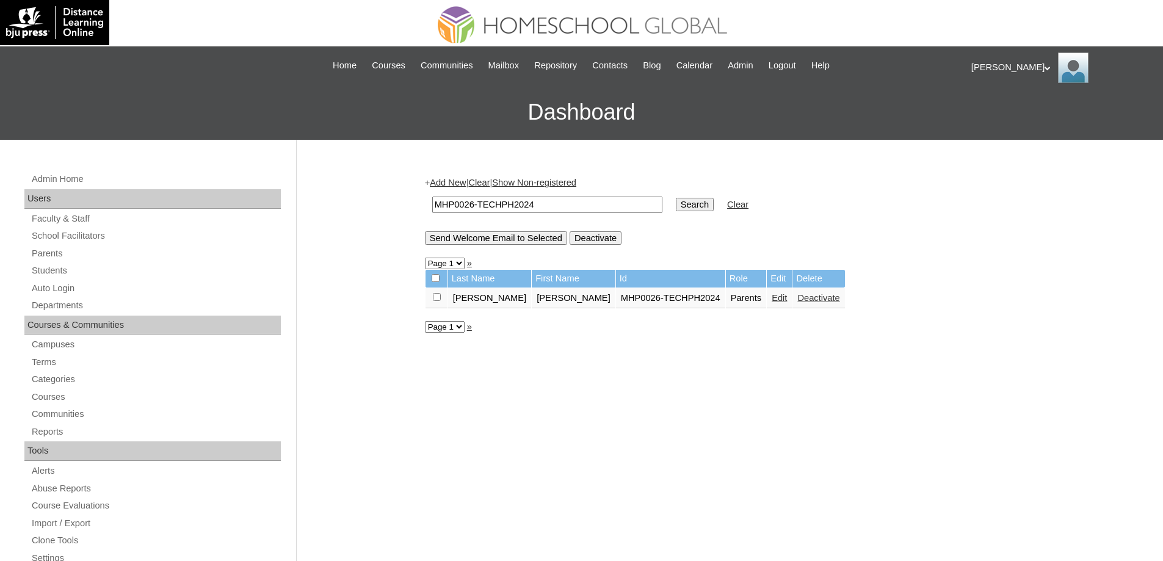
click at [772, 295] on link "Edit" at bounding box center [779, 298] width 15 height 10
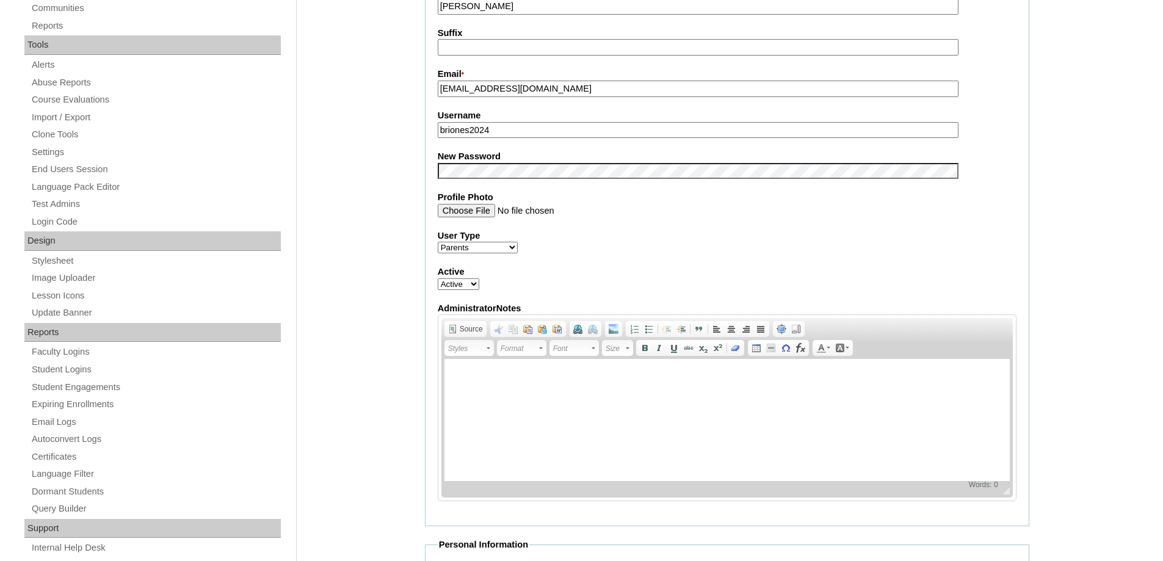
scroll to position [428, 0]
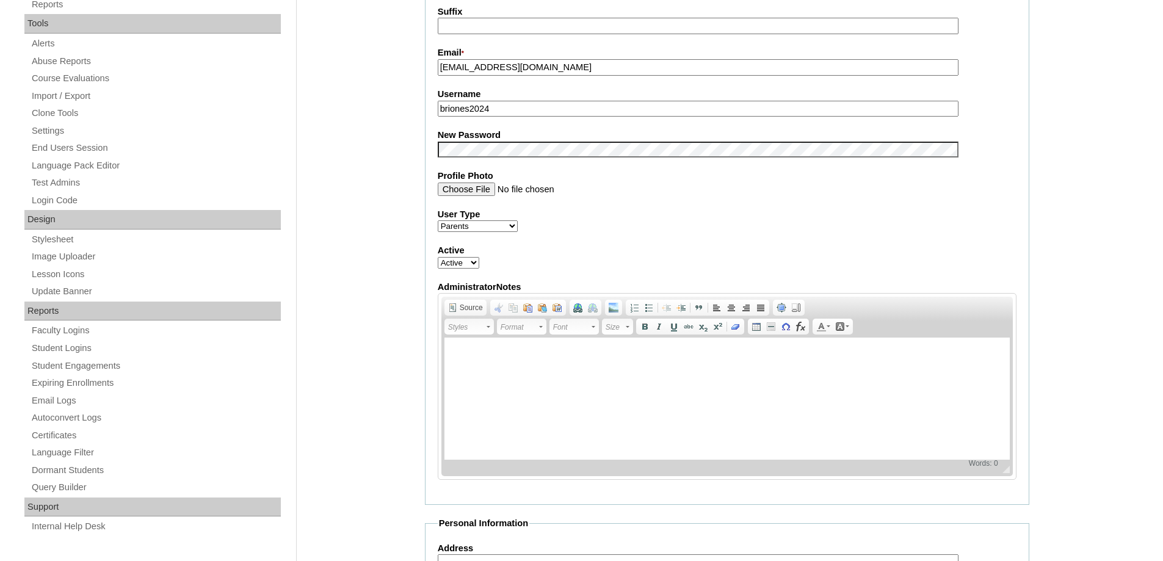
click at [382, 195] on div "Admin Home Users Faculty & Staff School Facilitators Parents Students Auto Logi…" at bounding box center [581, 436] width 1163 height 1448
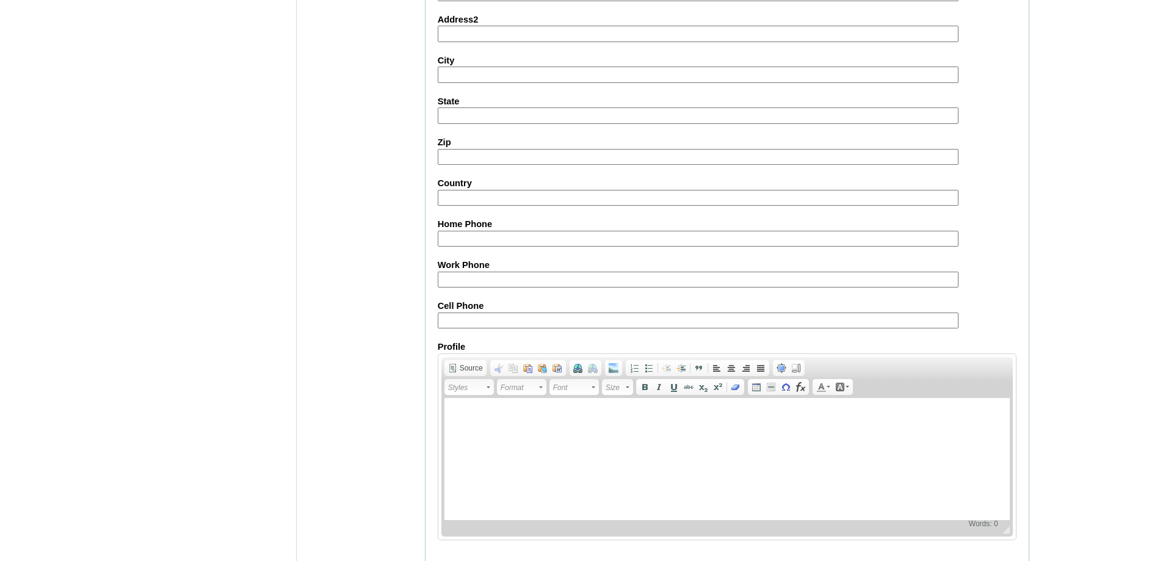
scroll to position [1043, 0]
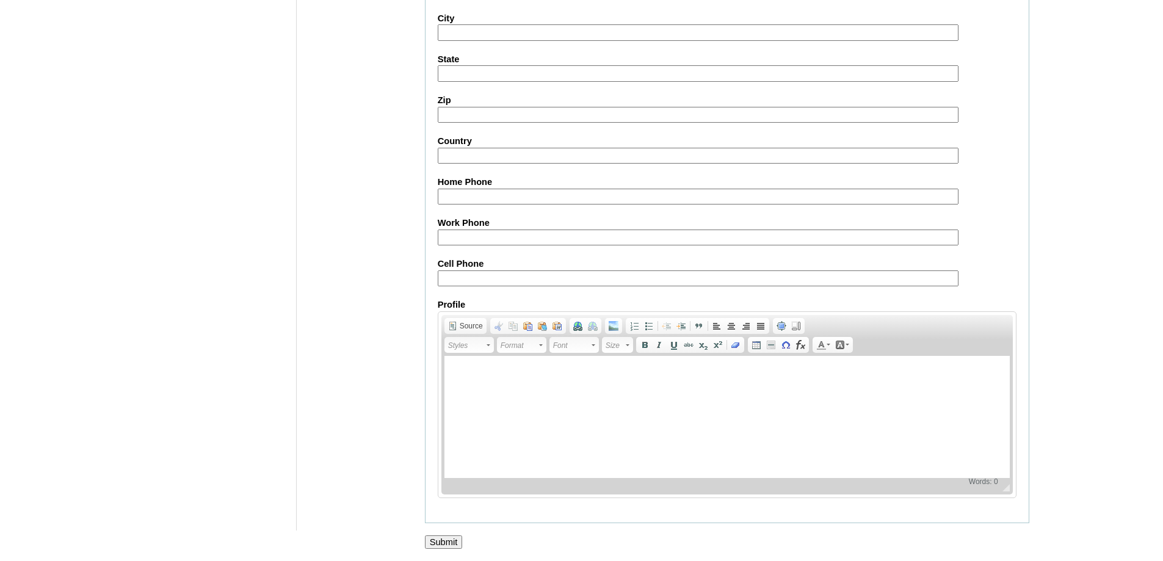
click at [461, 540] on input "Submit" at bounding box center [444, 542] width 38 height 13
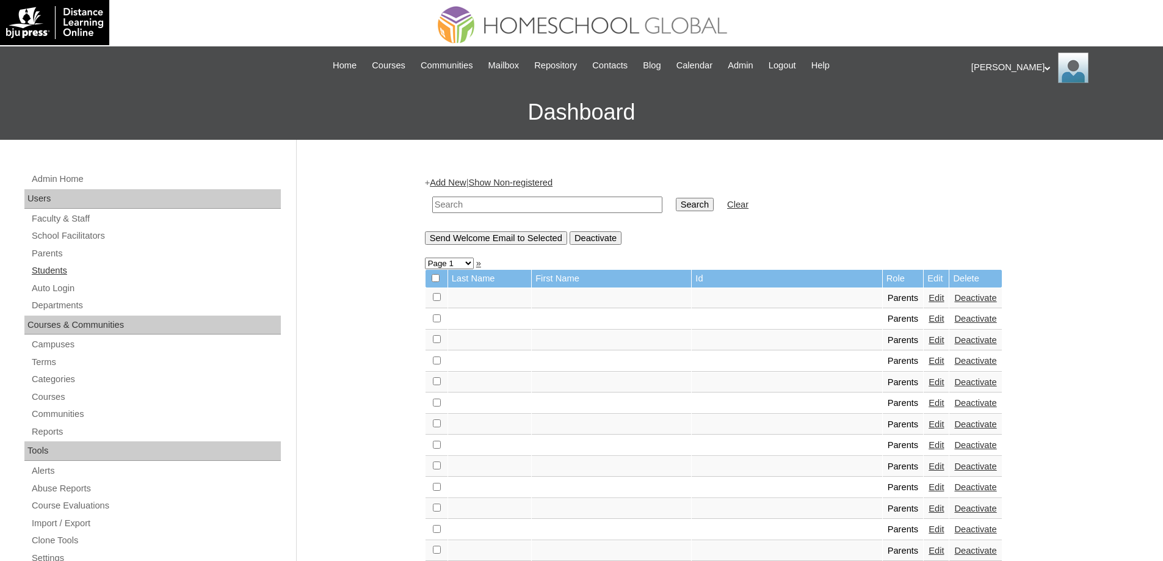
click at [67, 277] on link "Students" at bounding box center [156, 270] width 250 height 15
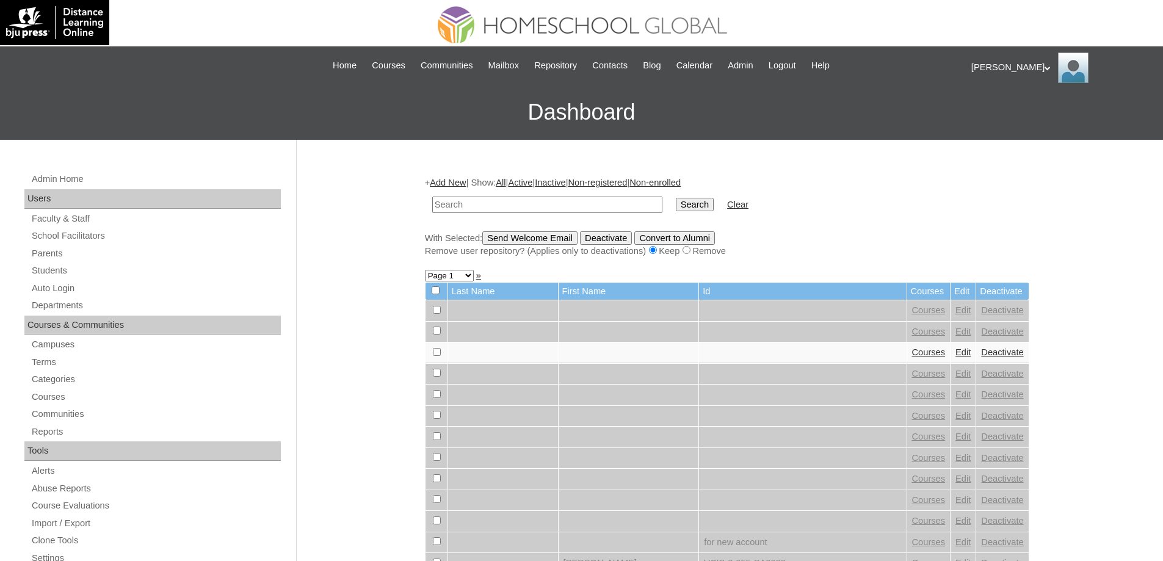
drag, startPoint x: 530, startPoint y: 202, endPoint x: 587, endPoint y: 207, distance: 57.1
click at [530, 202] on input "text" at bounding box center [547, 205] width 230 height 16
paste input "MHS00274-TECHPH2024"
type input "MHS00274-TECHPH2024"
drag, startPoint x: 721, startPoint y: 214, endPoint x: 708, endPoint y: 206, distance: 15.6
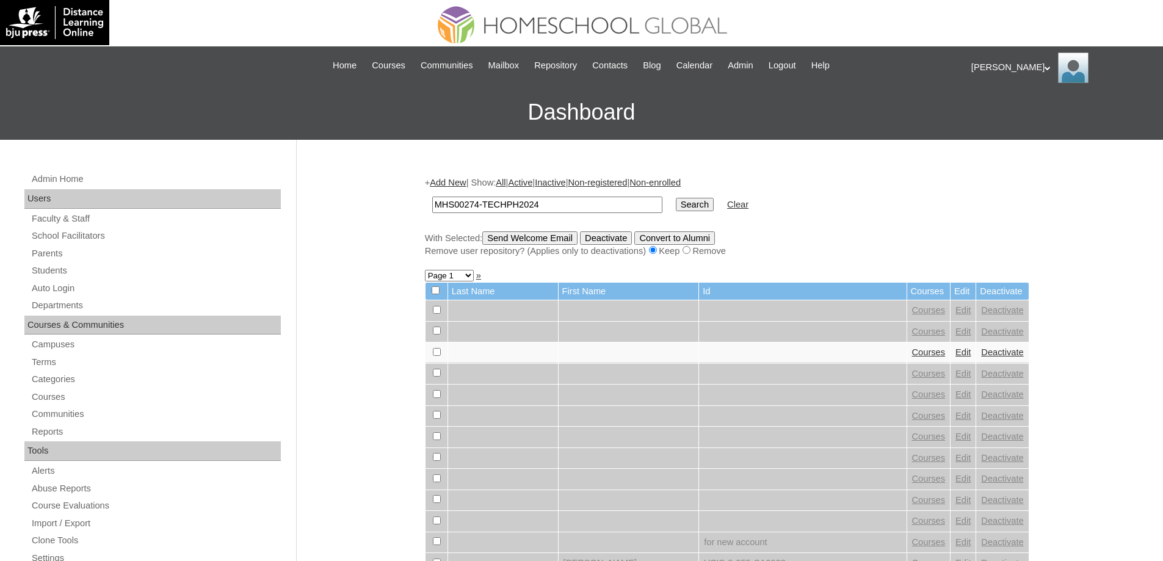
click at [720, 214] on td "Search" at bounding box center [695, 205] width 50 height 29
click at [708, 206] on input "Search" at bounding box center [695, 204] width 38 height 13
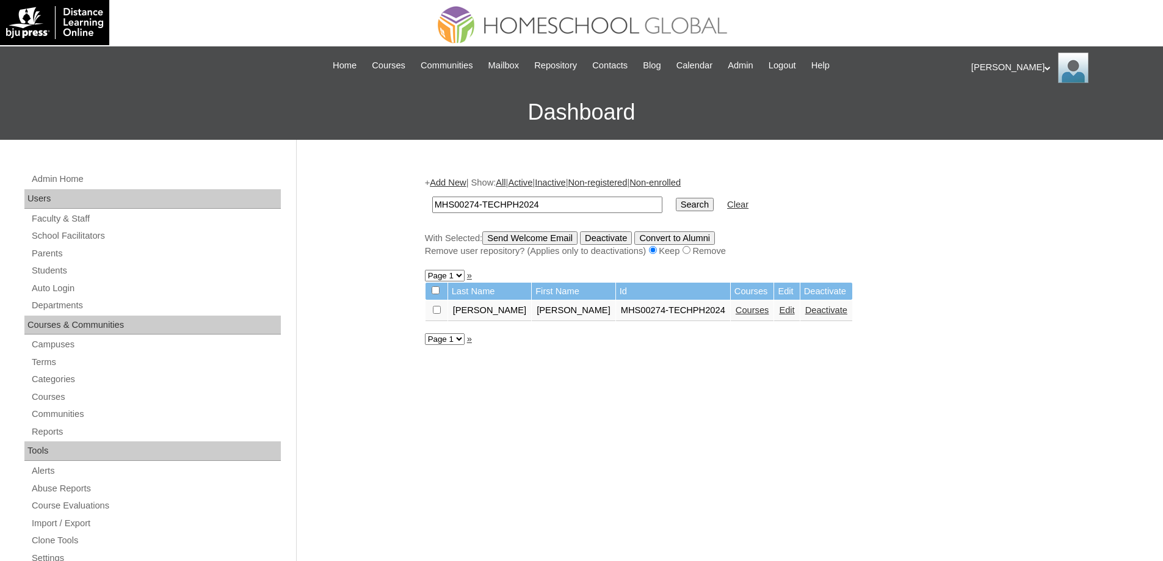
click at [779, 314] on link "Edit" at bounding box center [786, 310] width 15 height 10
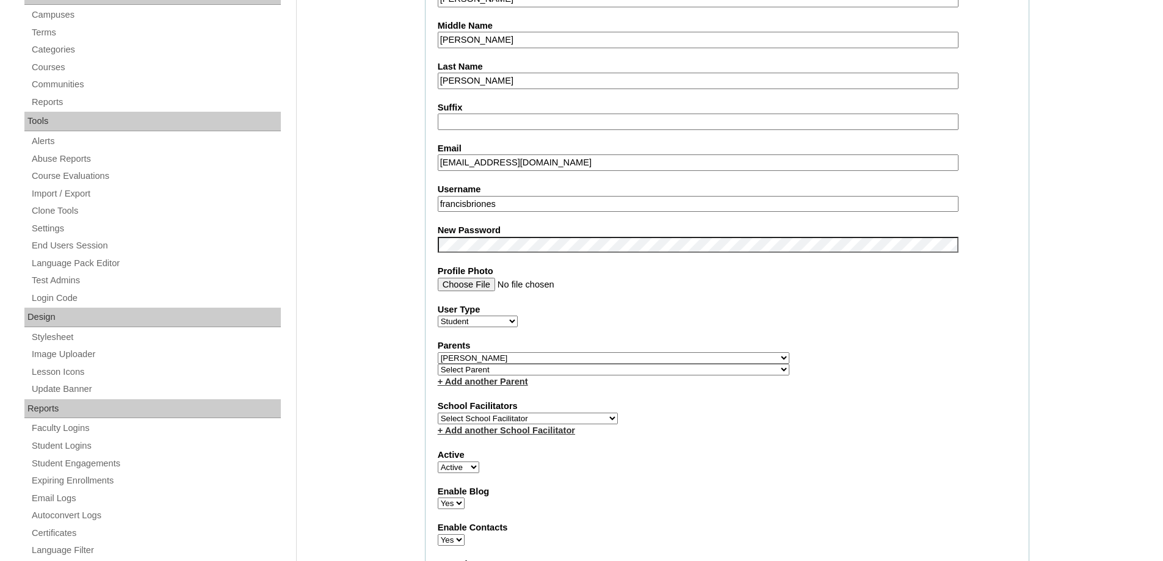
scroll to position [366, 0]
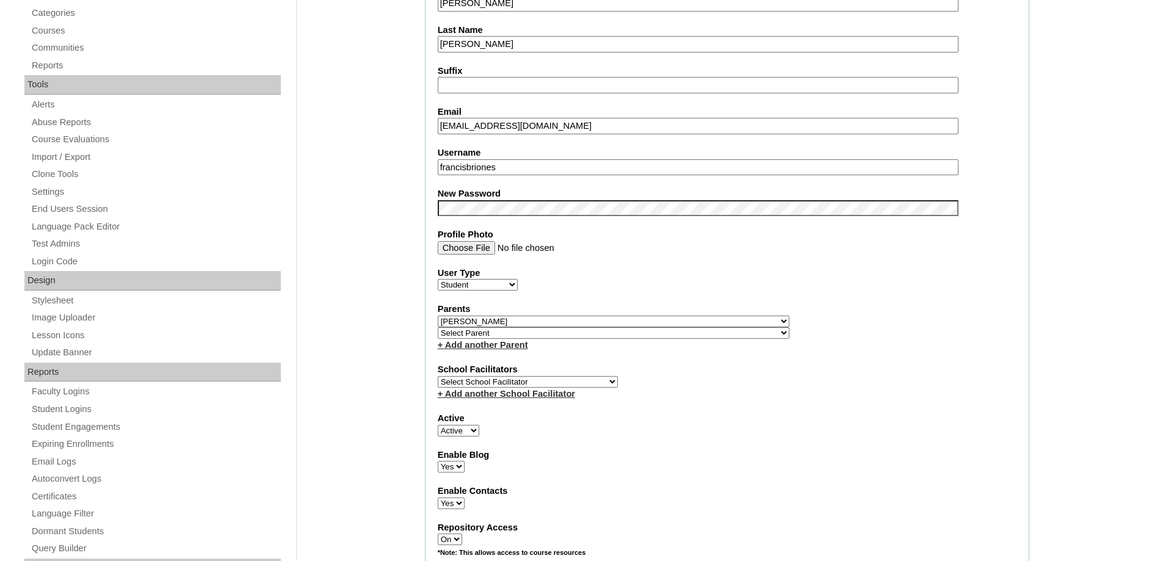
click at [474, 193] on label "New Password" at bounding box center [727, 193] width 579 height 13
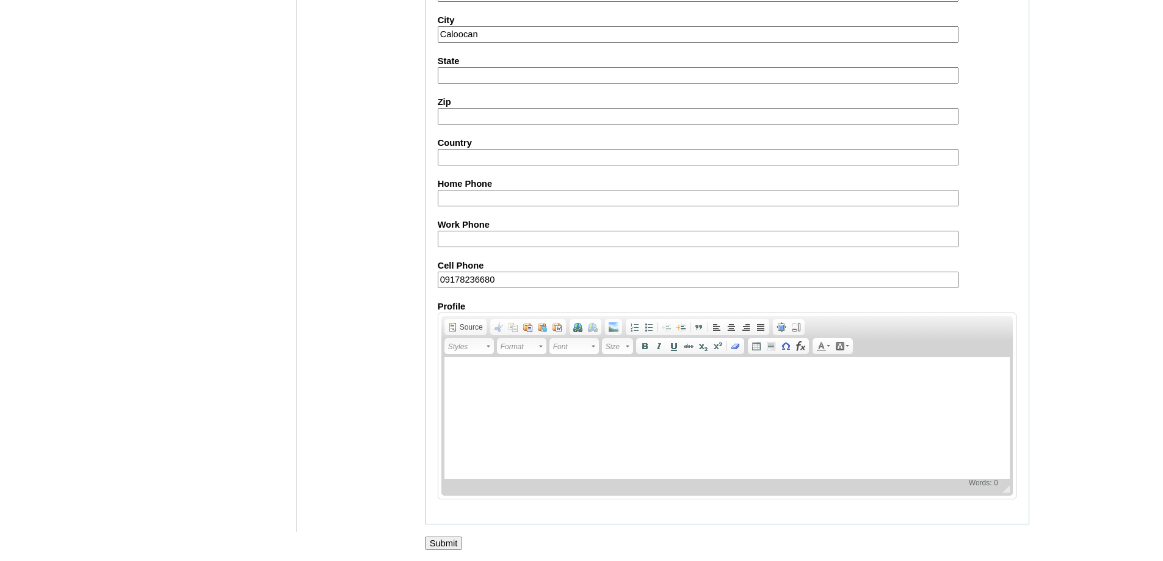
scroll to position [1300, 0]
click at [445, 536] on input "Submit" at bounding box center [444, 541] width 38 height 13
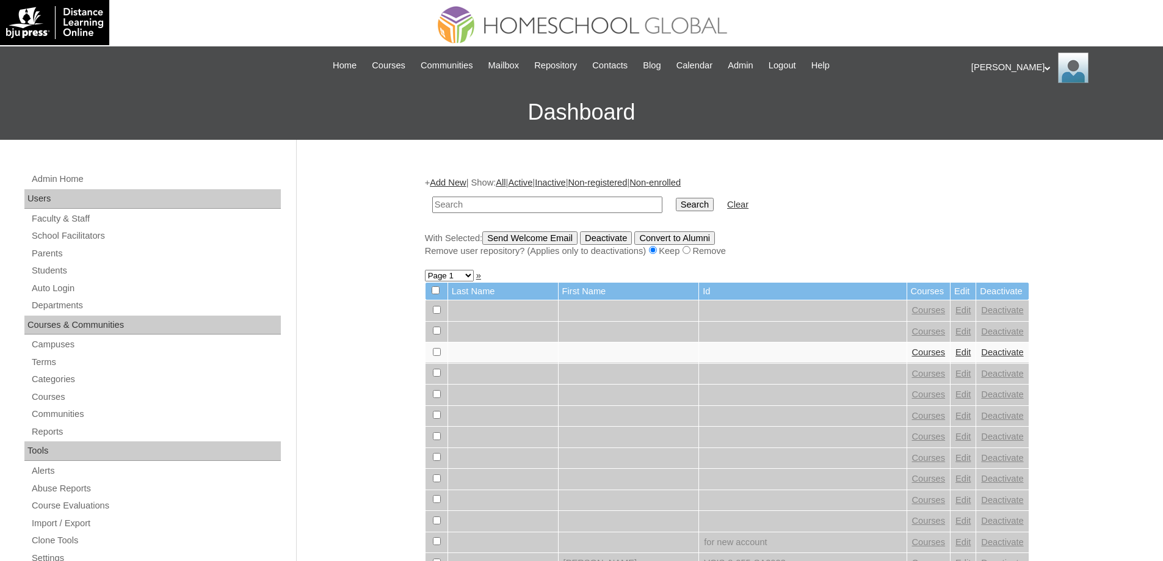
click at [605, 205] on input "text" at bounding box center [547, 205] width 230 height 16
drag, startPoint x: 605, startPoint y: 205, endPoint x: 641, endPoint y: 205, distance: 36.7
click at [605, 205] on input "text" at bounding box center [547, 205] width 230 height 16
paste input "MHS00274-TECHPH2024"
type input "MHS00274-TECHPH2024"
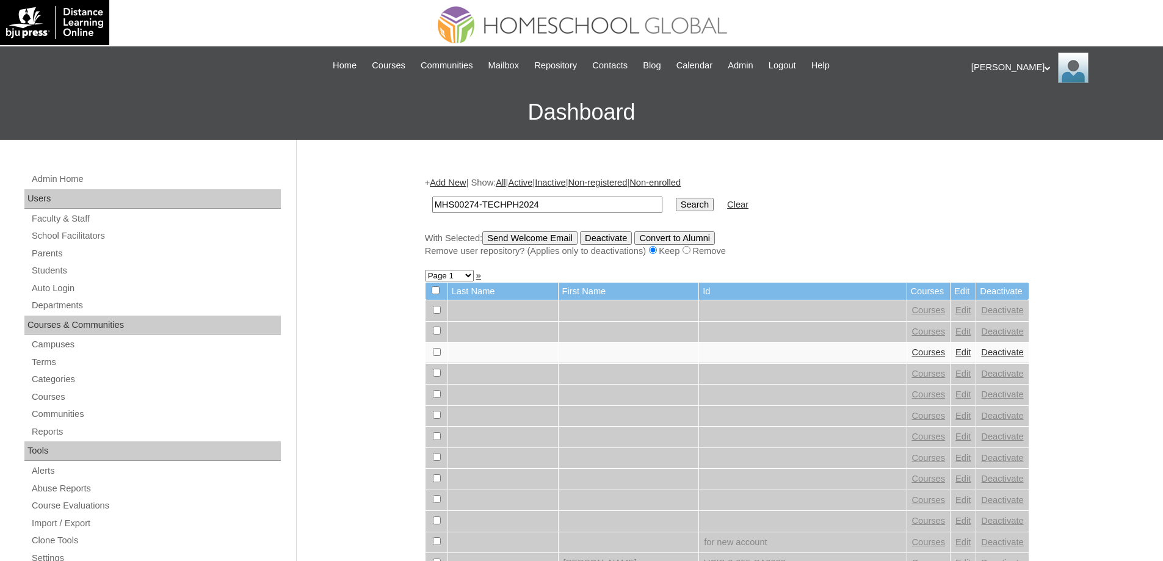
click at [701, 208] on input "Search" at bounding box center [695, 204] width 38 height 13
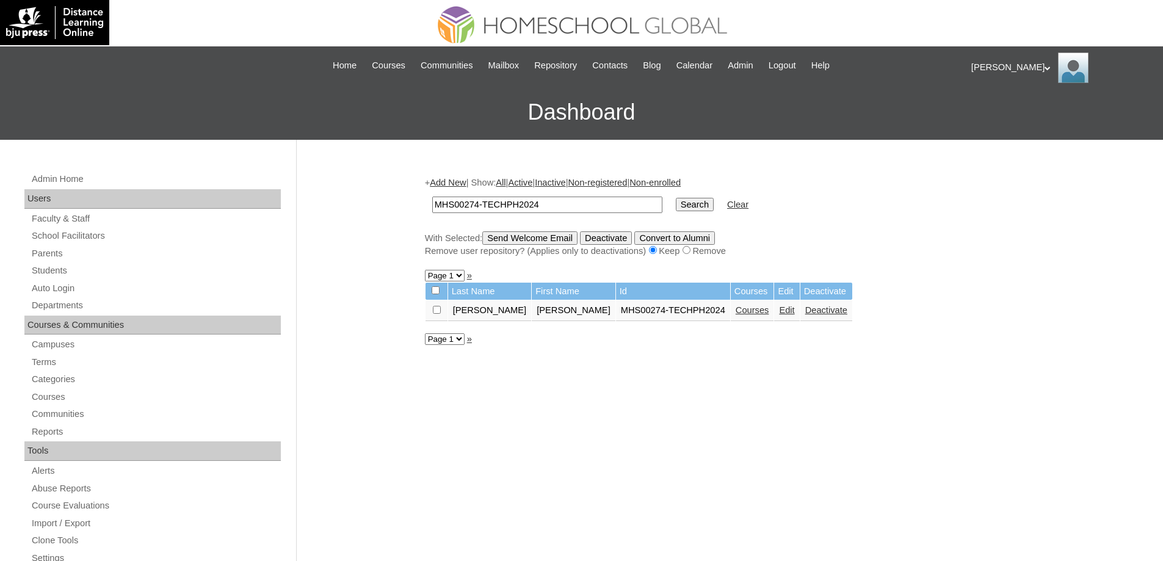
click at [736, 311] on link "Courses" at bounding box center [753, 310] width 34 height 10
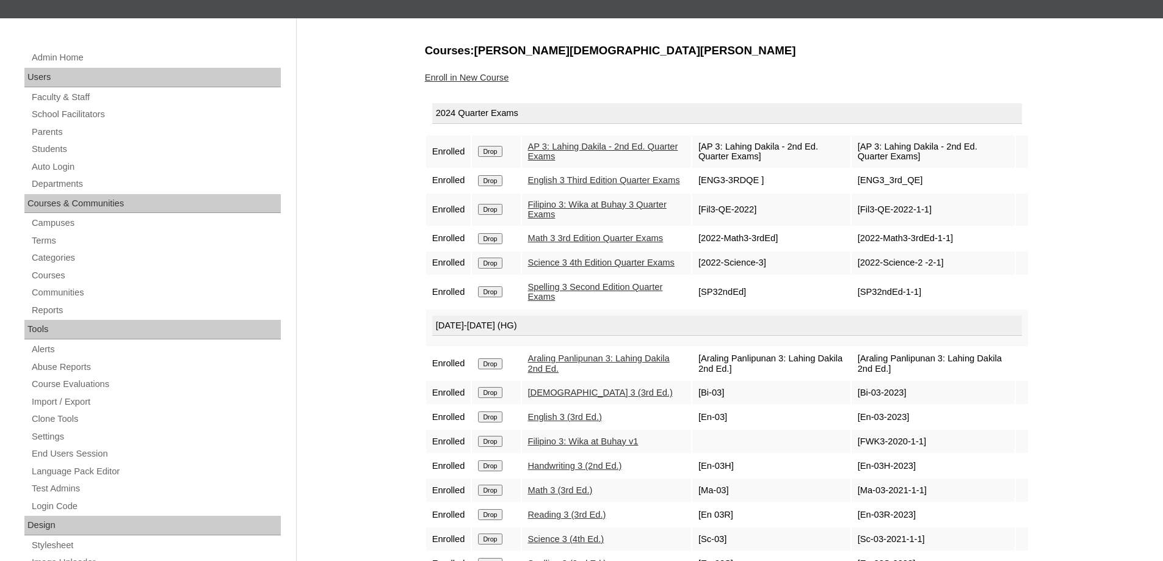
scroll to position [122, 0]
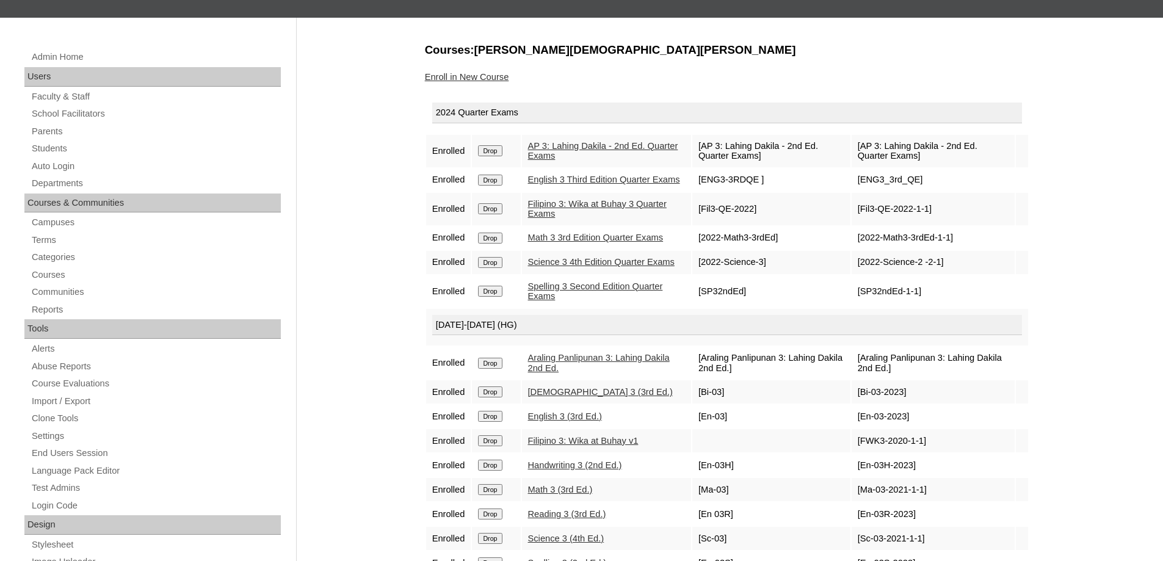
click at [499, 151] on input "Drop" at bounding box center [490, 150] width 24 height 11
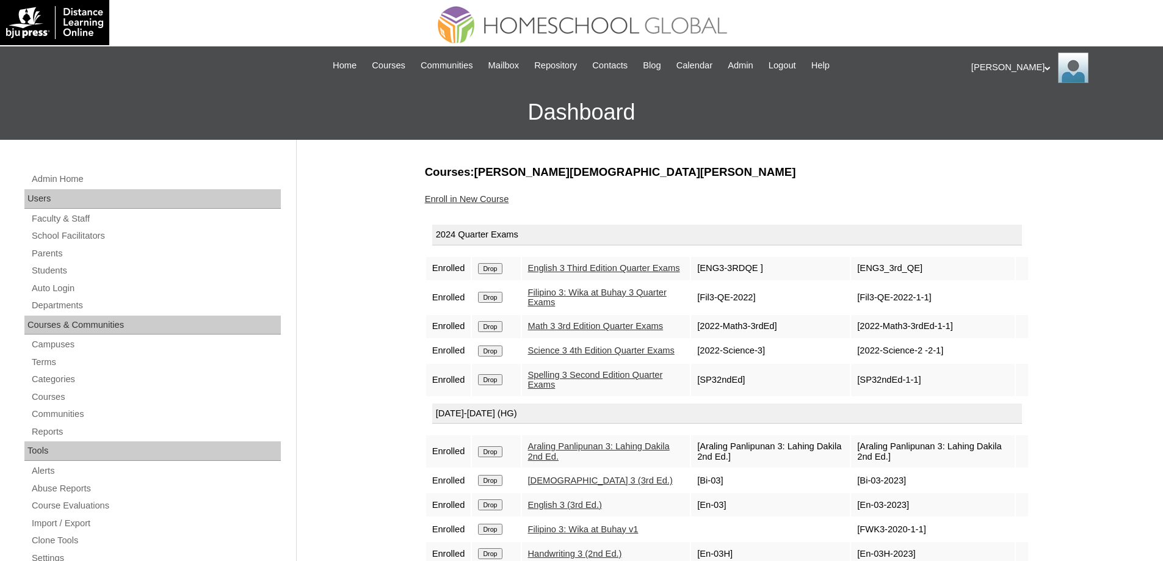
click at [491, 271] on input "Drop" at bounding box center [490, 268] width 24 height 11
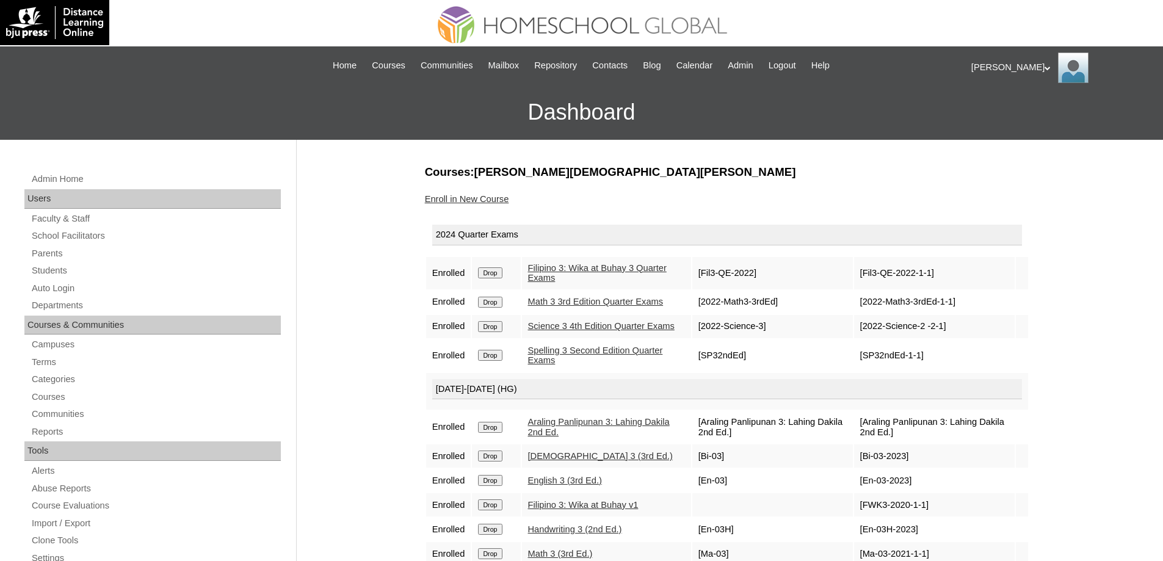
click at [502, 277] on input "Drop" at bounding box center [490, 273] width 24 height 11
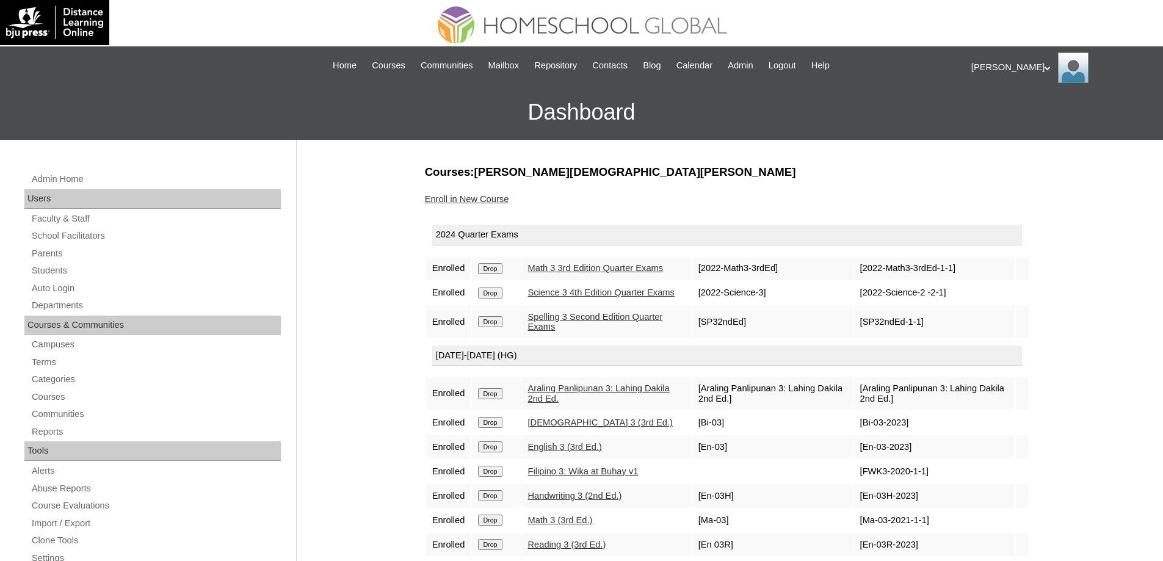
click at [495, 274] on input "Drop" at bounding box center [490, 268] width 24 height 11
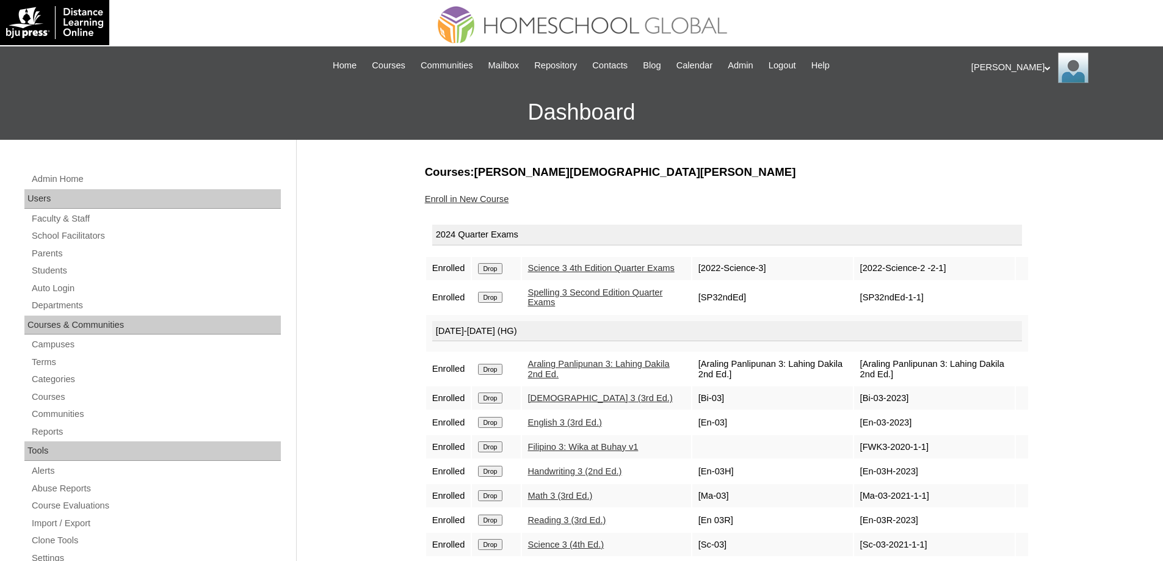
click at [492, 272] on input "Drop" at bounding box center [490, 268] width 24 height 11
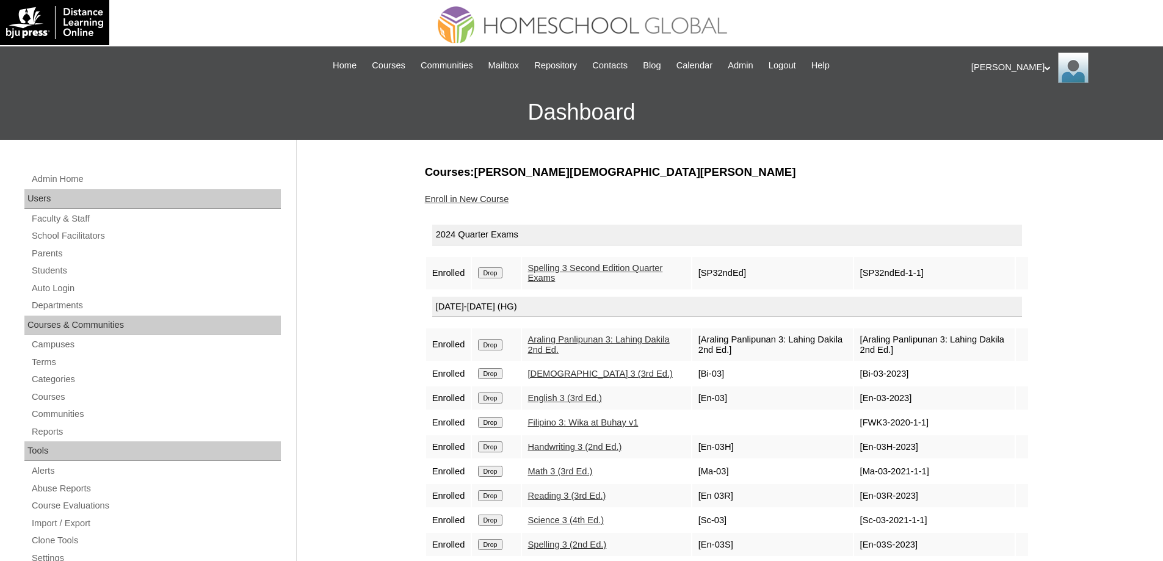
click at [497, 272] on input "Drop" at bounding box center [490, 273] width 24 height 11
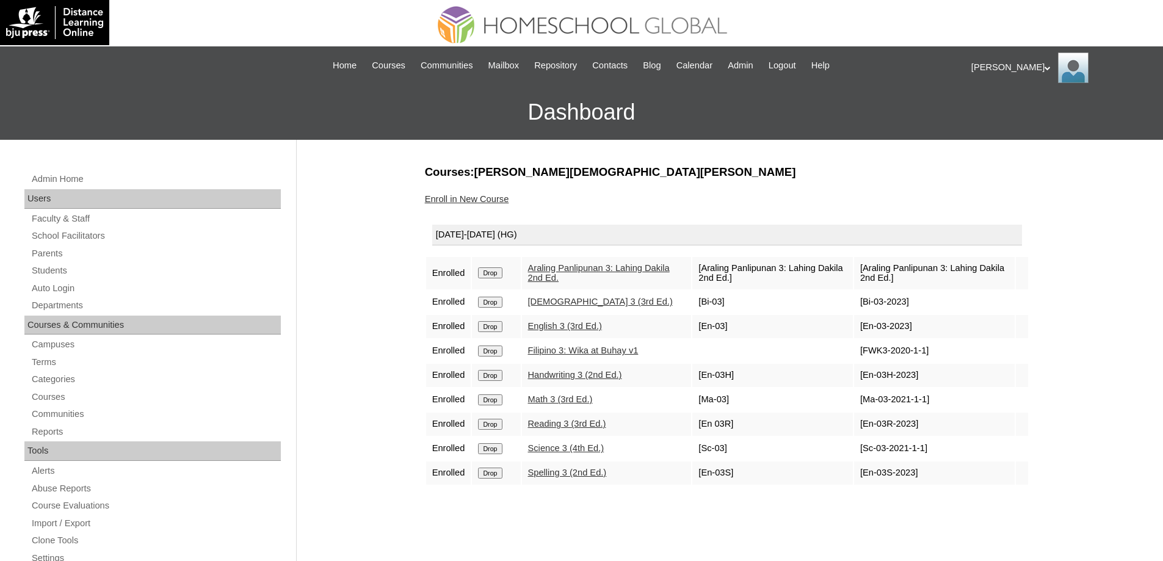
drag, startPoint x: 1038, startPoint y: 206, endPoint x: 984, endPoint y: 215, distance: 54.4
click at [1038, 206] on div "Admin Home Users Faculty & Staff School Facilitators Parents Students Auto Logi…" at bounding box center [581, 561] width 1163 height 842
click at [501, 281] on td "Drop" at bounding box center [496, 273] width 48 height 32
click at [501, 278] on input "Drop" at bounding box center [490, 273] width 24 height 11
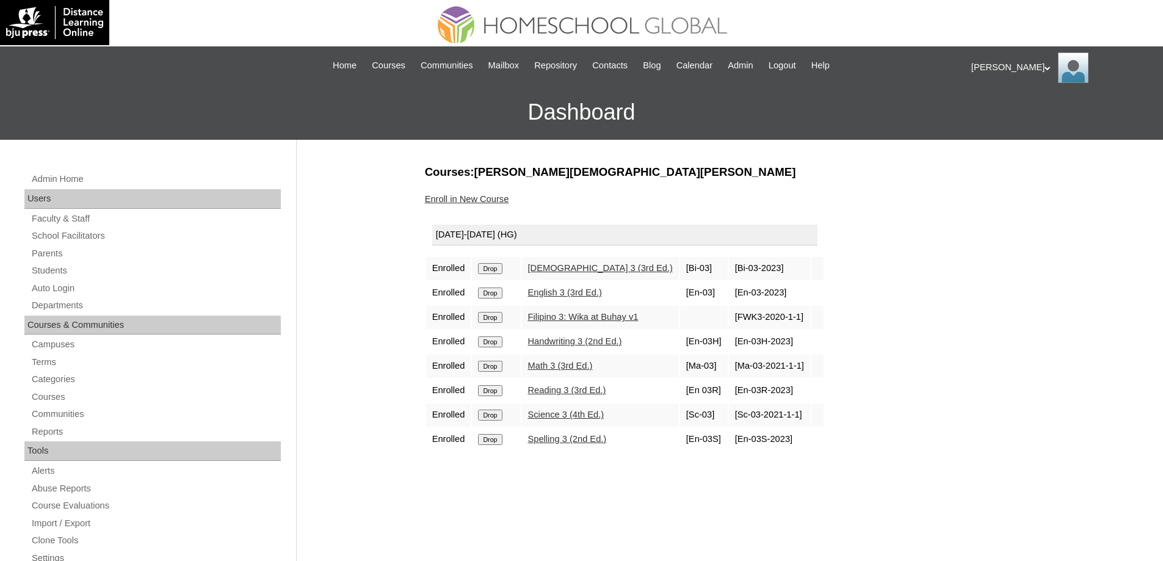
click at [497, 278] on td "Drop" at bounding box center [496, 268] width 48 height 23
click at [495, 272] on input "Drop" at bounding box center [490, 268] width 24 height 11
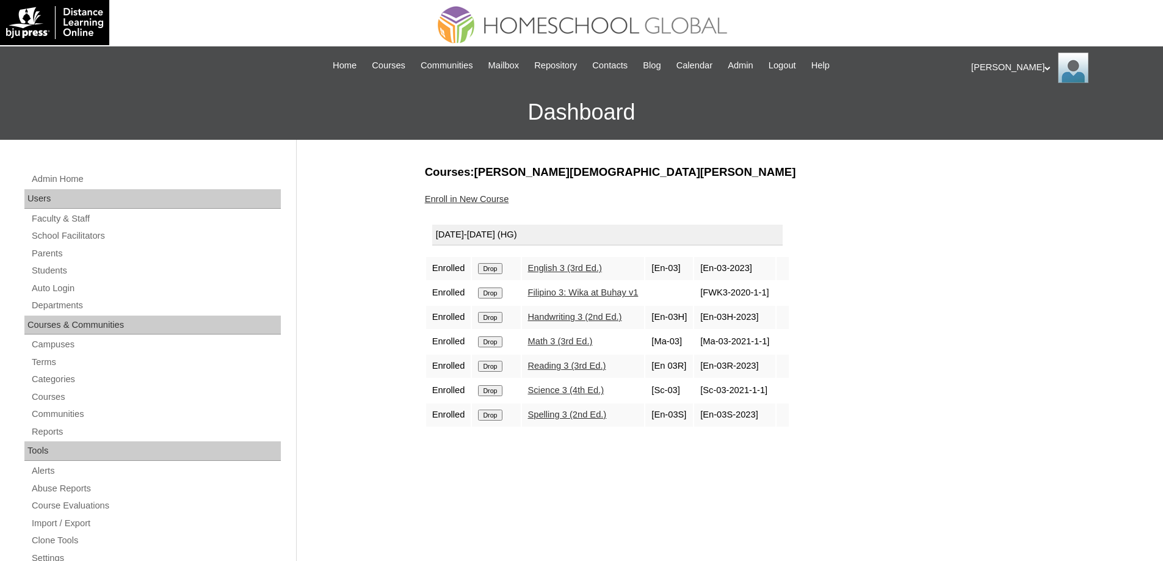
drag, startPoint x: 0, startPoint y: 0, endPoint x: 638, endPoint y: 49, distance: 640.1
click at [502, 270] on input "Drop" at bounding box center [490, 268] width 24 height 11
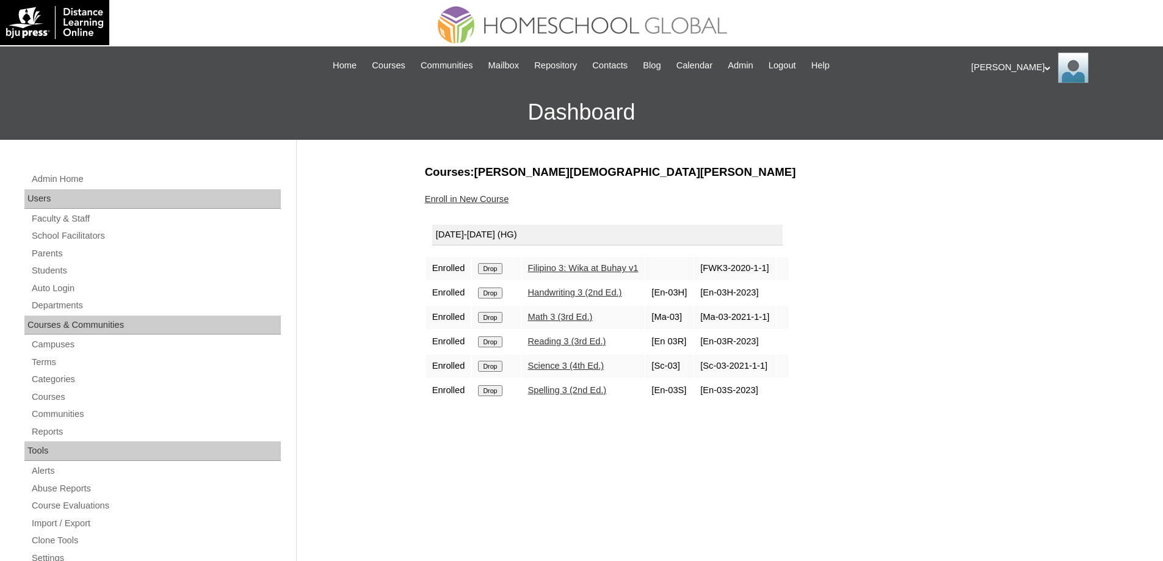
click at [501, 270] on input "Drop" at bounding box center [490, 268] width 24 height 11
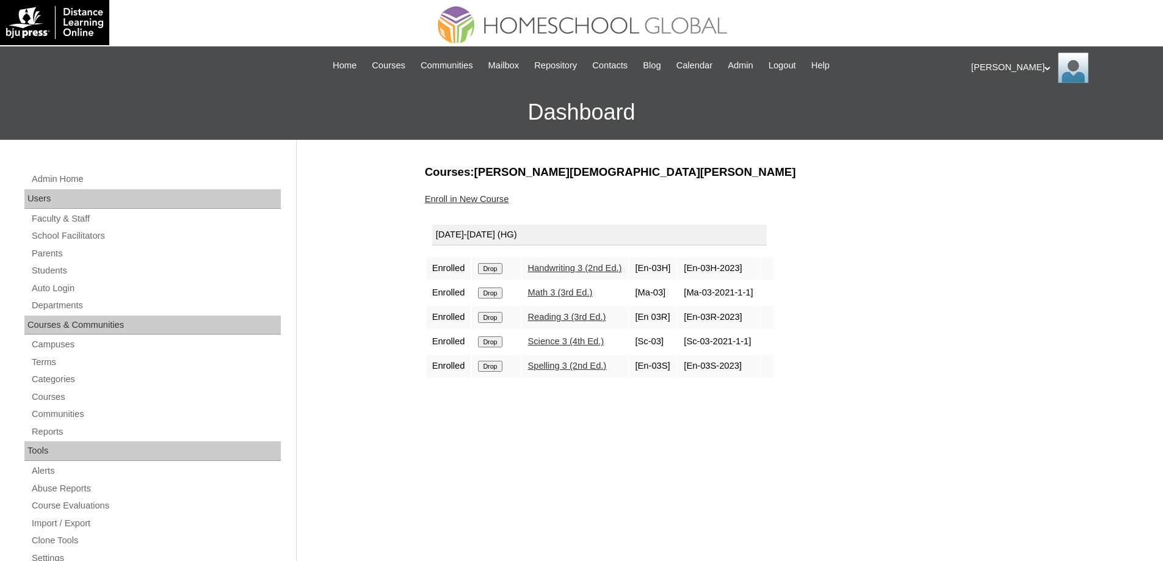
click at [502, 274] on input "Drop" at bounding box center [490, 268] width 24 height 11
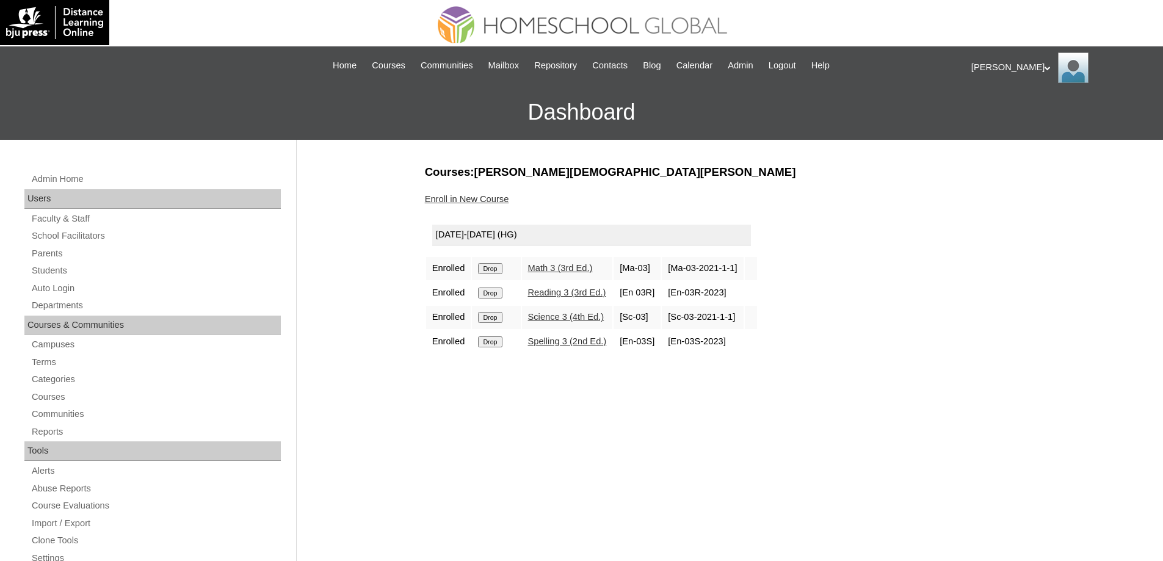
click at [495, 268] on input "Drop" at bounding box center [490, 268] width 24 height 11
click at [493, 269] on input "Drop" at bounding box center [490, 268] width 24 height 11
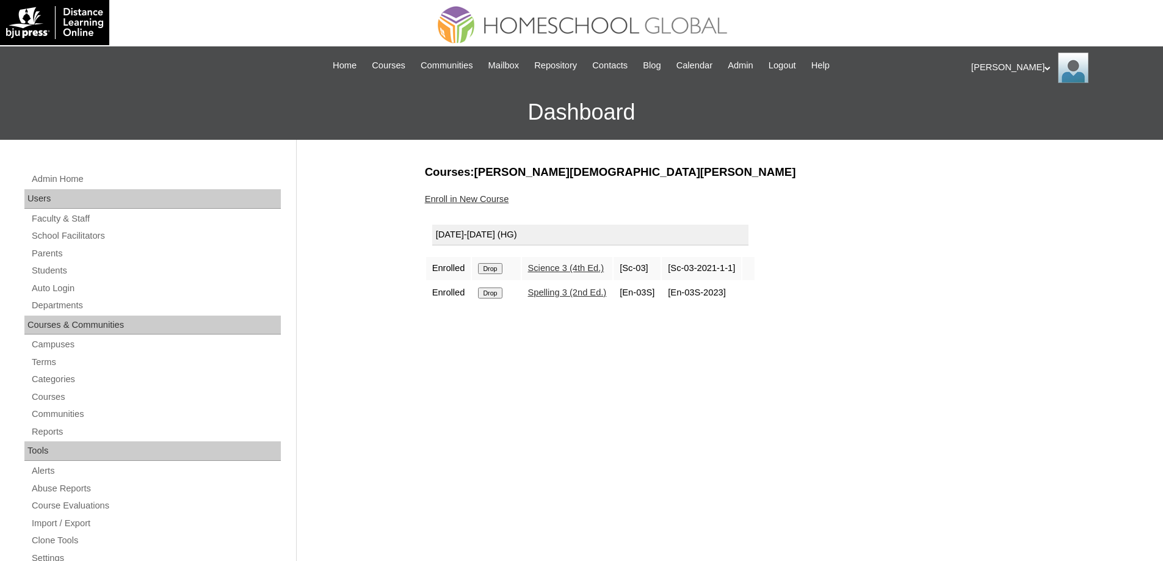
drag, startPoint x: 0, startPoint y: 0, endPoint x: 643, endPoint y: 43, distance: 643.9
click at [499, 269] on input "Drop" at bounding box center [490, 268] width 24 height 11
click at [497, 263] on td "Drop" at bounding box center [496, 268] width 48 height 23
click at [495, 269] on input "Drop" at bounding box center [490, 268] width 24 height 11
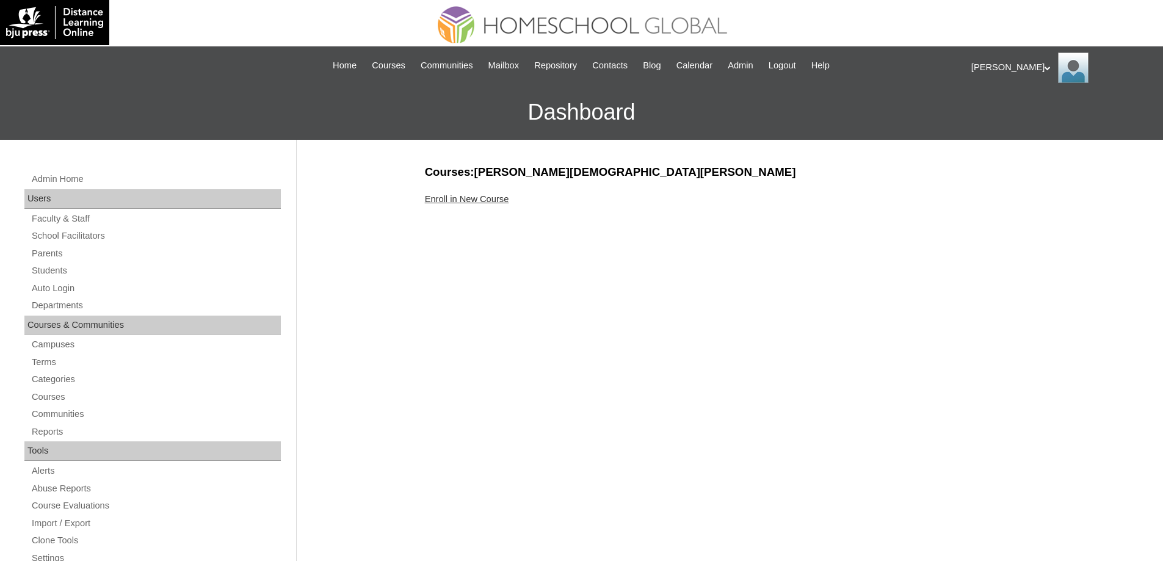
click at [500, 199] on link "Enroll in New Course" at bounding box center [467, 199] width 84 height 10
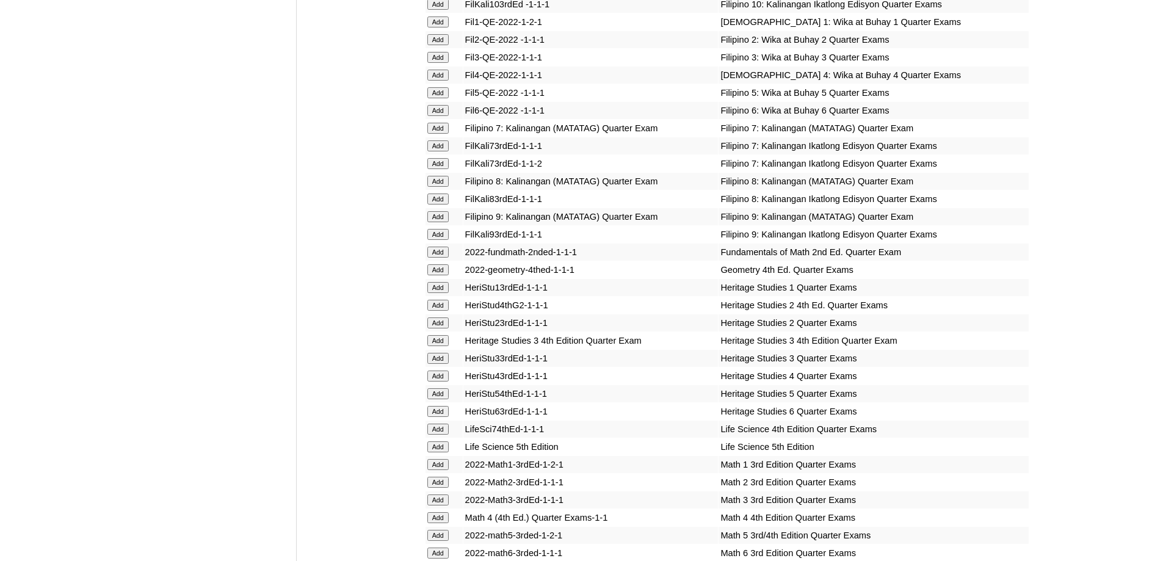
scroll to position [1832, 0]
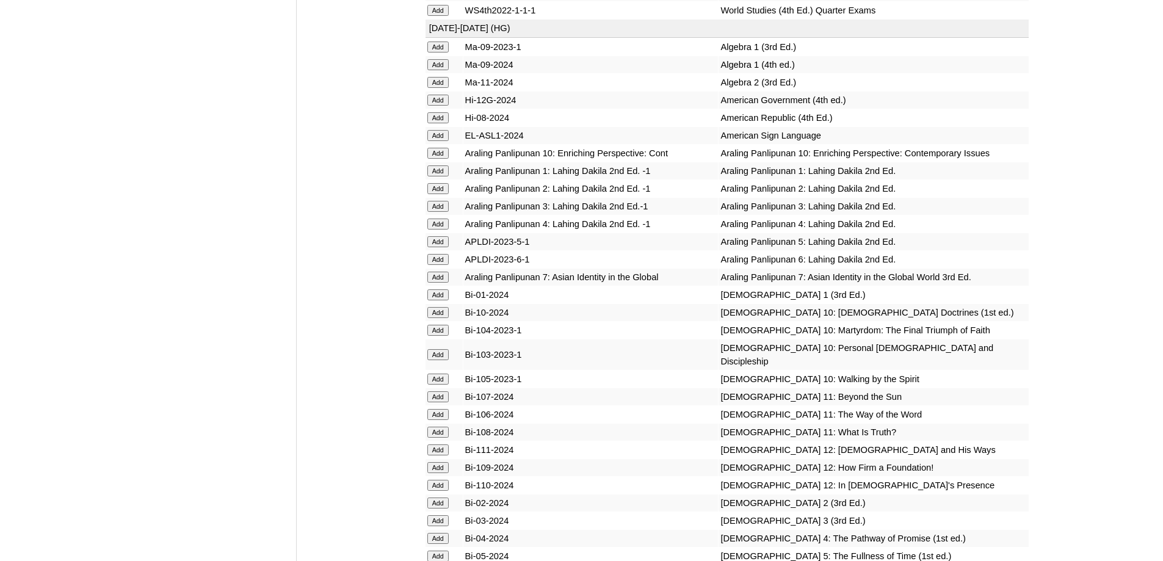
scroll to position [2871, 0]
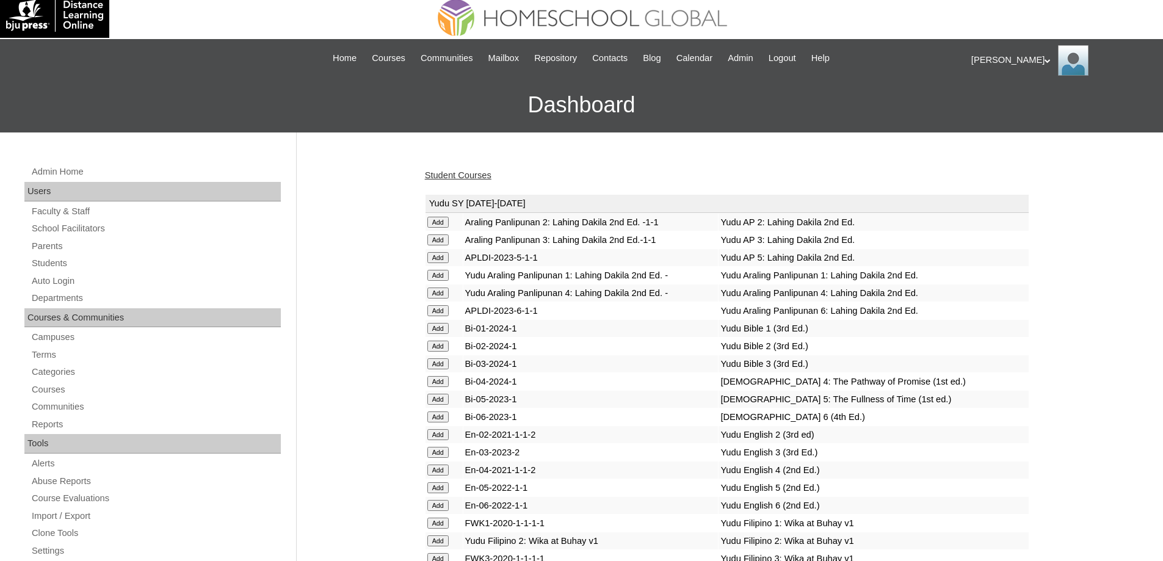
scroll to position [0, 0]
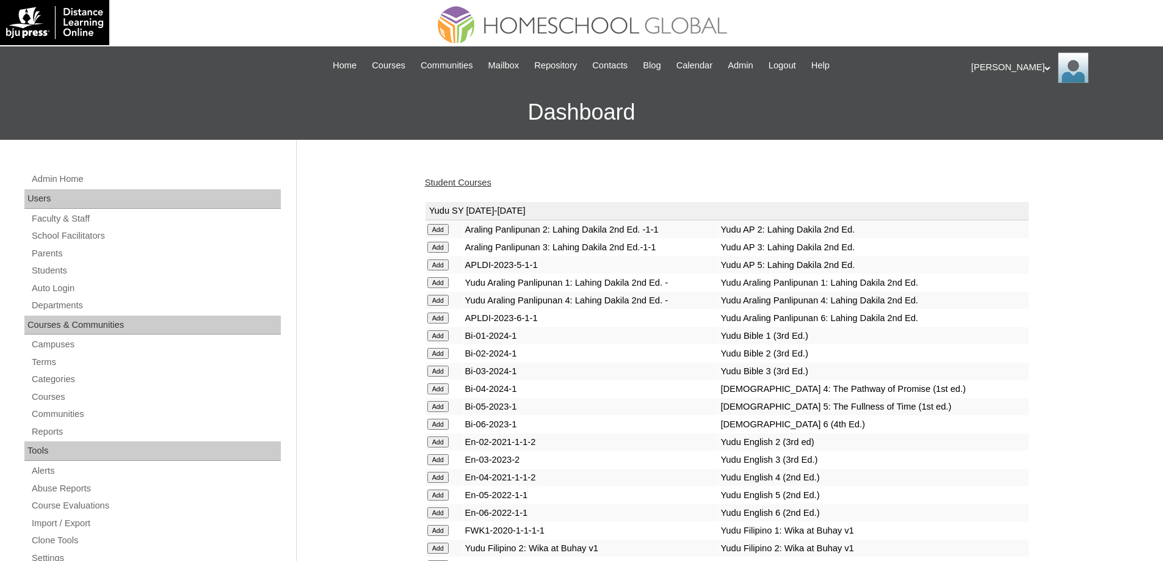
click at [459, 178] on link "Student Courses" at bounding box center [458, 183] width 67 height 10
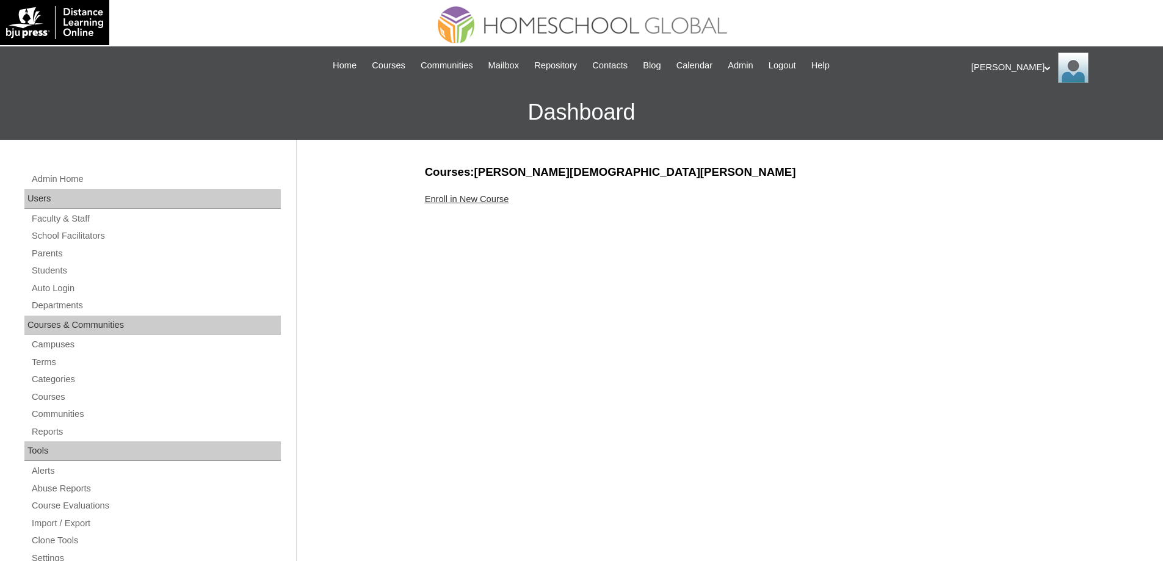
click at [474, 200] on link "Enroll in New Course" at bounding box center [467, 199] width 84 height 10
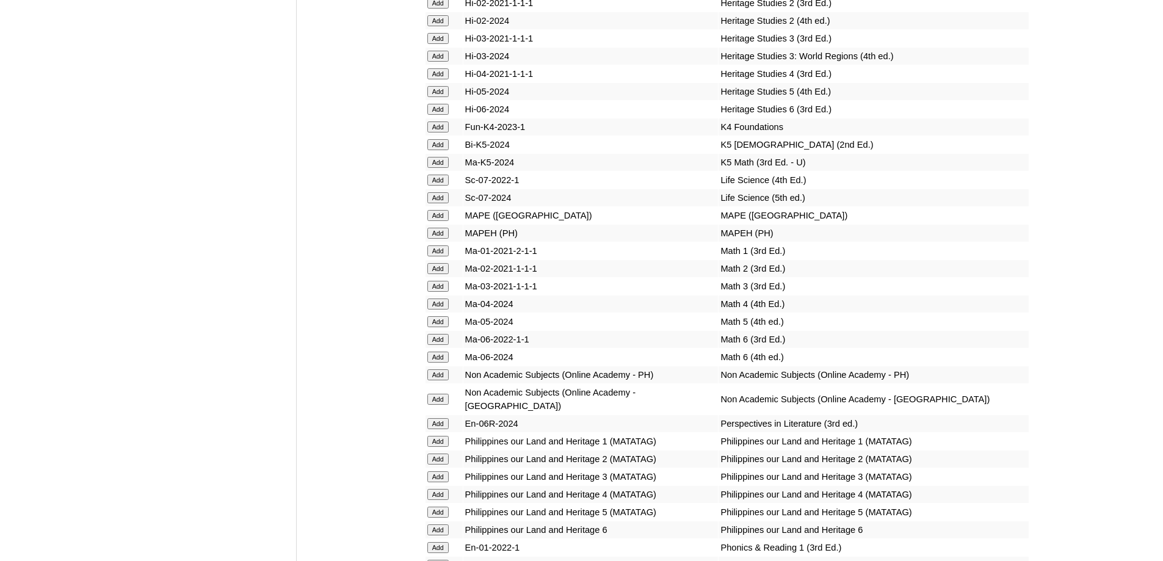
scroll to position [4703, 0]
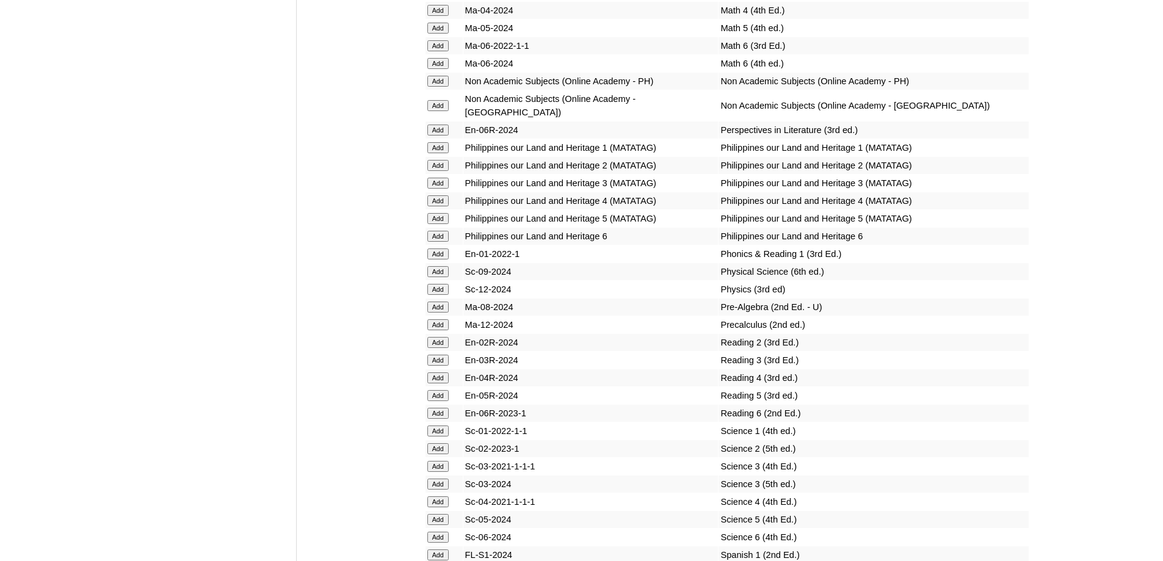
click at [439, 206] on input "Add" at bounding box center [438, 200] width 21 height 11
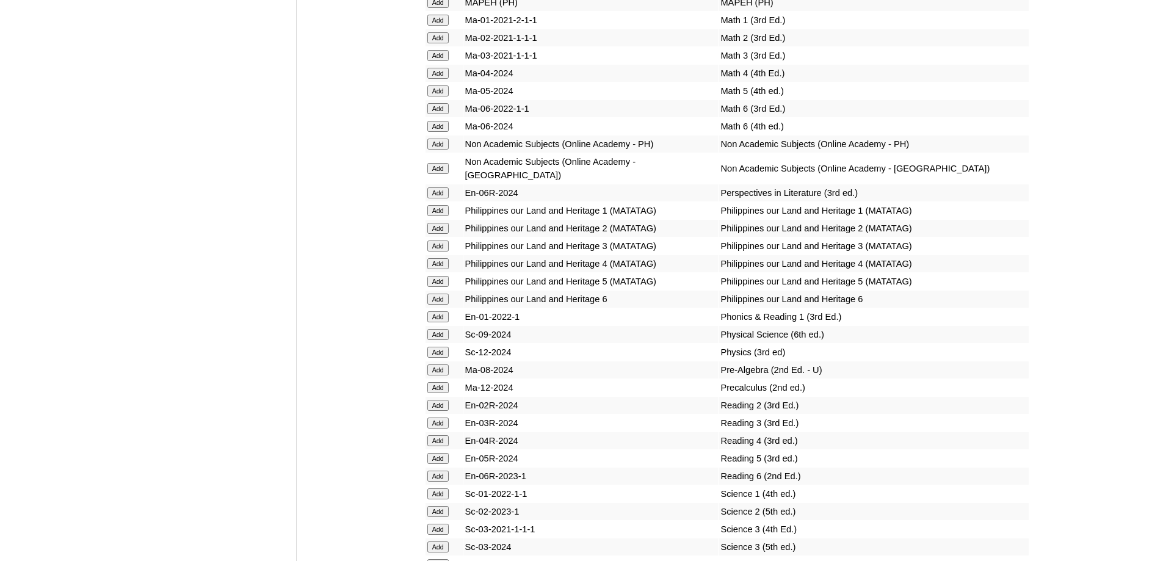
scroll to position [4397, 0]
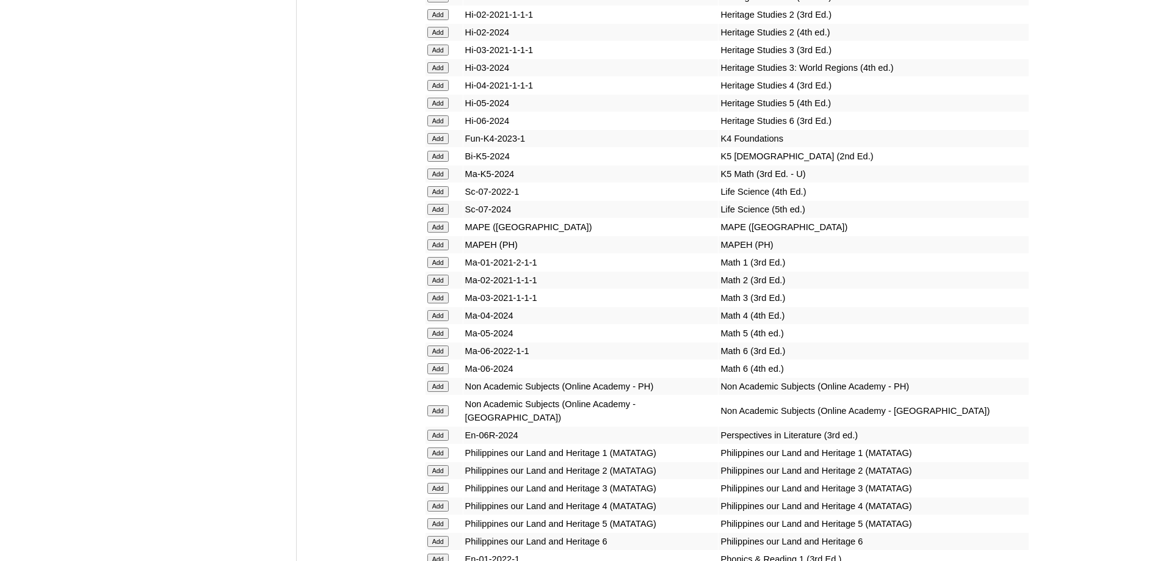
click at [445, 250] on input "Add" at bounding box center [438, 244] width 21 height 11
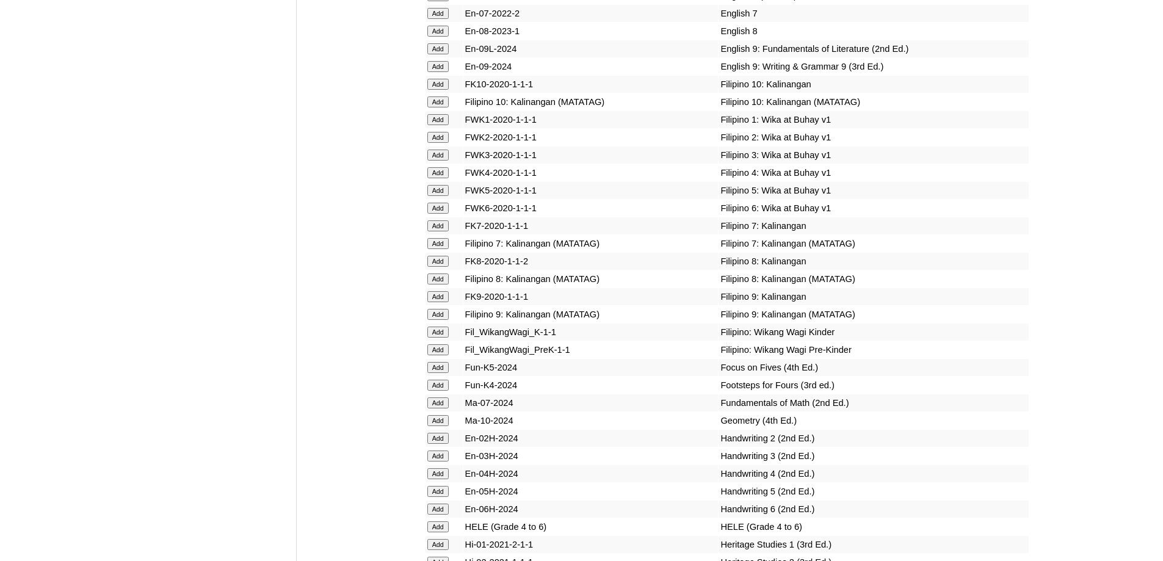
scroll to position [3848, 0]
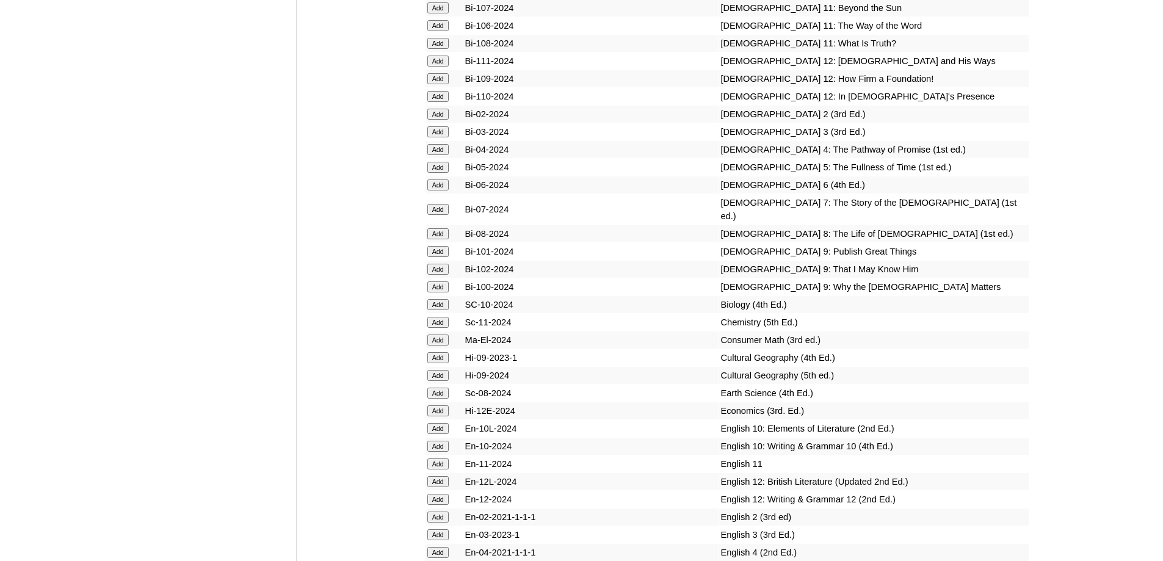
scroll to position [3256, 0]
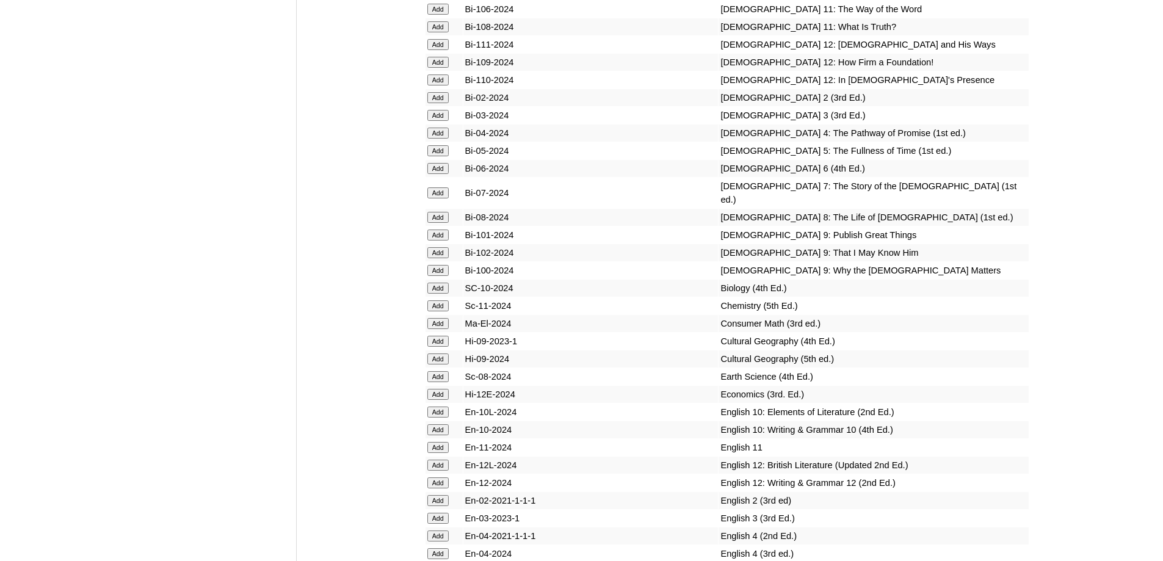
click at [440, 139] on input "Add" at bounding box center [438, 133] width 21 height 11
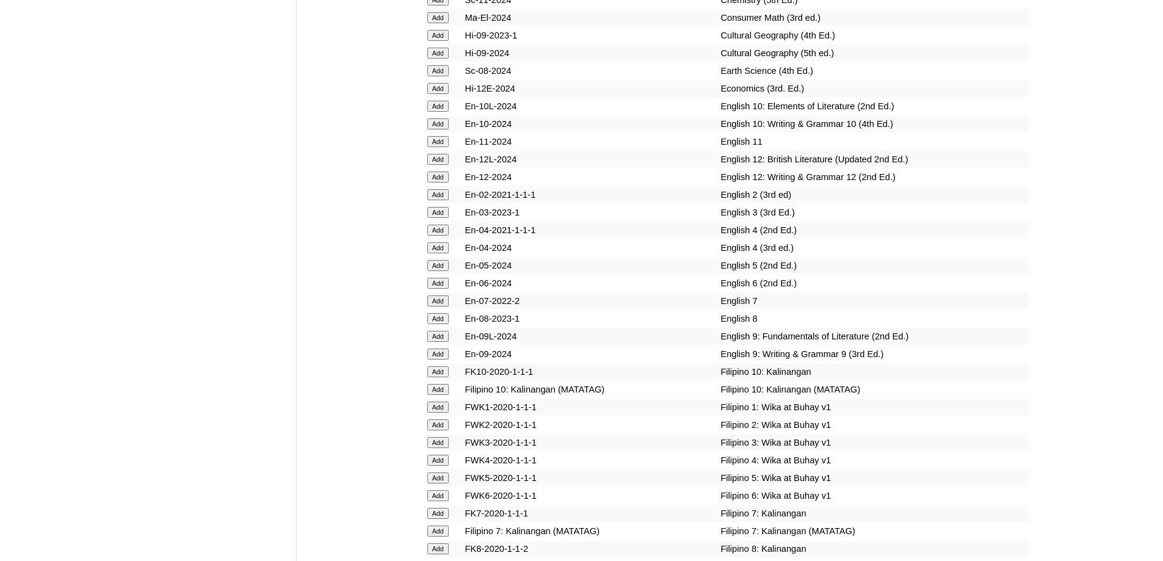
scroll to position [3651, 0]
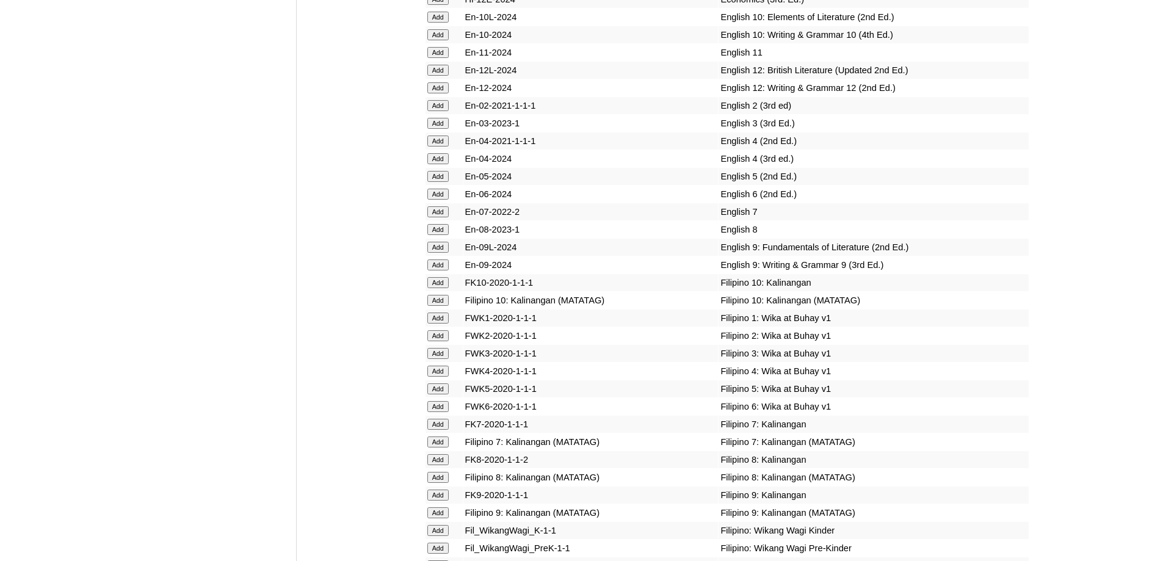
click at [444, 164] on input "Add" at bounding box center [438, 158] width 21 height 11
click at [439, 164] on input "Add" at bounding box center [438, 158] width 21 height 11
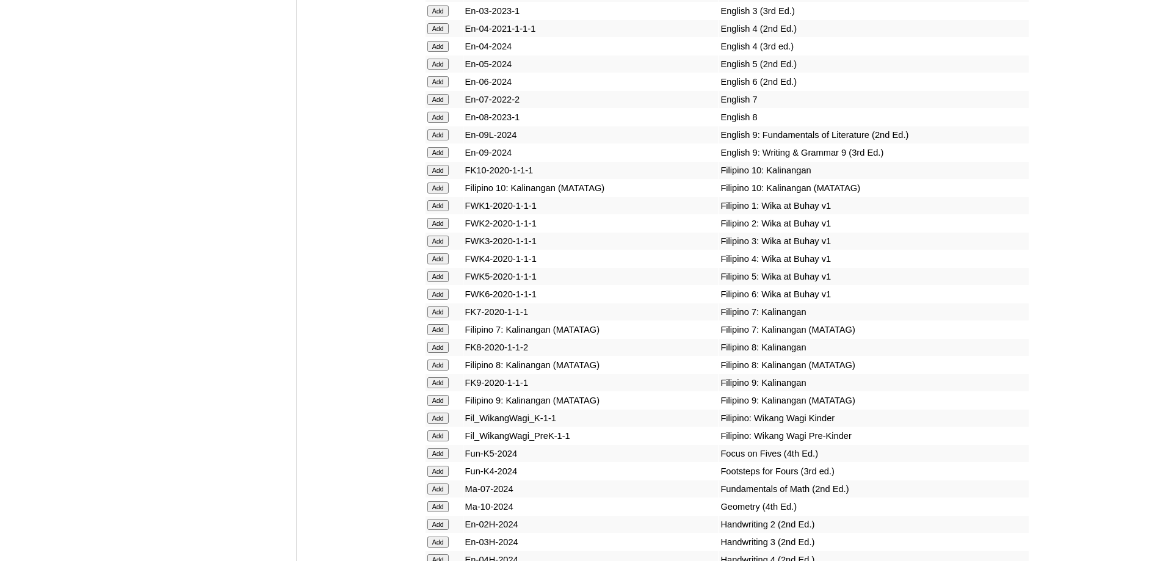
scroll to position [3773, 0]
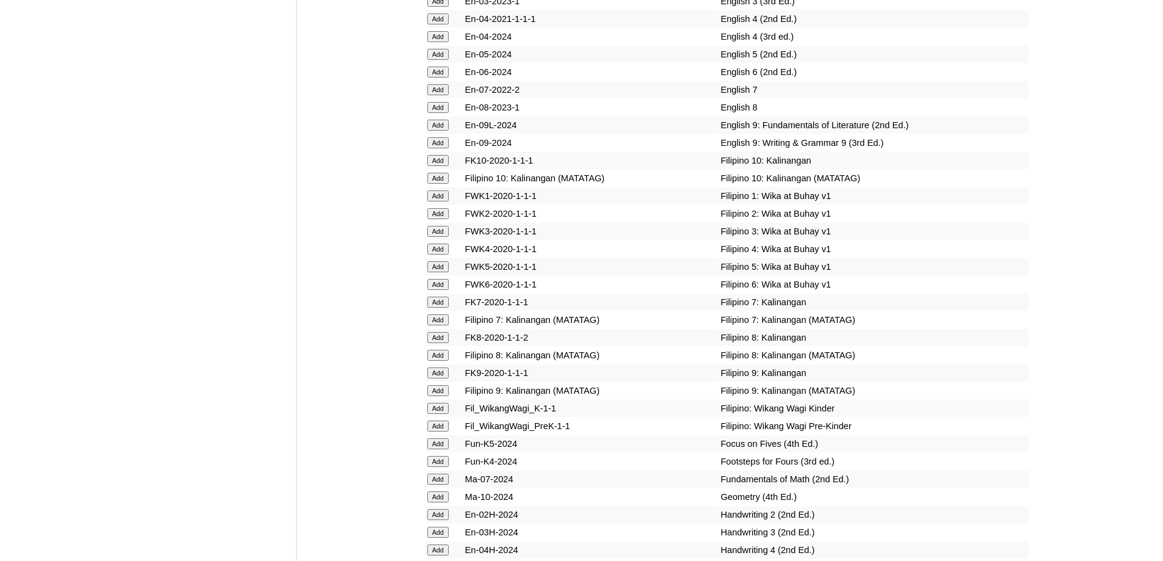
click at [439, 255] on input "Add" at bounding box center [438, 249] width 21 height 11
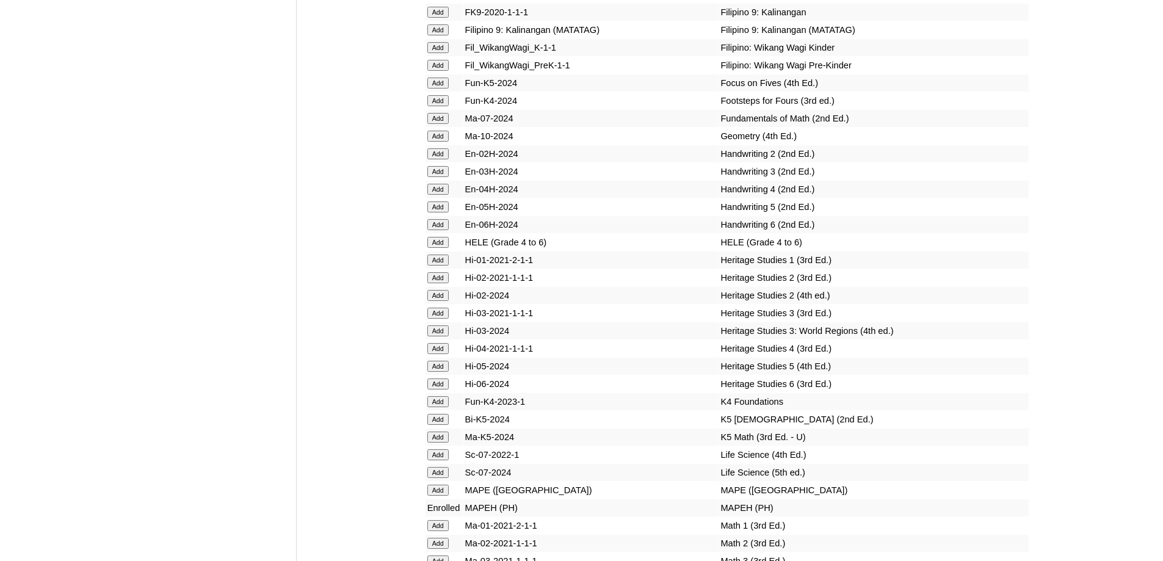
scroll to position [4140, 0]
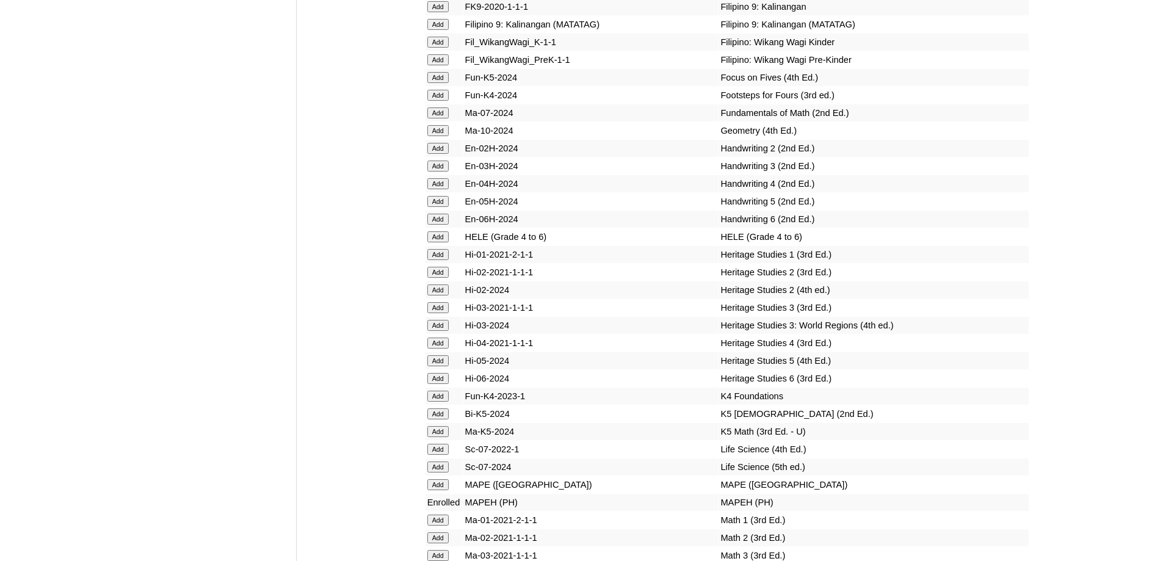
click at [434, 242] on input "Add" at bounding box center [438, 236] width 21 height 11
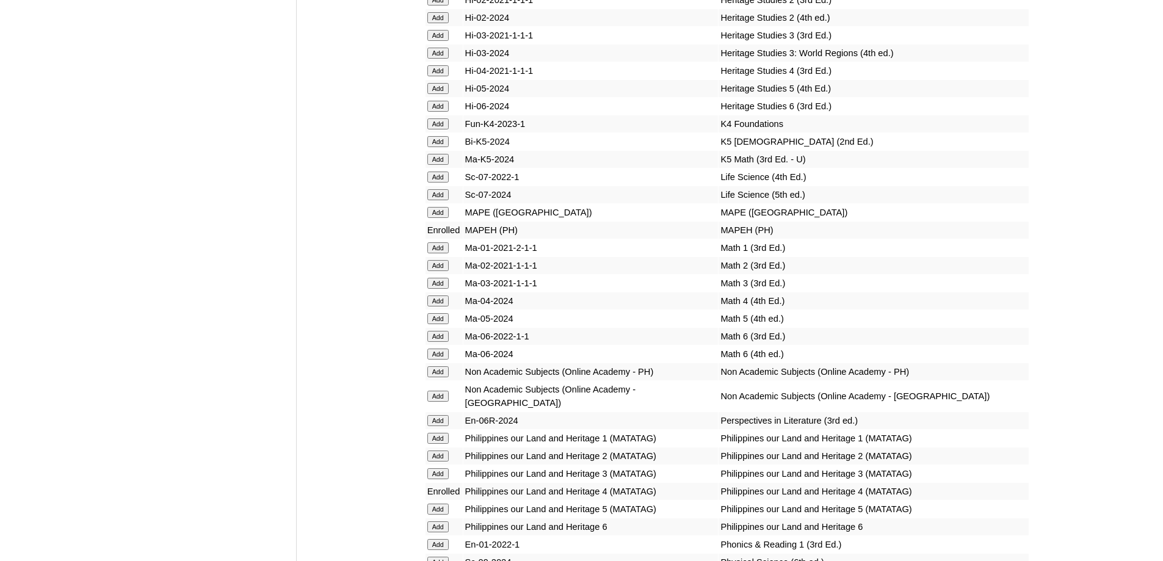
scroll to position [4445, 0]
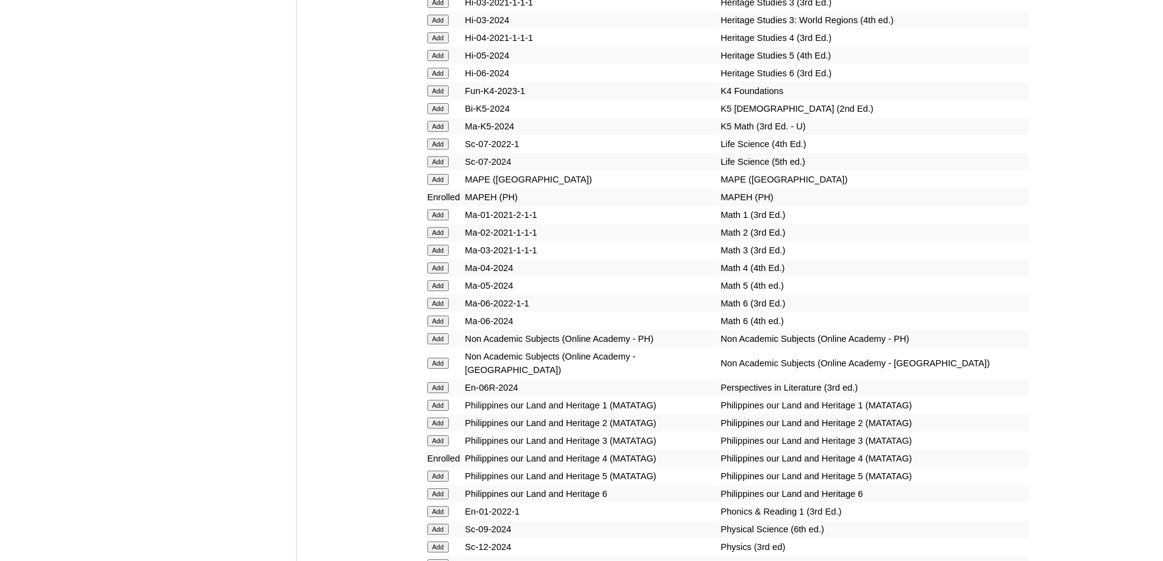
click at [449, 274] on input "Add" at bounding box center [438, 268] width 21 height 11
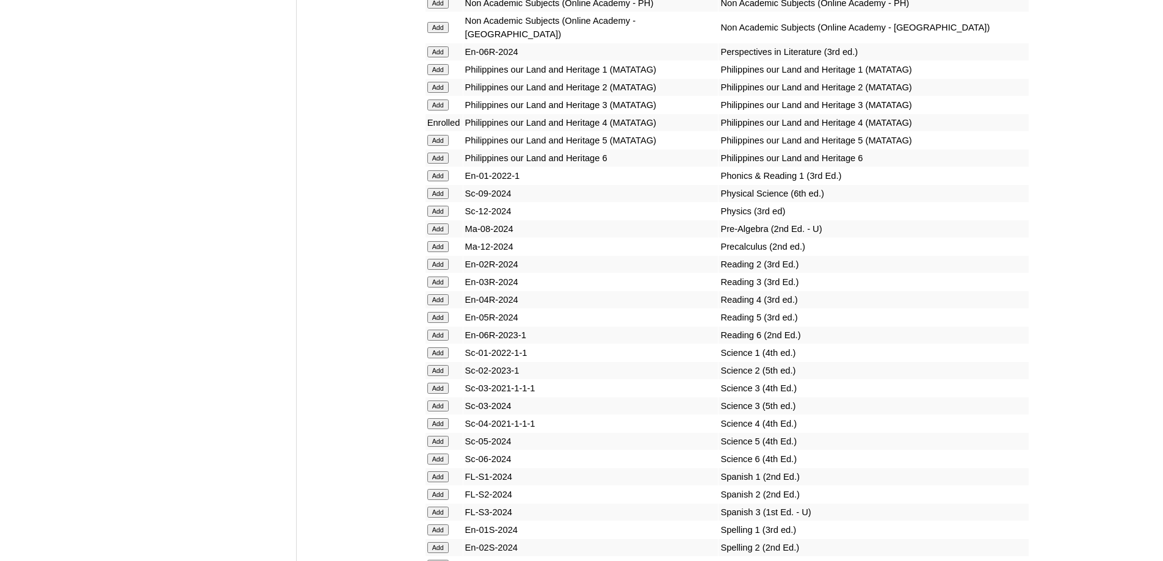
scroll to position [4873, 0]
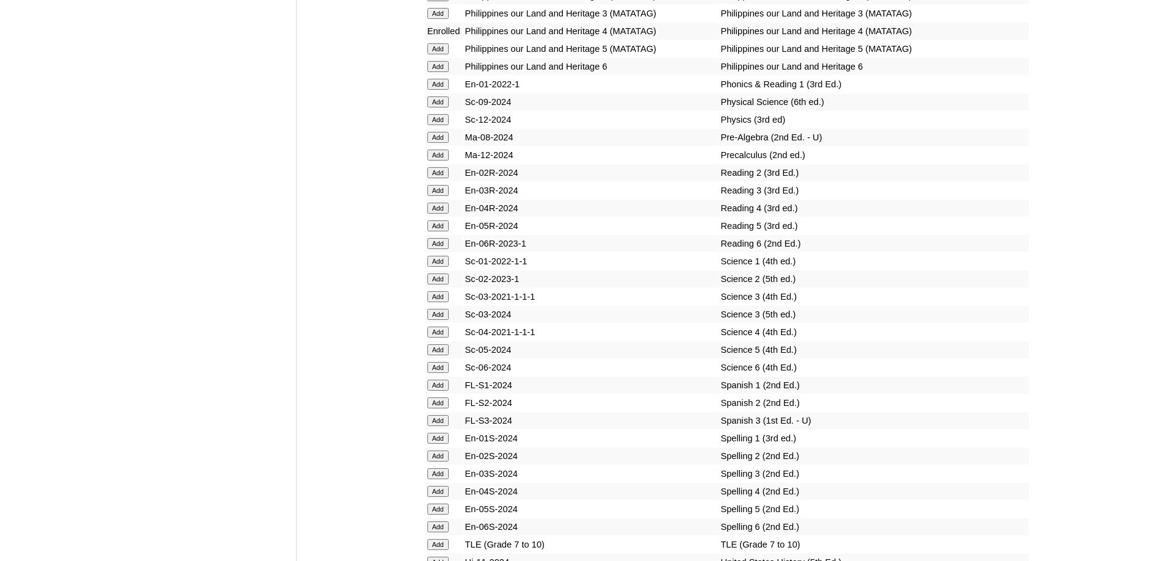
click at [440, 214] on input "Add" at bounding box center [438, 208] width 21 height 11
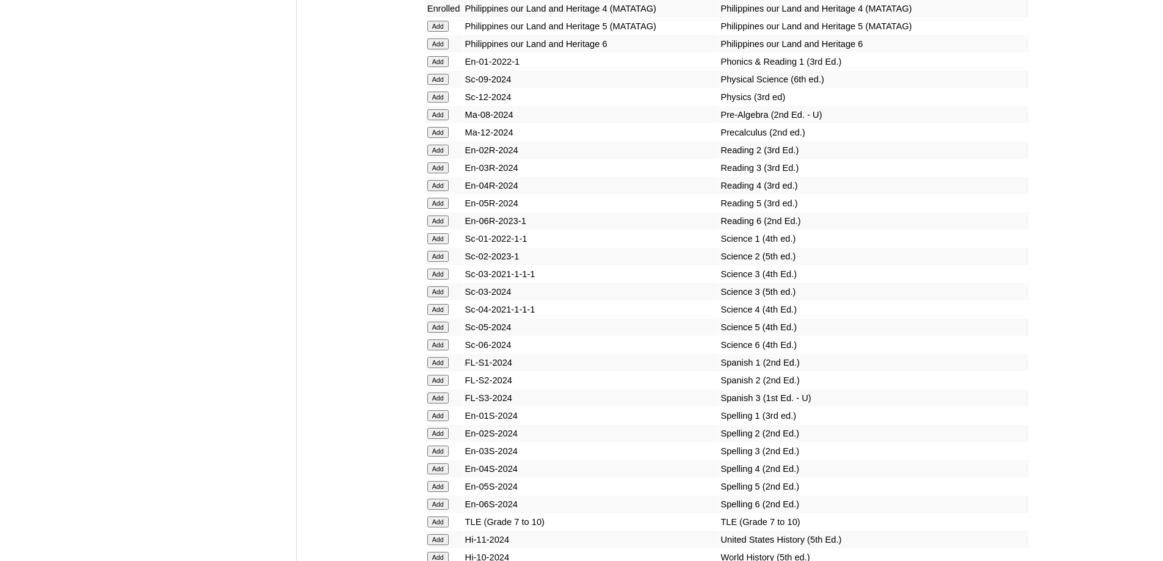
scroll to position [4934, 0]
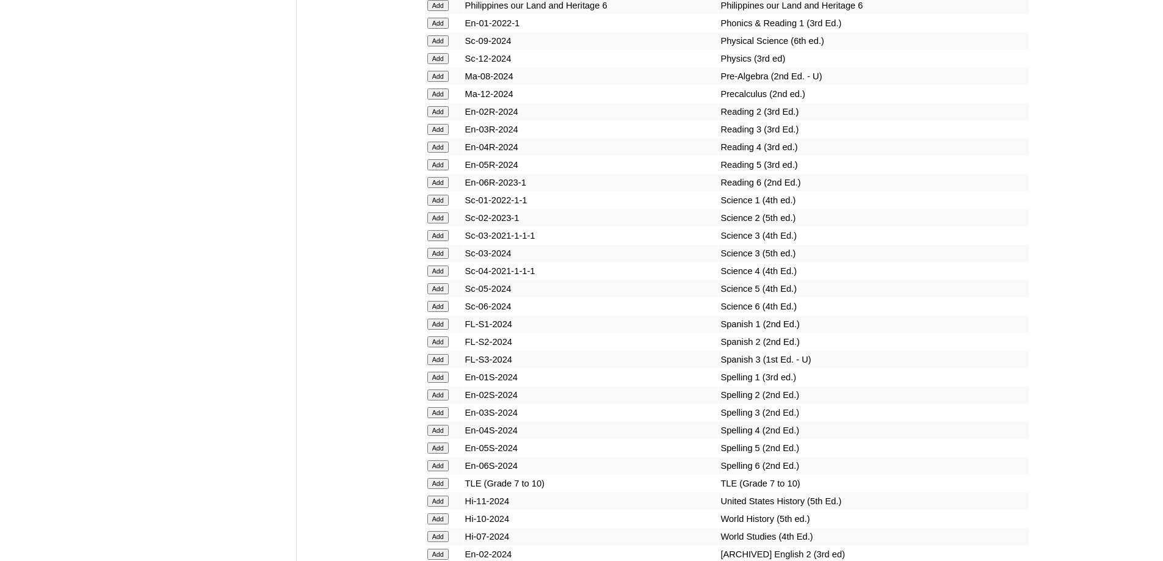
click at [448, 280] on td "Add" at bounding box center [444, 271] width 37 height 17
click at [434, 277] on input "Add" at bounding box center [438, 271] width 21 height 11
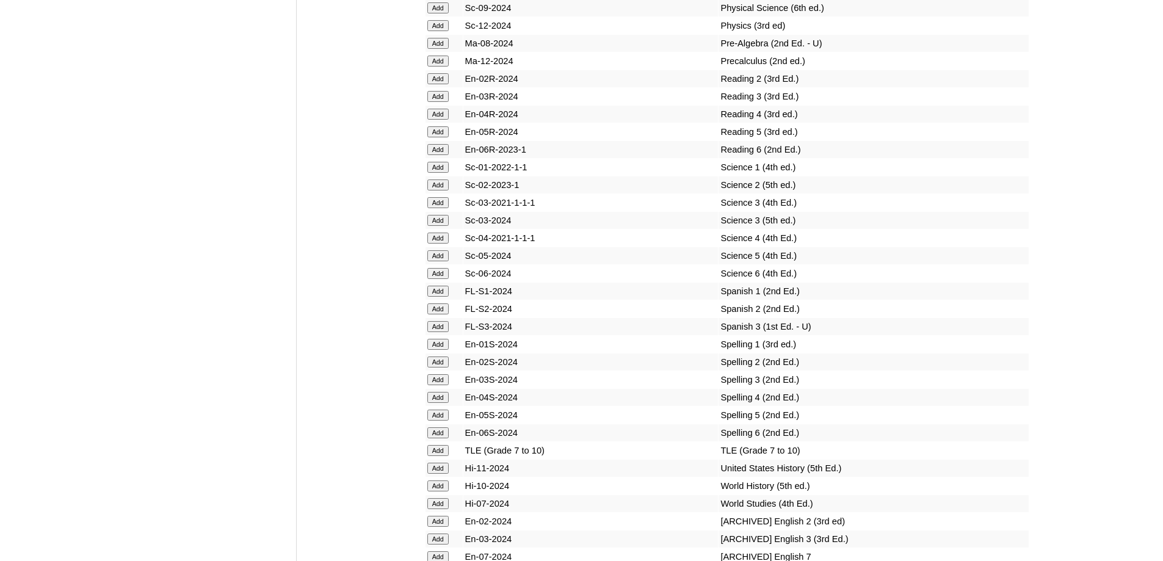
scroll to position [5056, 0]
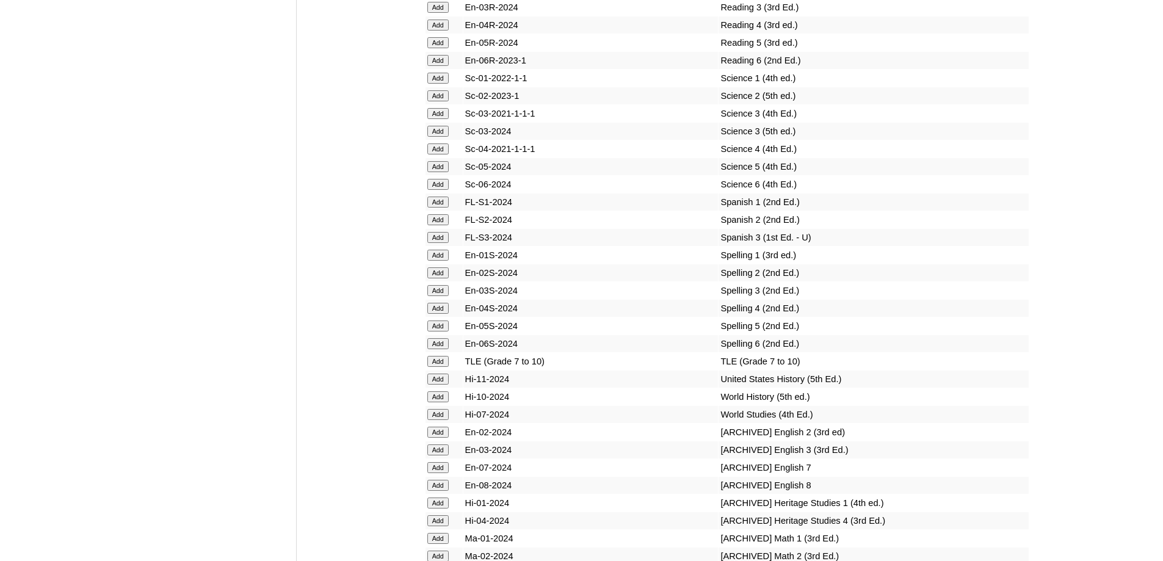
click at [443, 314] on input "Add" at bounding box center [438, 308] width 21 height 11
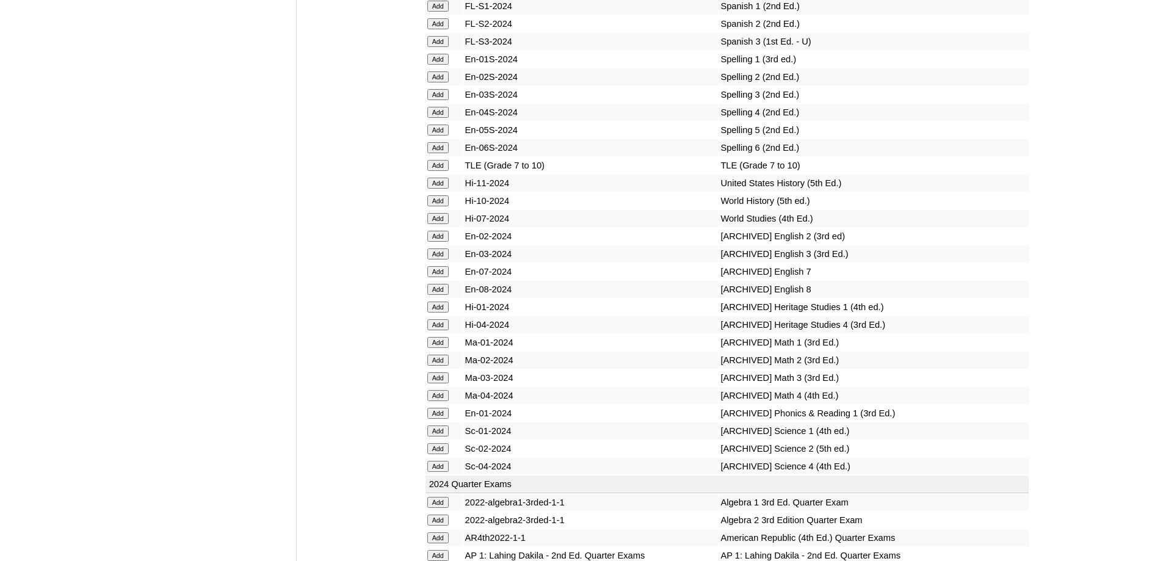
scroll to position [5300, 0]
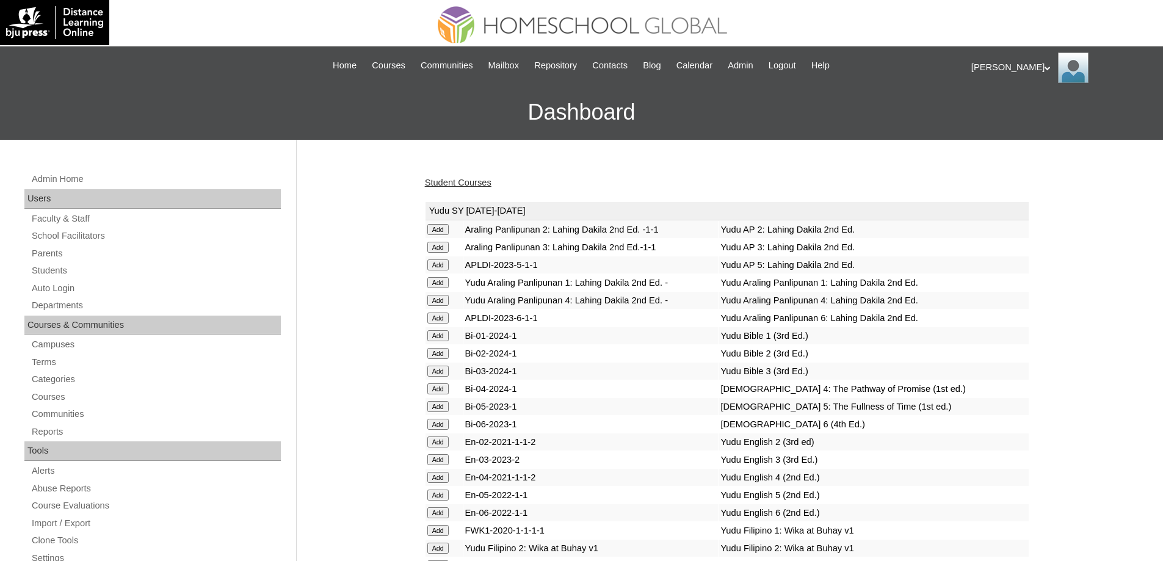
click at [481, 183] on link "Student Courses" at bounding box center [458, 183] width 67 height 10
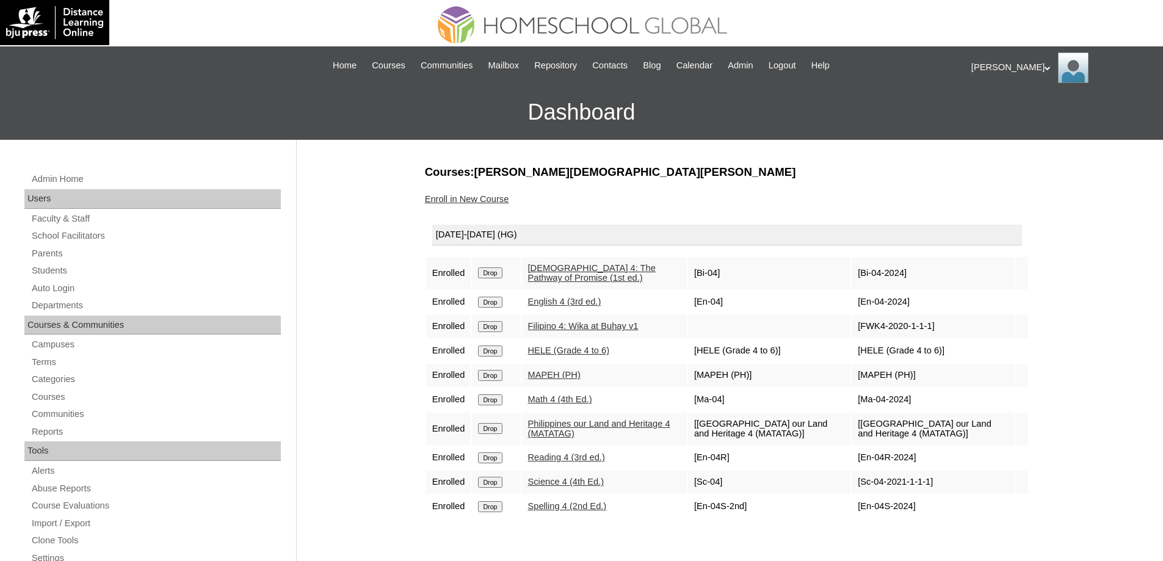
click at [494, 204] on link "Enroll in New Course" at bounding box center [467, 199] width 84 height 10
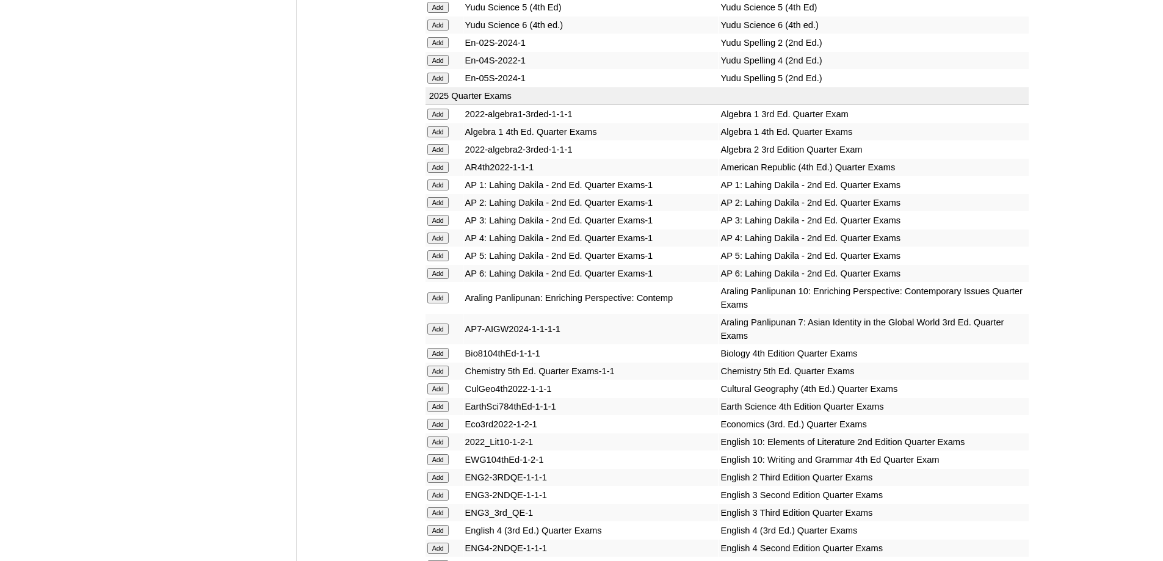
scroll to position [1221, 0]
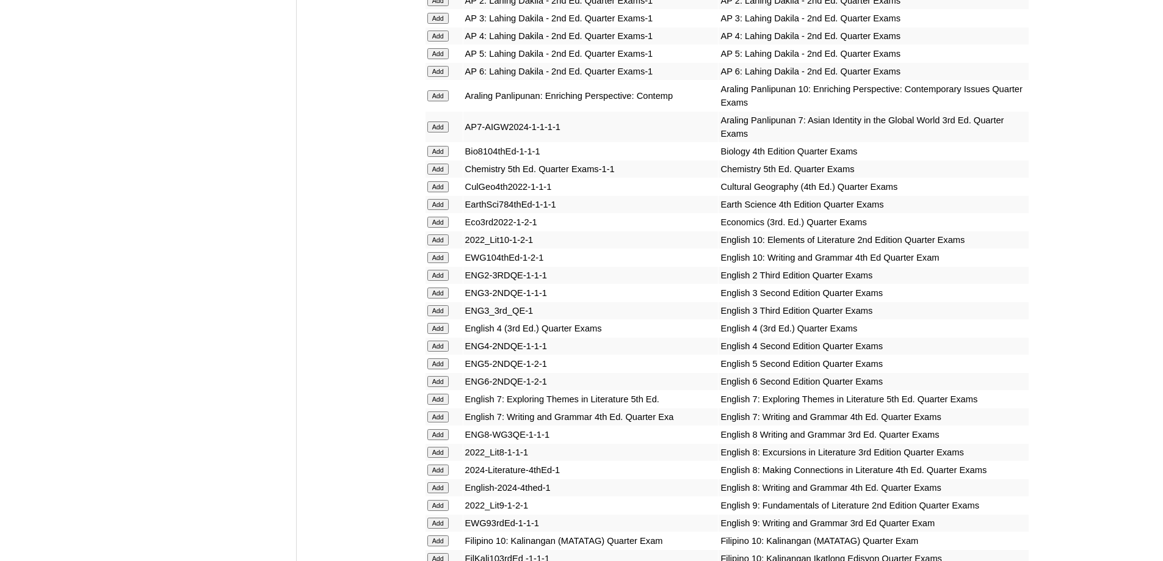
click at [444, 334] on input "Add" at bounding box center [438, 328] width 21 height 11
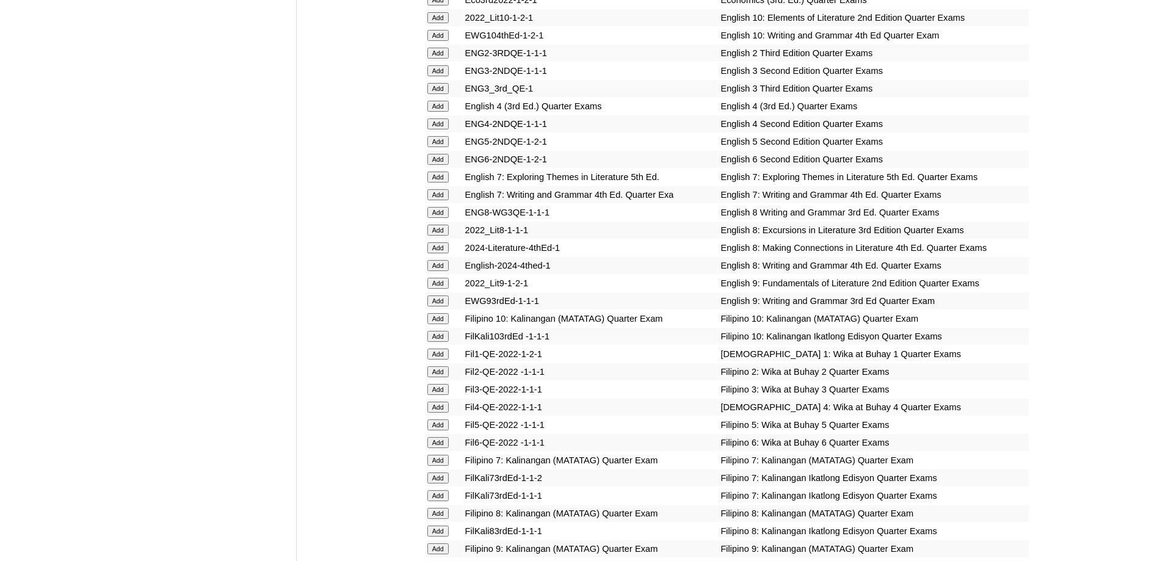
scroll to position [1466, 0]
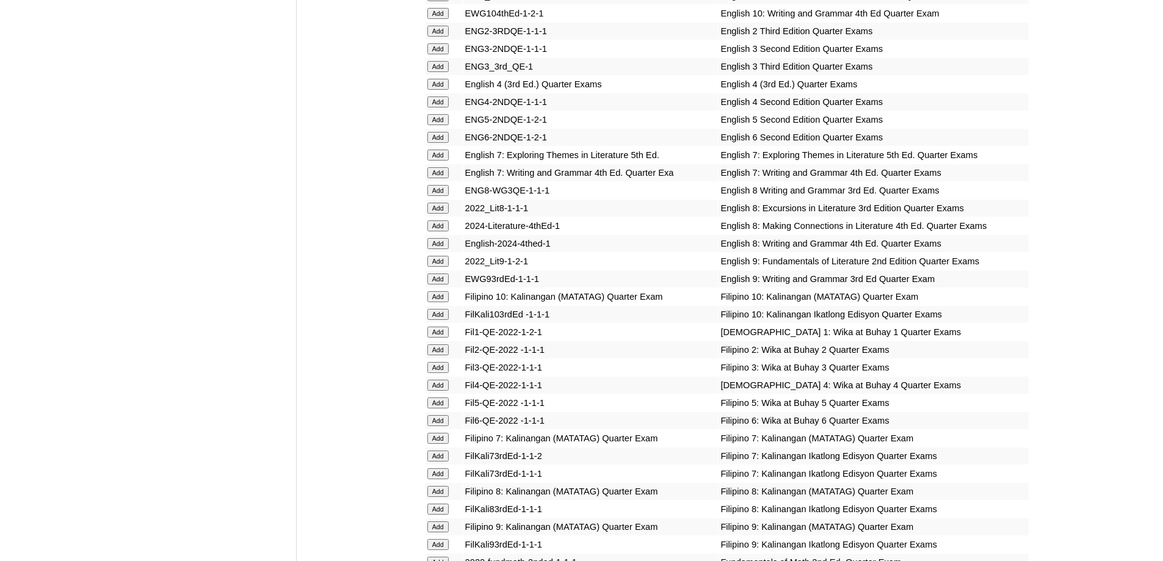
click at [439, 391] on input "Add" at bounding box center [438, 385] width 21 height 11
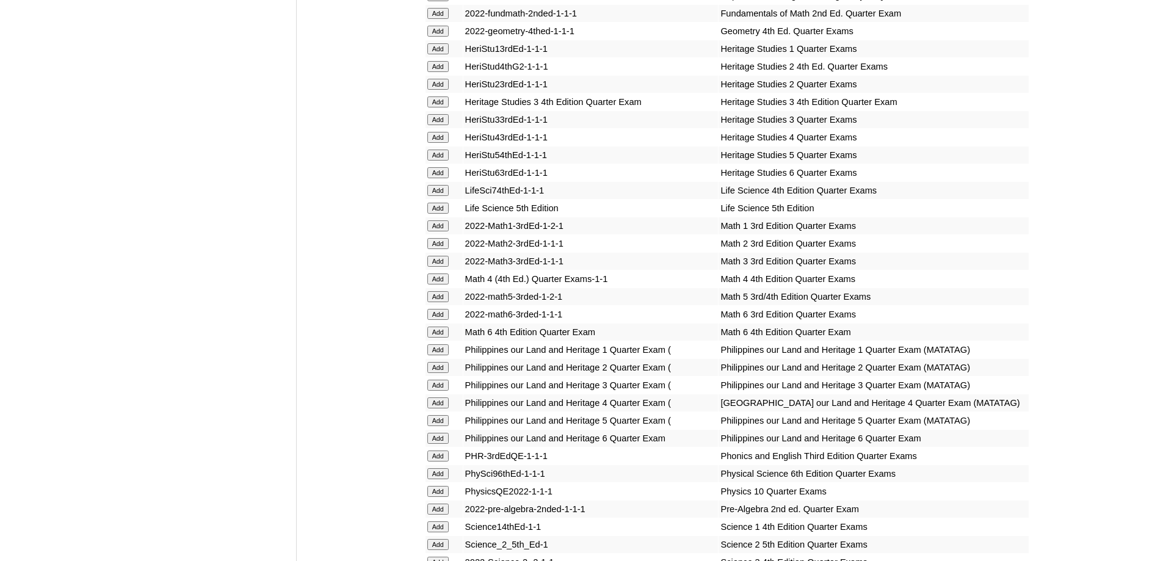
scroll to position [2015, 0]
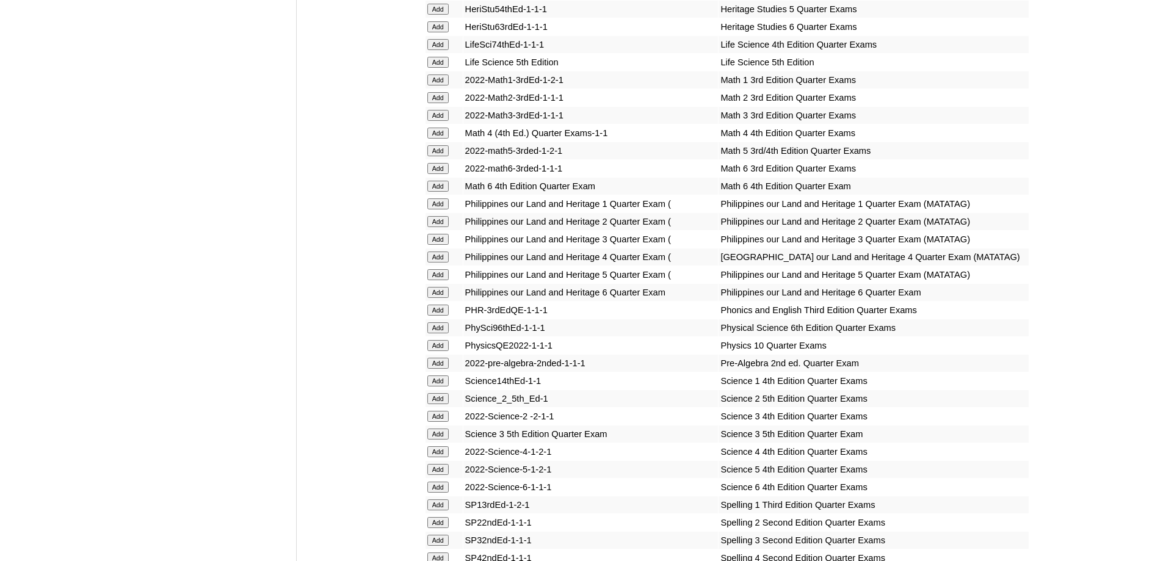
scroll to position [2167, 0]
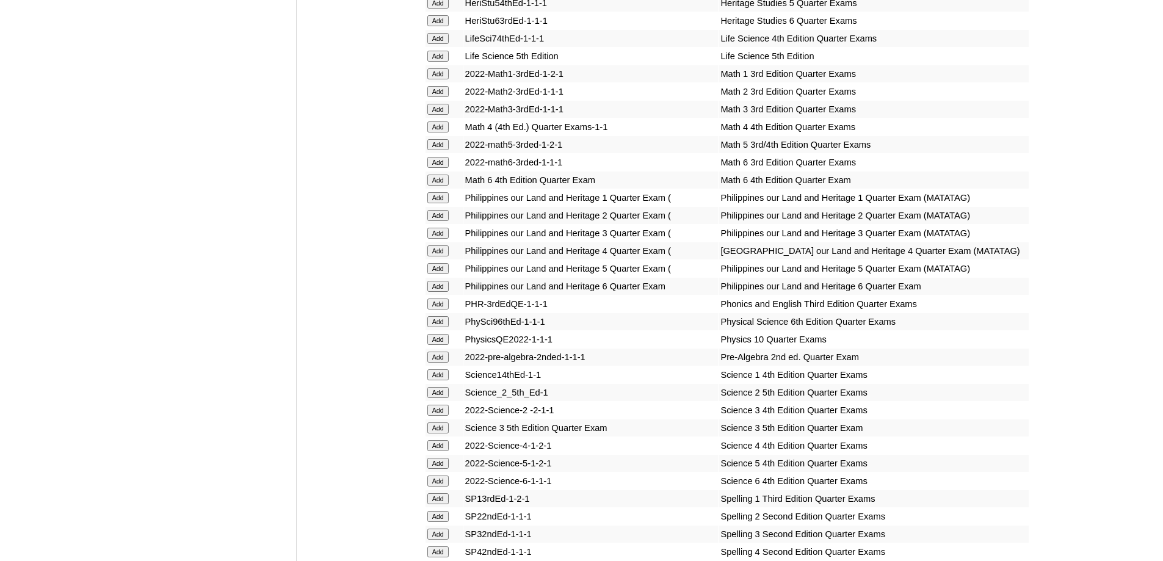
click at [440, 257] on input "Add" at bounding box center [438, 251] width 21 height 11
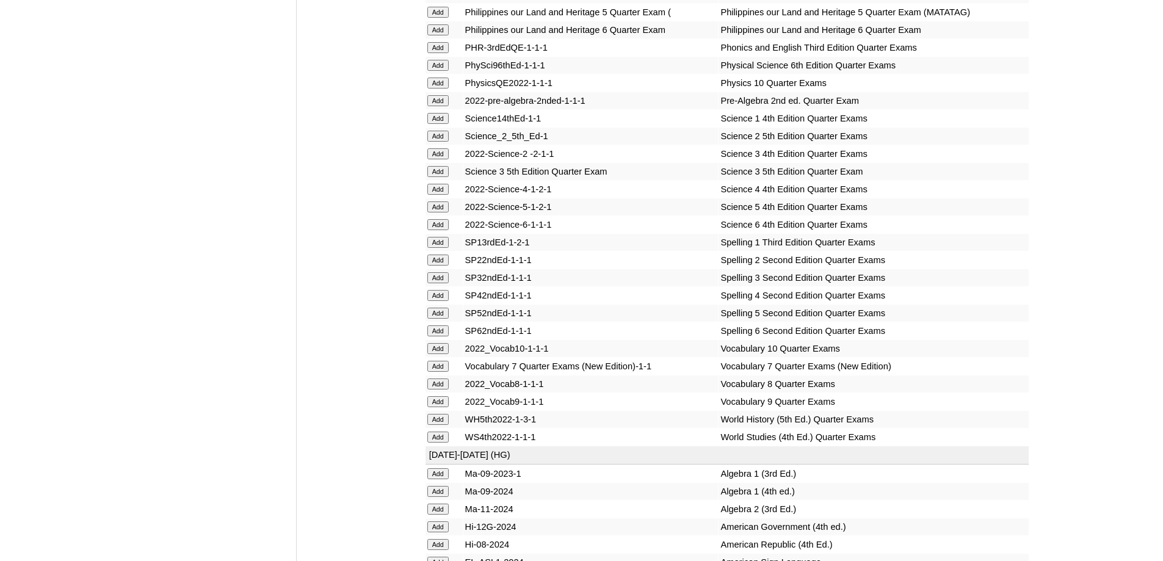
scroll to position [2504, 0]
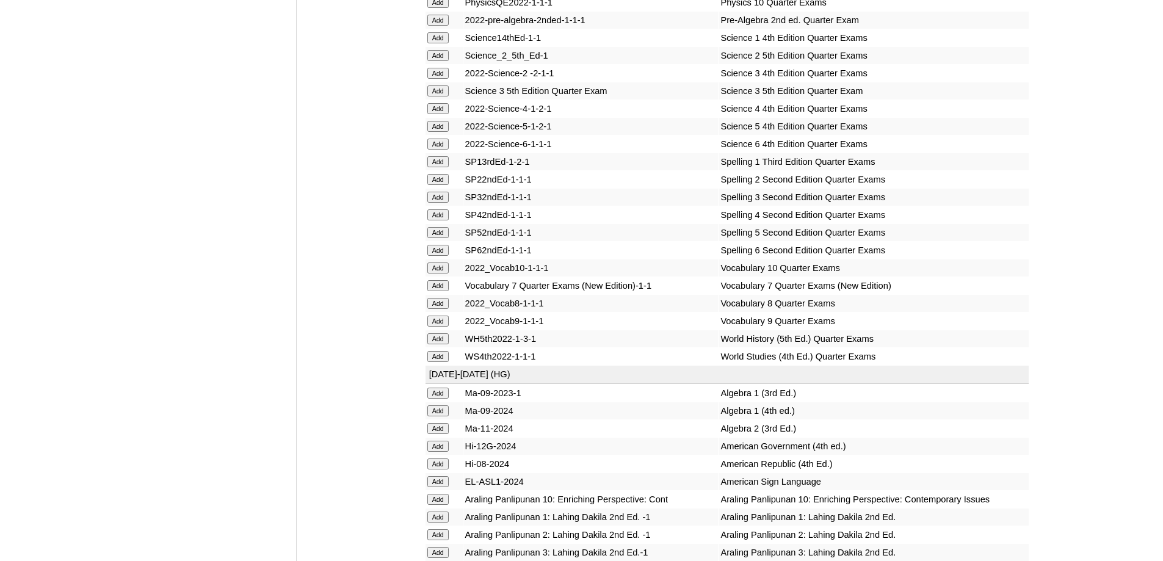
click at [449, 114] on input "Add" at bounding box center [438, 108] width 21 height 11
click at [448, 220] on input "Add" at bounding box center [438, 214] width 21 height 11
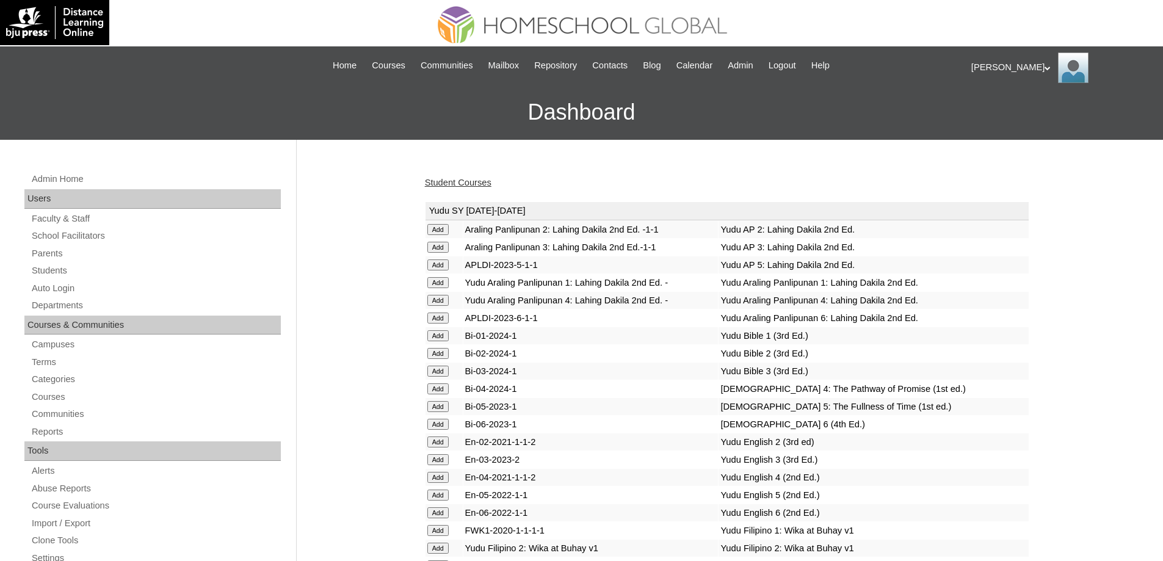
click at [471, 186] on link "Student Courses" at bounding box center [458, 183] width 67 height 10
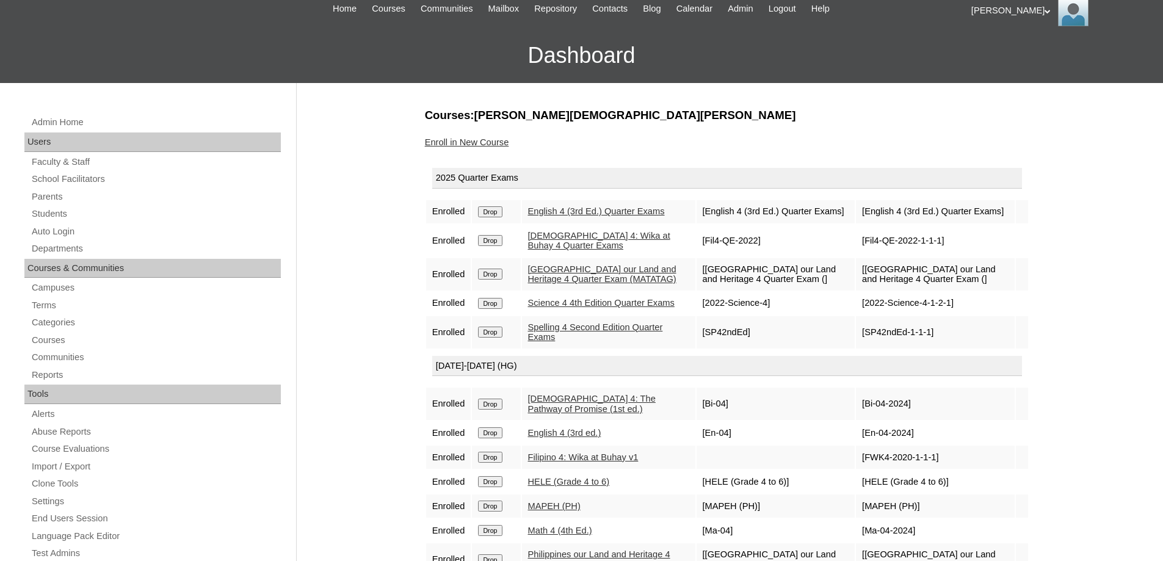
scroll to position [61, 0]
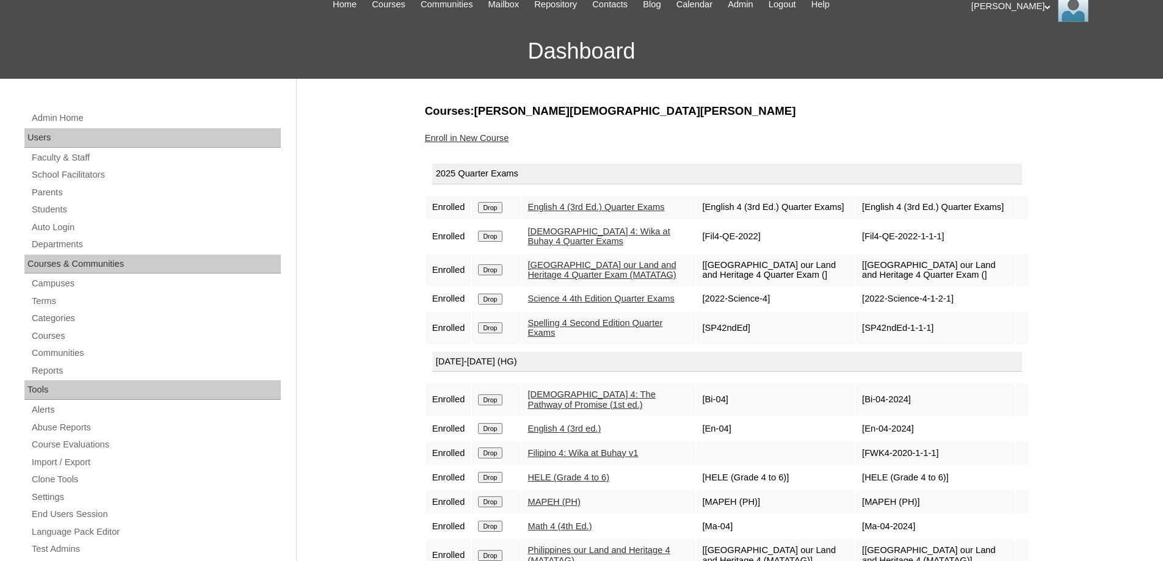
click at [500, 134] on link "Enroll in New Course" at bounding box center [467, 138] width 84 height 10
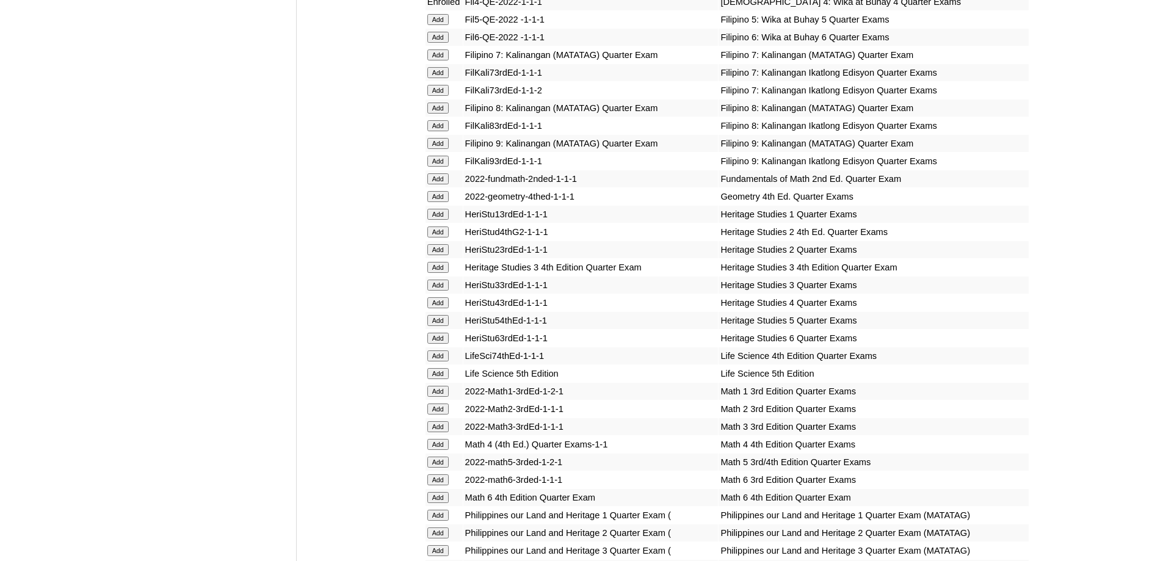
scroll to position [1954, 0]
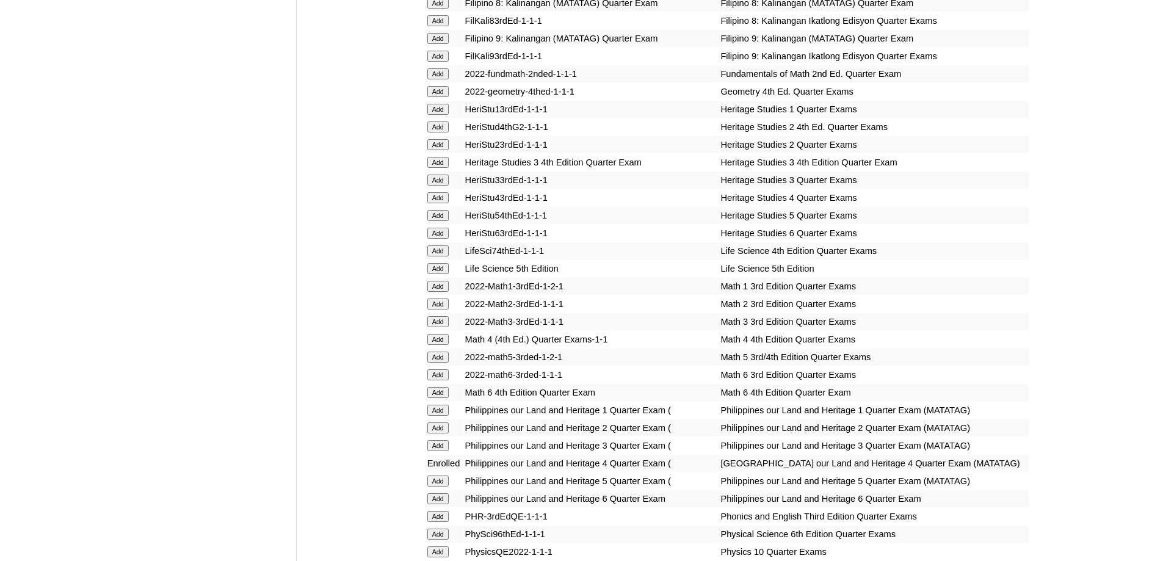
click at [438, 345] on input "Add" at bounding box center [438, 339] width 21 height 11
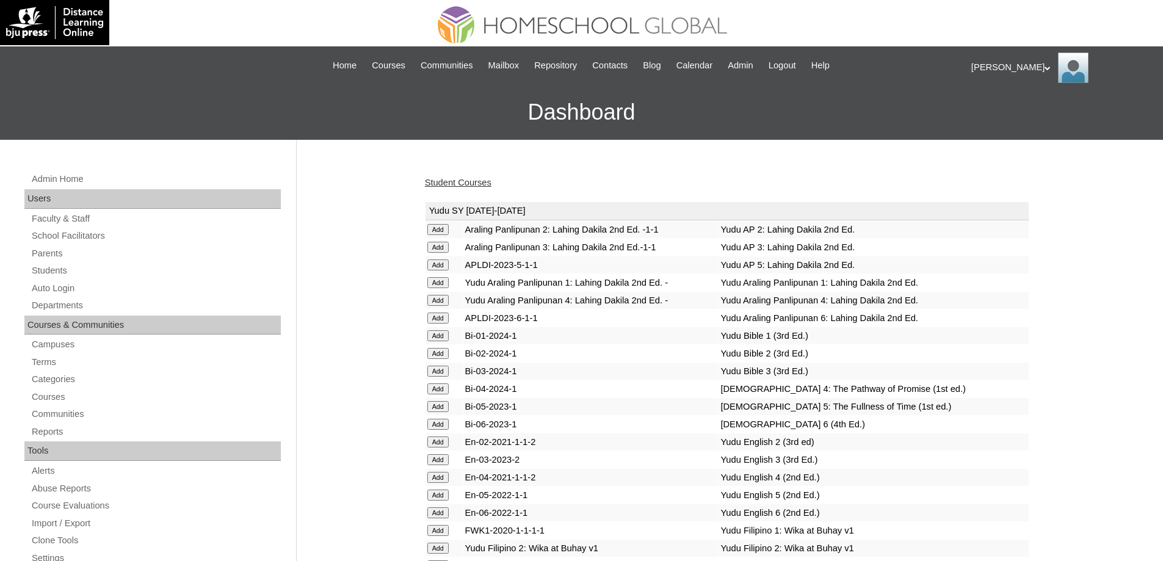
click at [492, 184] on link "Student Courses" at bounding box center [458, 183] width 67 height 10
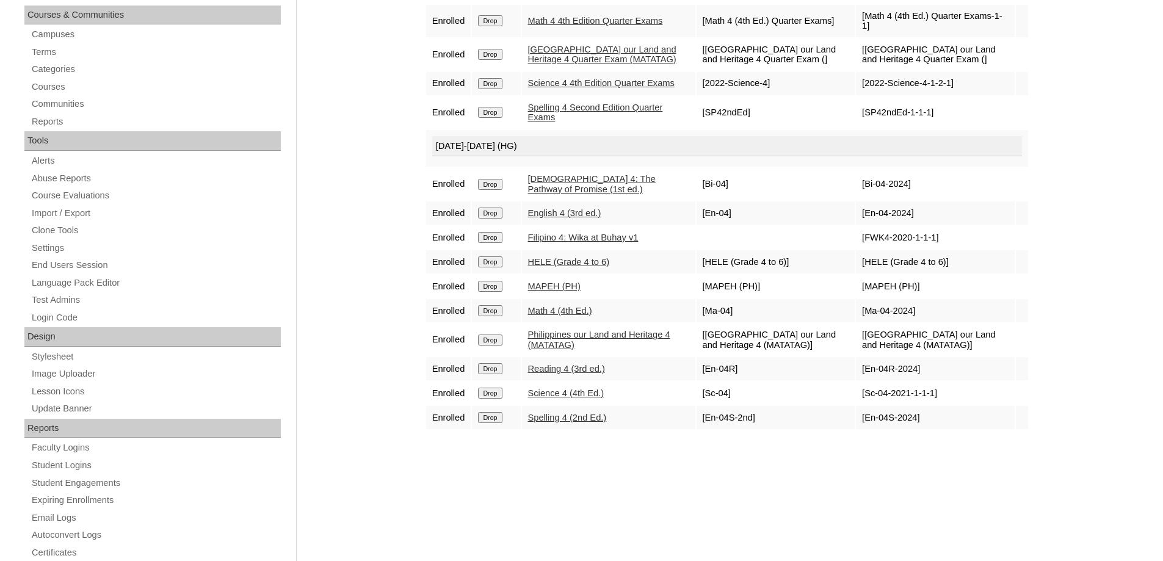
scroll to position [244, 0]
